Goal: Task Accomplishment & Management: Use online tool/utility

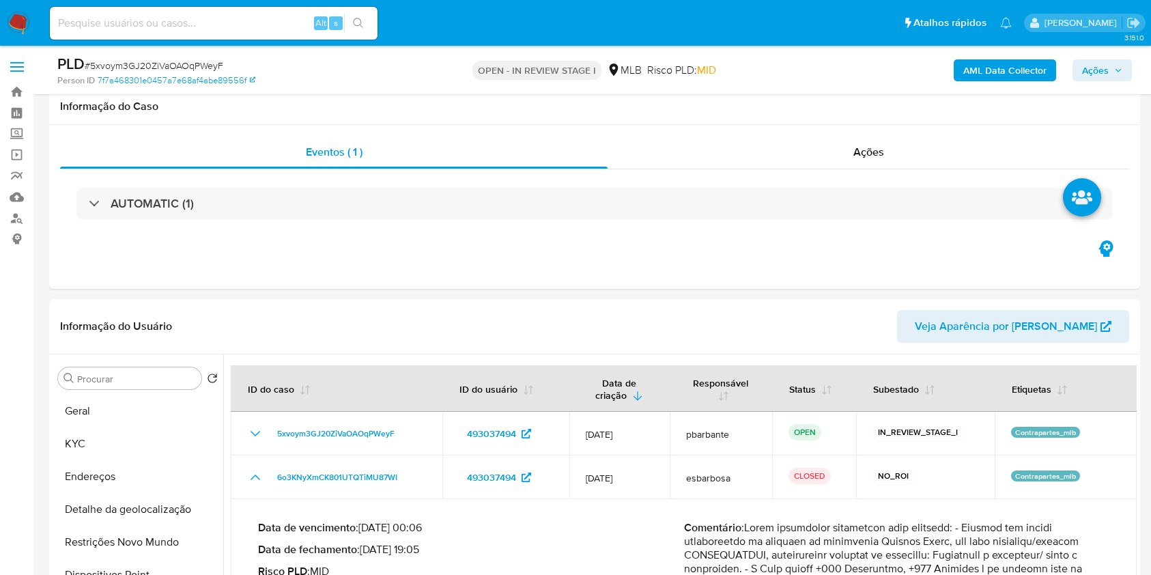
select select "10"
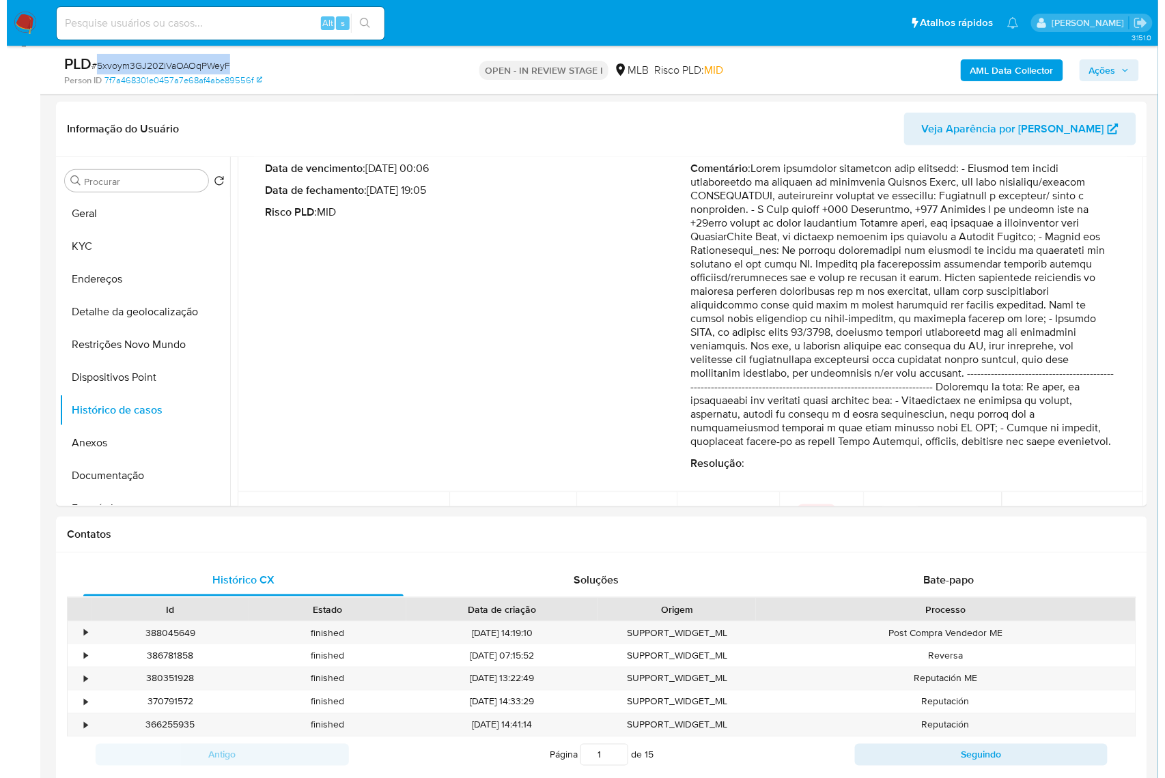
scroll to position [162, 0]
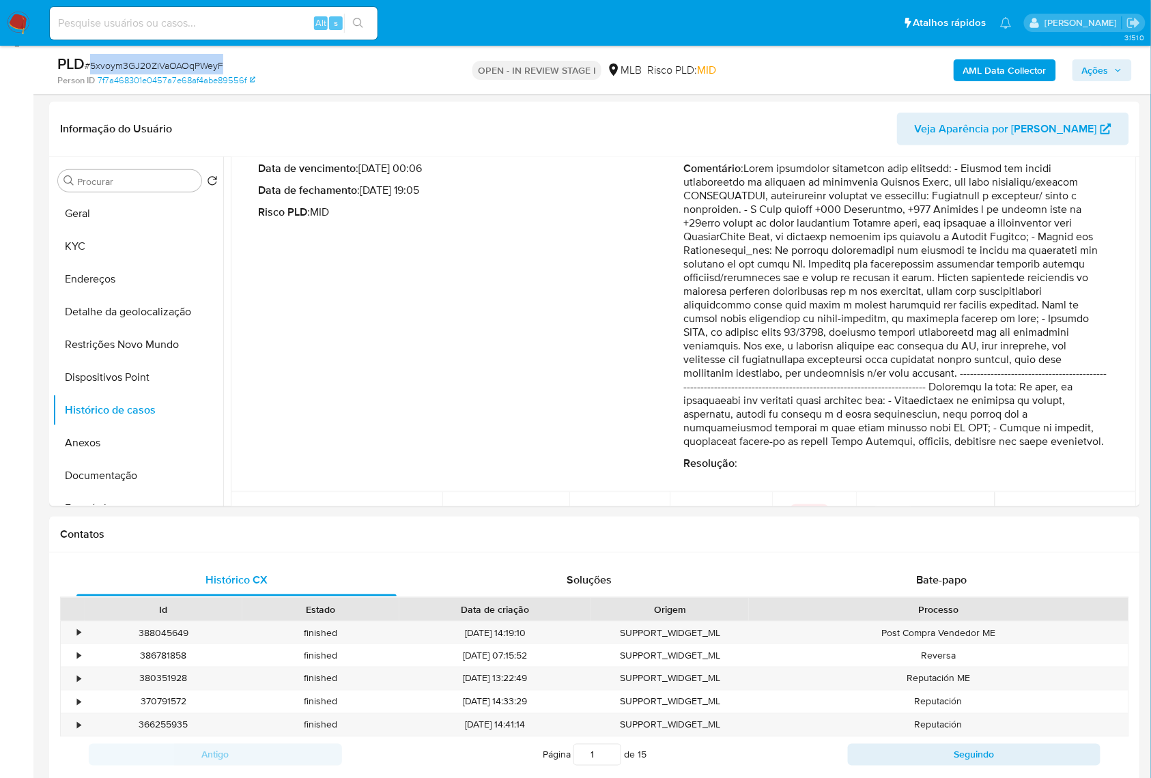
click at [986, 66] on b "AML Data Collector" at bounding box center [1004, 70] width 83 height 22
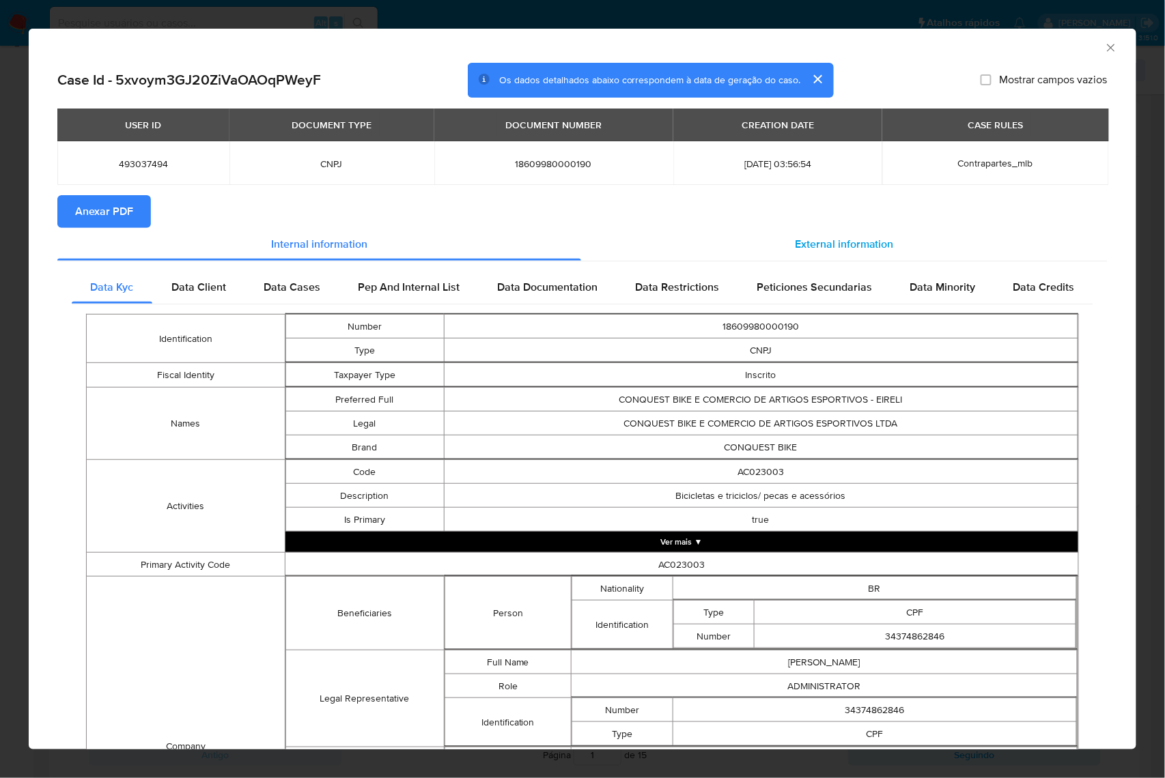
drag, startPoint x: 830, startPoint y: 238, endPoint x: 823, endPoint y: 238, distance: 7.5
click at [826, 238] on div "External information" at bounding box center [844, 244] width 526 height 33
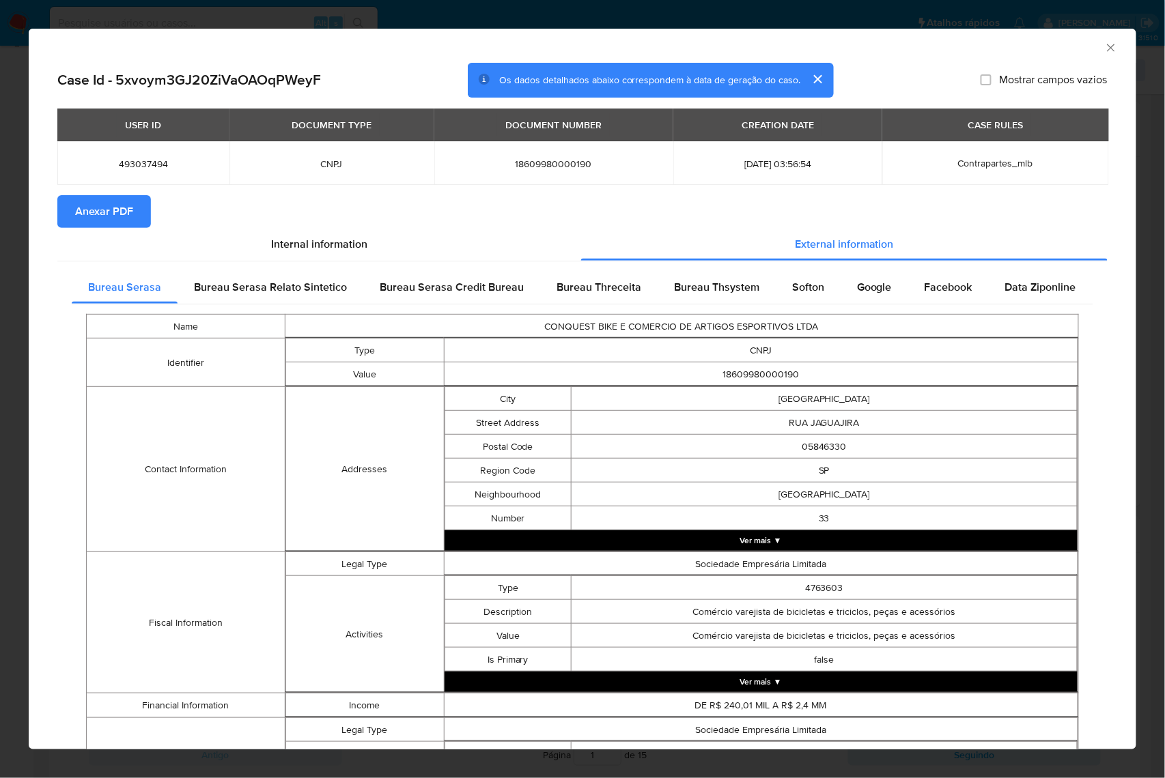
click at [148, 212] on button "Anexar PDF" at bounding box center [104, 211] width 94 height 33
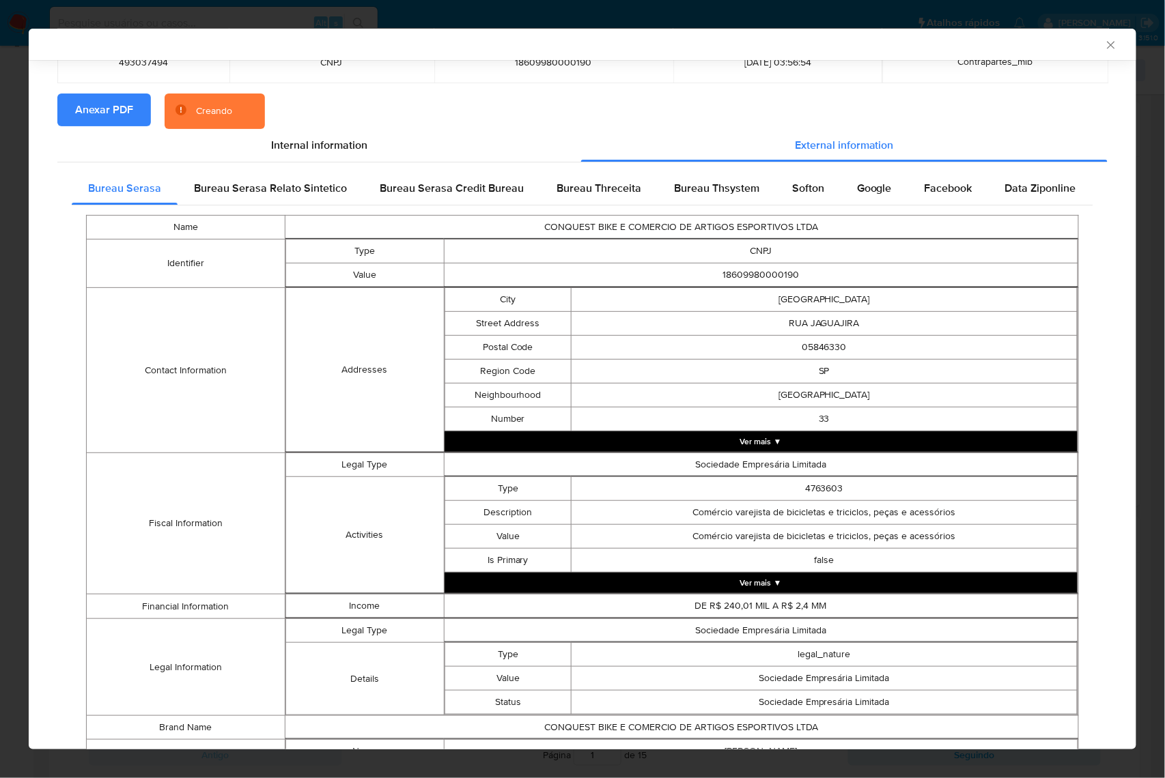
scroll to position [268, 0]
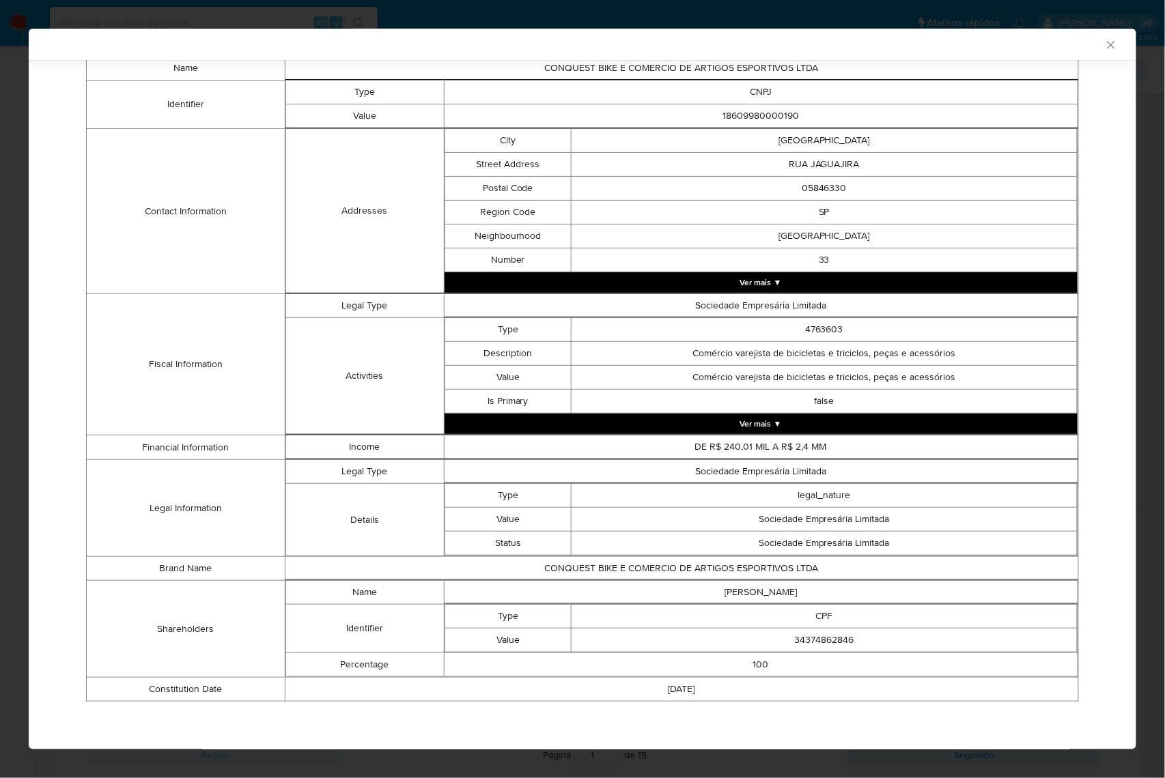
click at [828, 574] on td "34374862846" at bounding box center [824, 641] width 506 height 24
copy td "34374862846"
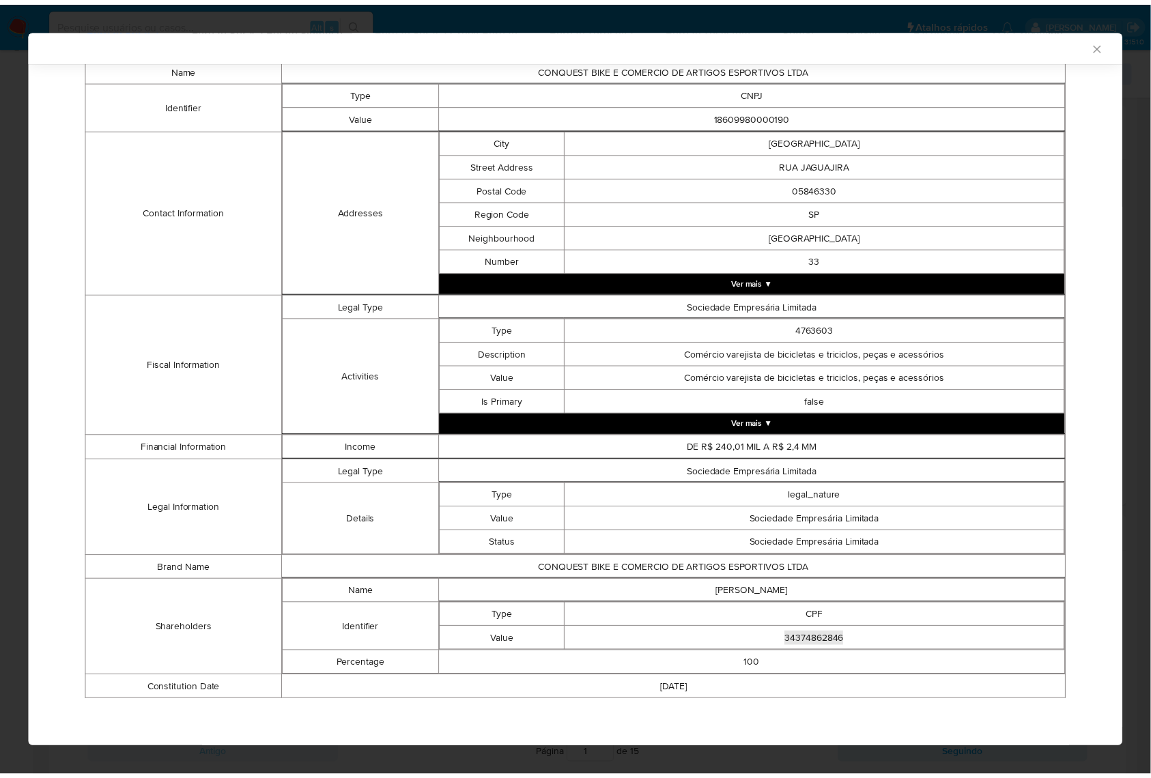
scroll to position [266, 0]
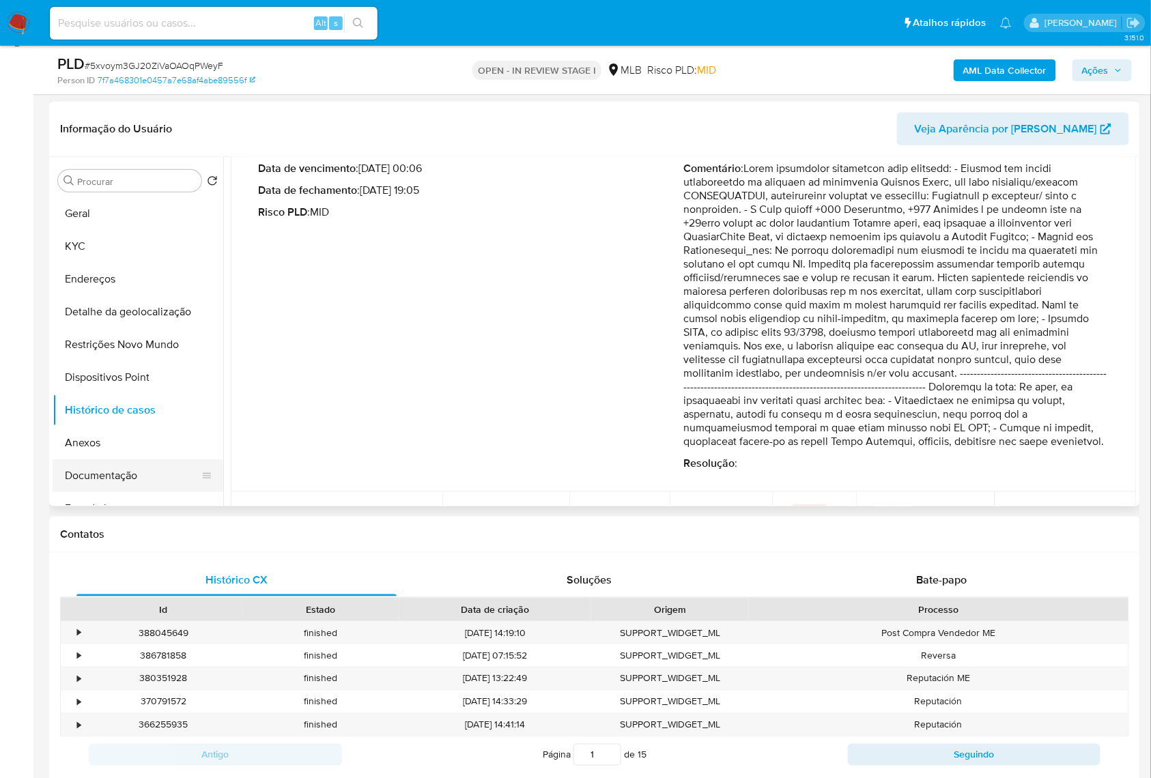
click at [119, 490] on button "Documentação" at bounding box center [133, 475] width 160 height 33
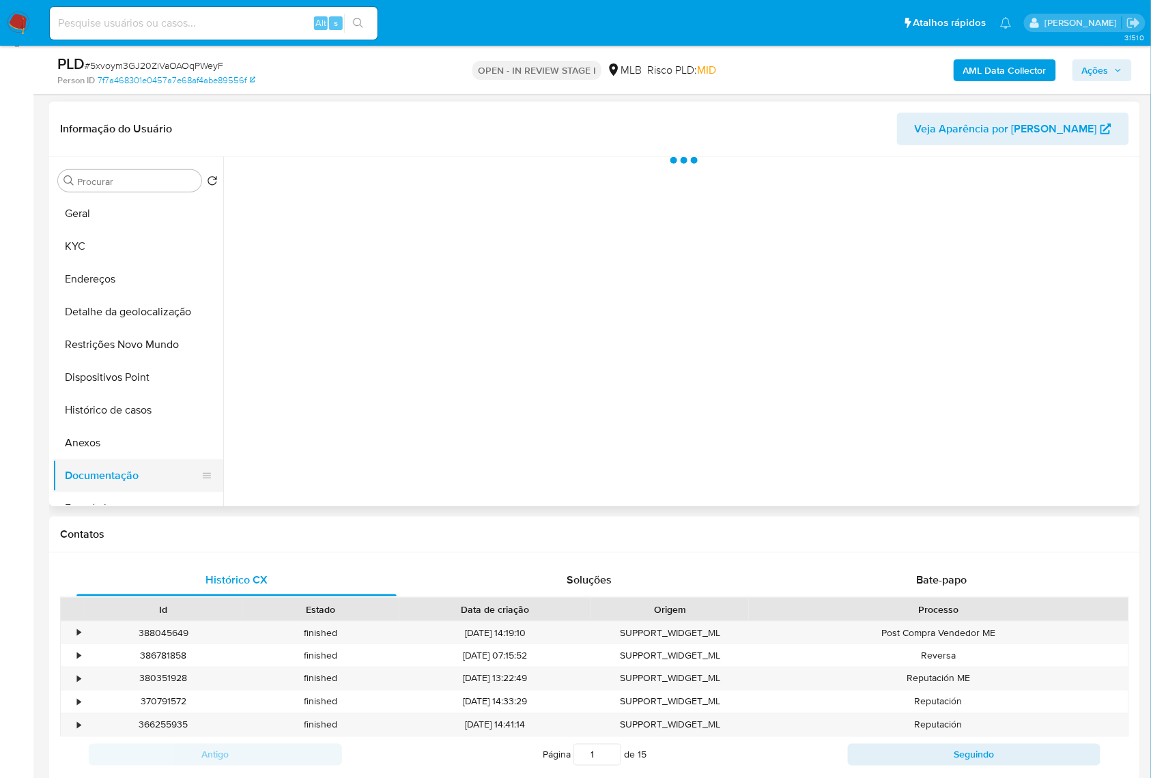
scroll to position [0, 0]
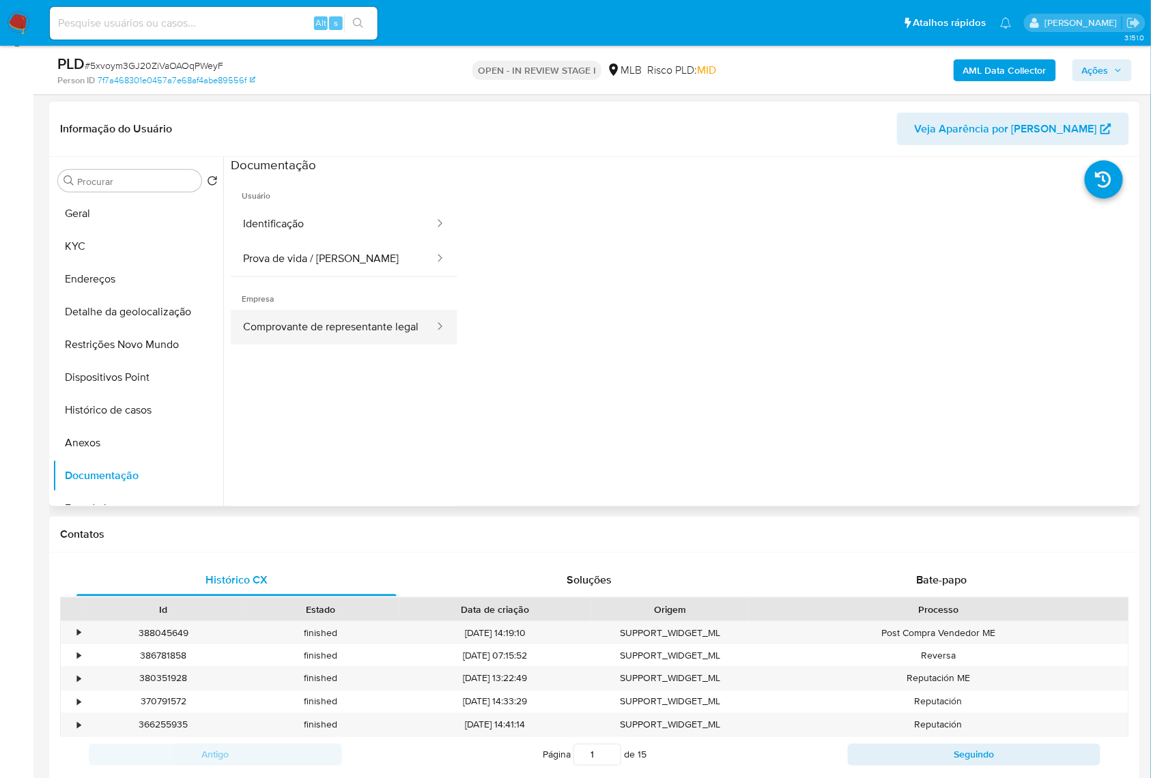
click at [371, 345] on button "Comprovante de representante legal" at bounding box center [333, 327] width 205 height 35
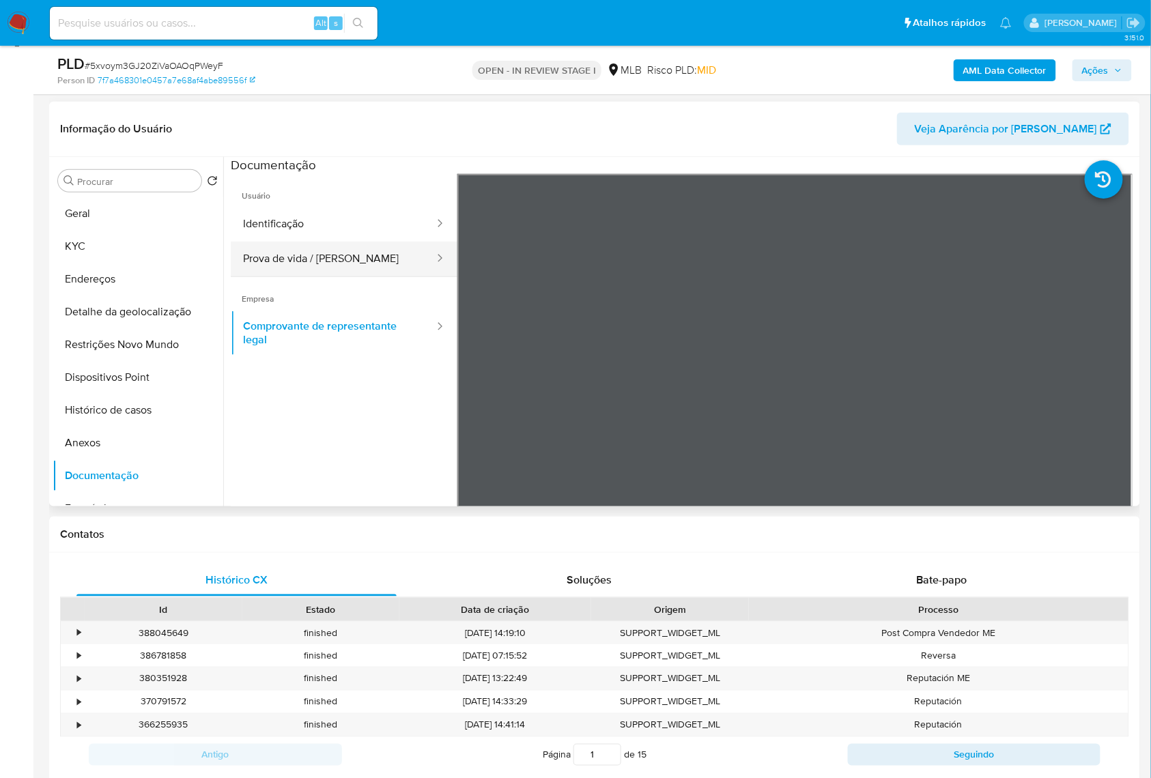
click at [340, 276] on button "Prova de vida / Selfie" at bounding box center [333, 259] width 205 height 35
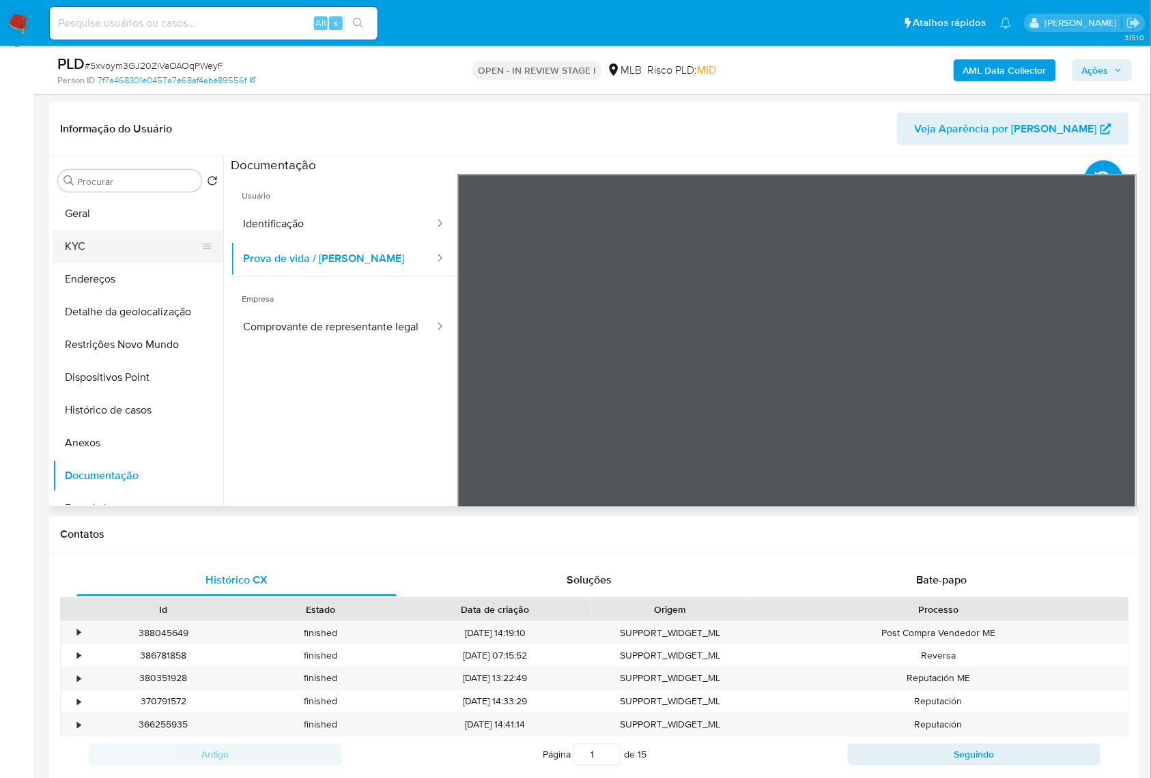
click at [130, 258] on button "KYC" at bounding box center [133, 246] width 160 height 33
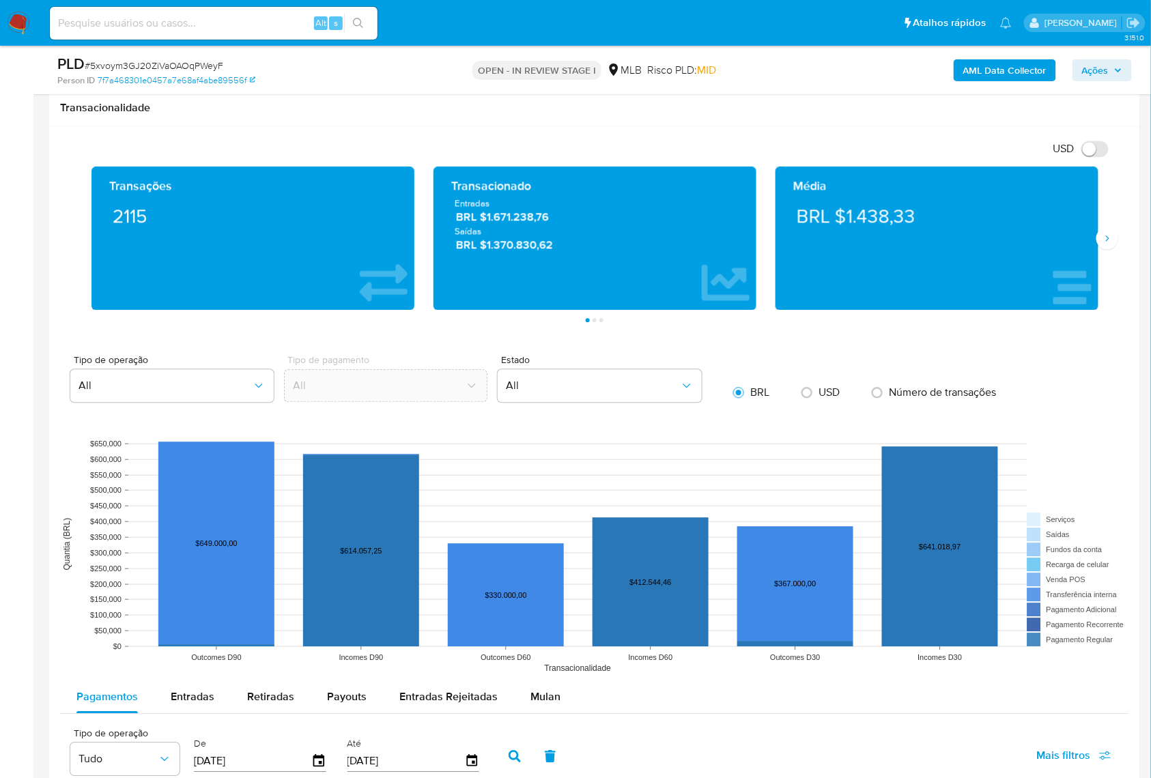
scroll to position [1199, 0]
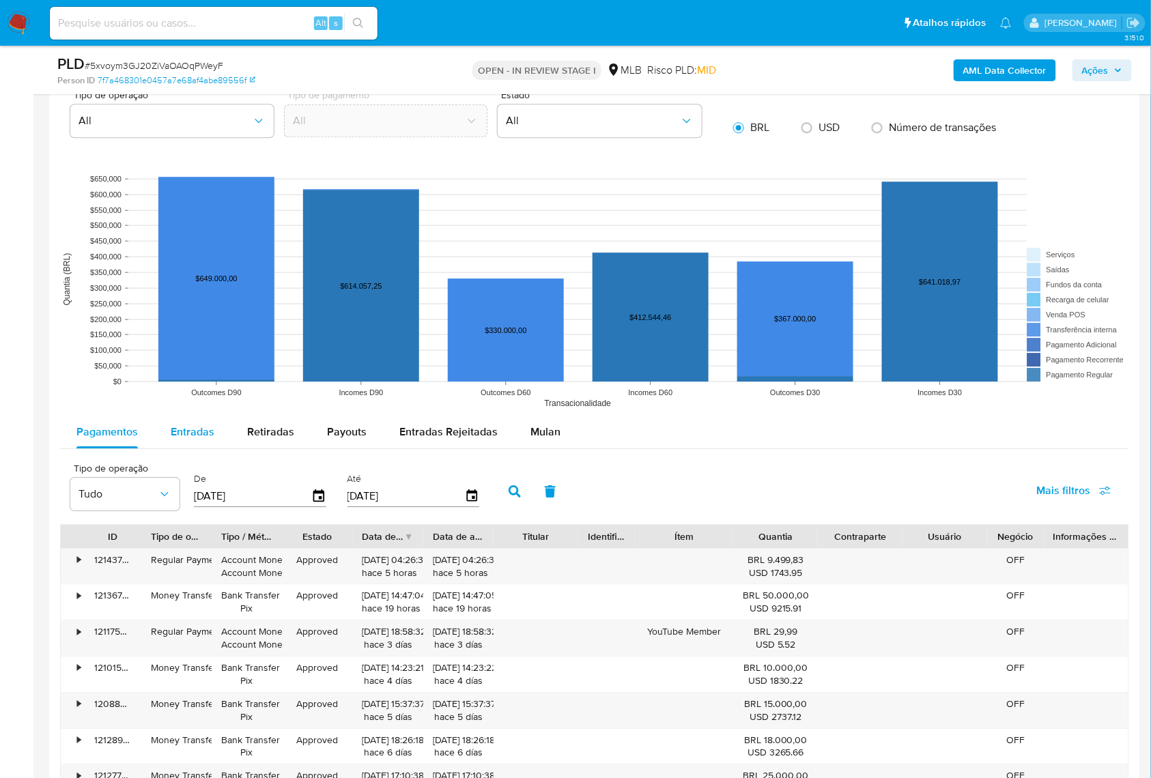
click at [195, 448] on div "Entradas" at bounding box center [193, 432] width 44 height 33
select select "10"
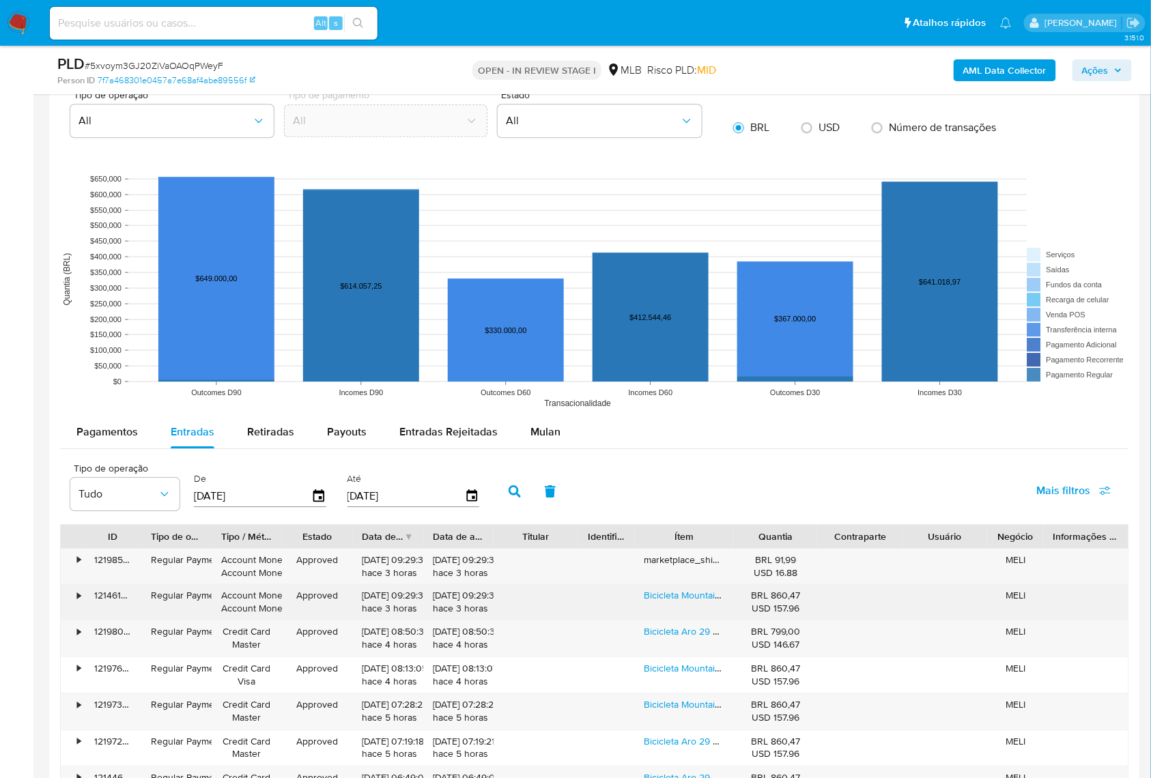
click at [672, 574] on div "Bicicleta Mountain Bike Gts Feel Full Aro 29 Tamanho Do Quadro 19 Rosa/preto" at bounding box center [684, 601] width 99 height 35
click at [672, 574] on link "Bicicleta Mountain Bike Gts Feel Full Aro 29 Tamanho Do Quadro 19 Rosa/preto" at bounding box center [812, 595] width 337 height 14
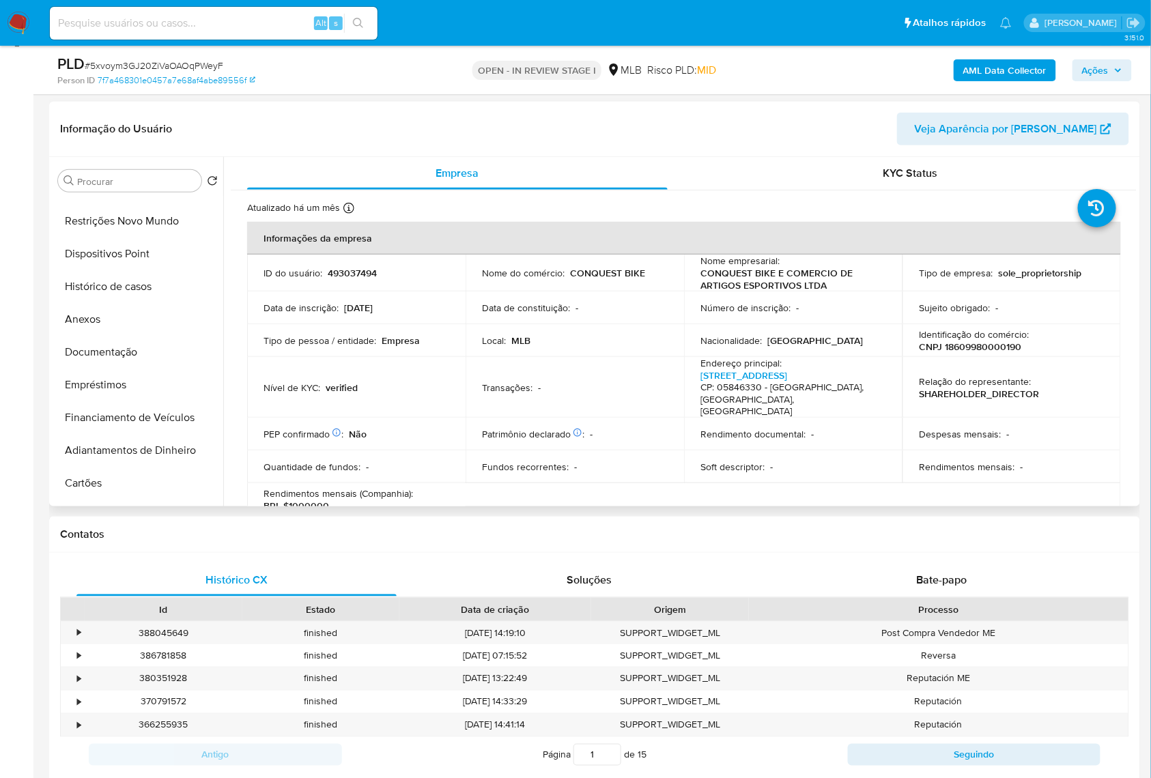
scroll to position [0, 0]
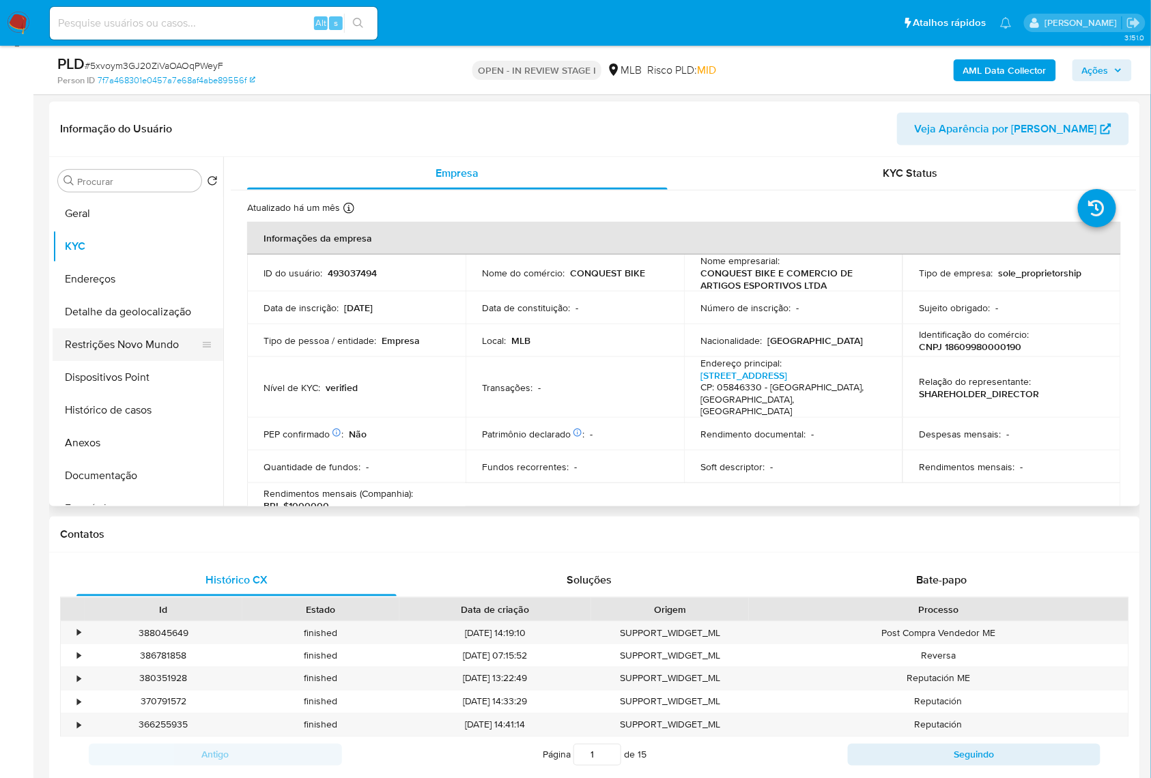
click at [111, 361] on button "Restrições Novo Mundo" at bounding box center [133, 344] width 160 height 33
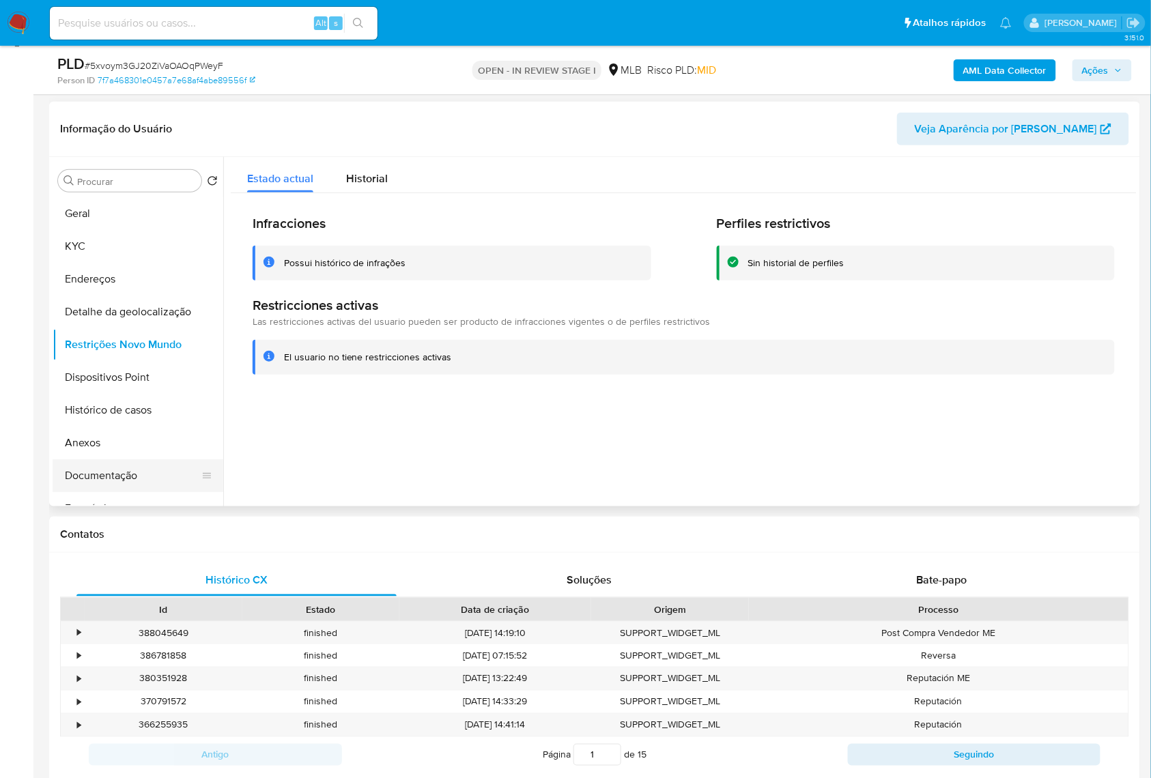
click at [123, 492] on button "Documentação" at bounding box center [133, 475] width 160 height 33
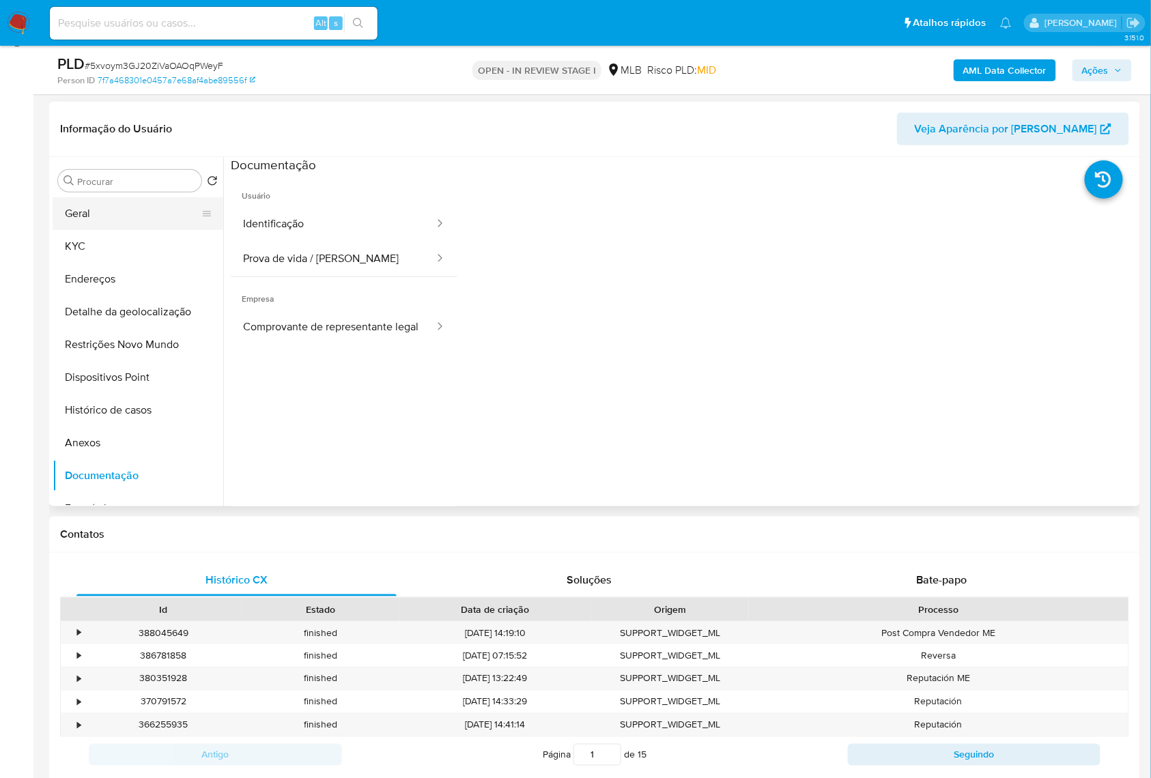
click at [121, 230] on button "Geral" at bounding box center [133, 213] width 160 height 33
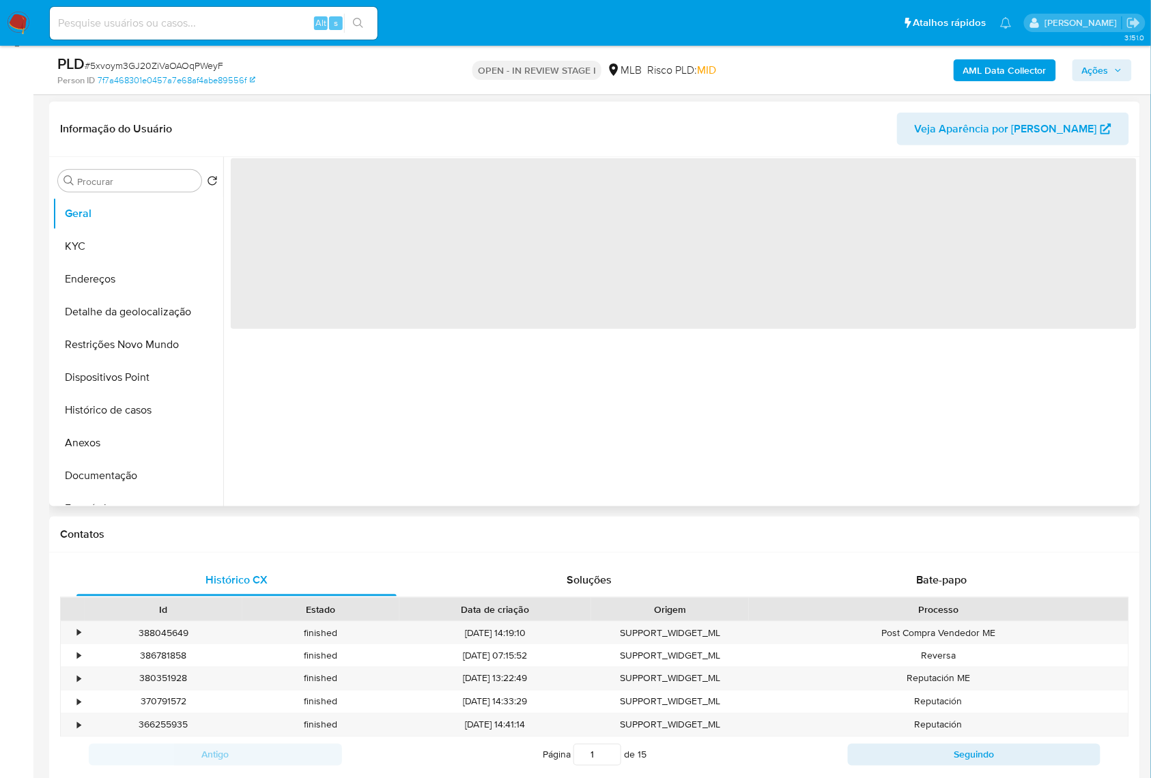
click at [565, 350] on div "‌" at bounding box center [679, 331] width 913 height 349
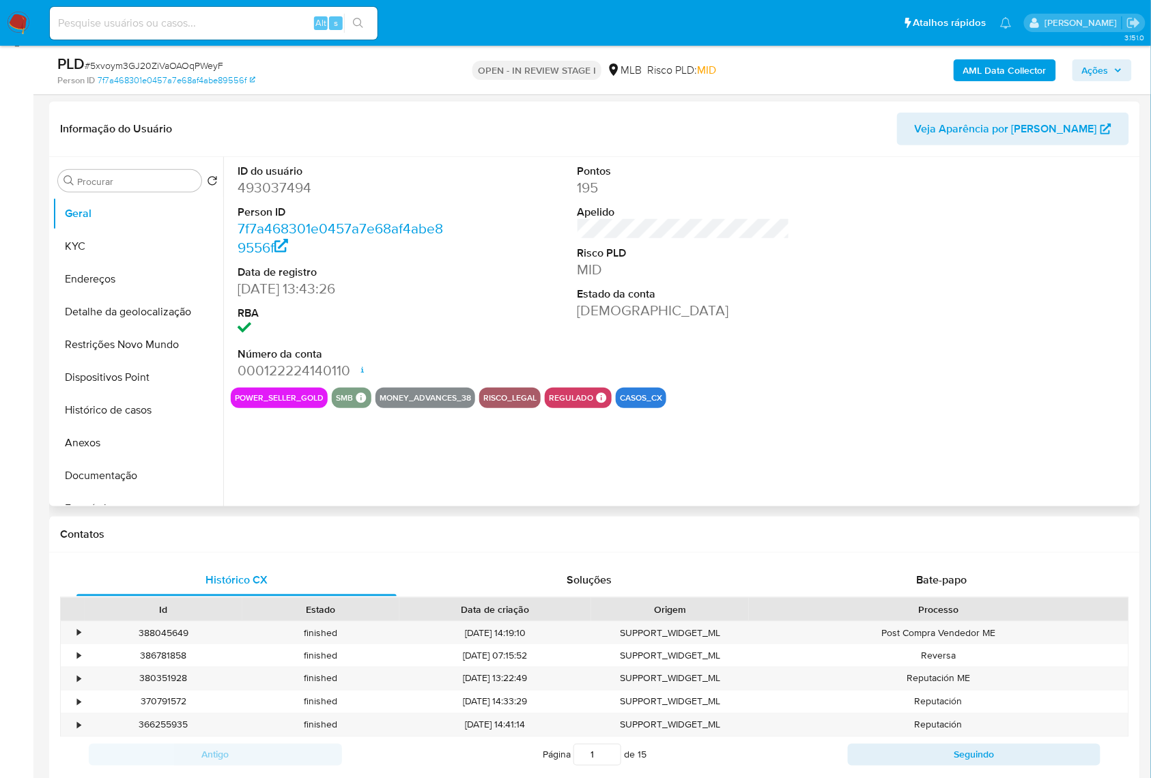
click at [466, 448] on div "ID do usuário 493037494 Person ID 7f7a468301e0457a7e68af4abe89556f Data de regi…" at bounding box center [679, 331] width 913 height 349
click at [861, 408] on div "power_seller_gold smb SMB SMB Advisor Email - Advisor Name - money_advances_38 …" at bounding box center [684, 398] width 906 height 20
click at [115, 263] on button "KYC" at bounding box center [133, 246] width 160 height 33
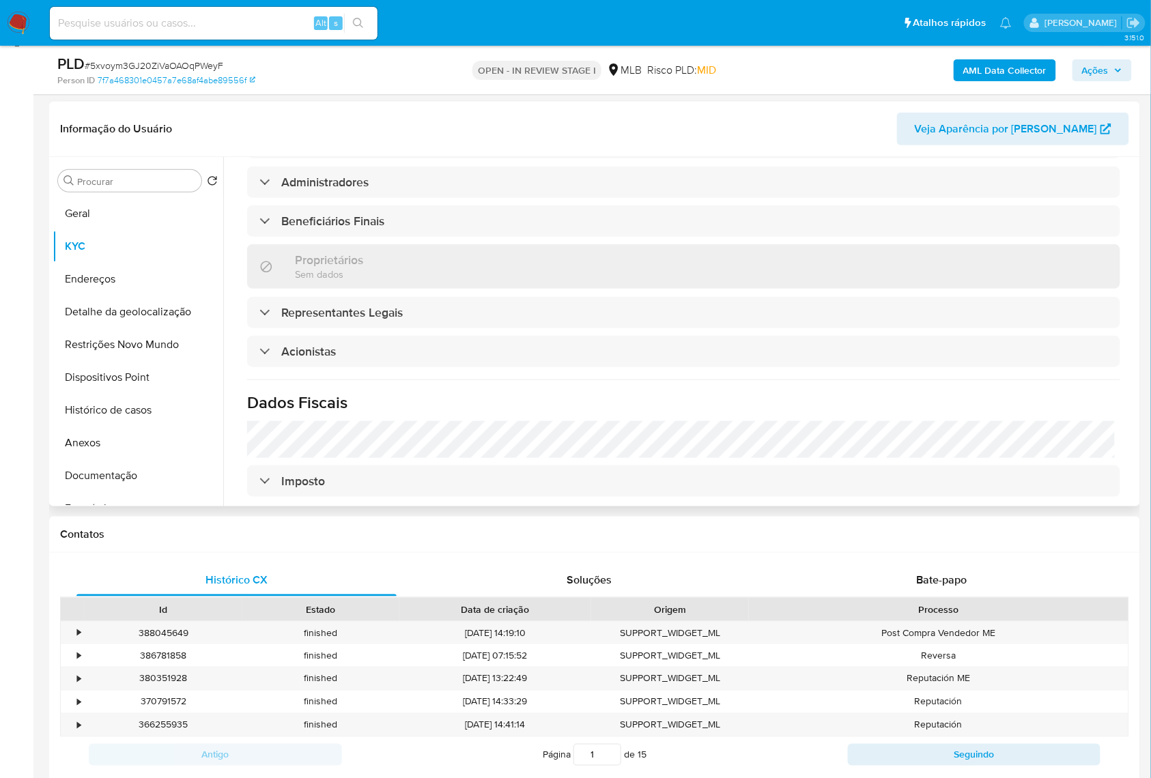
scroll to position [809, 0]
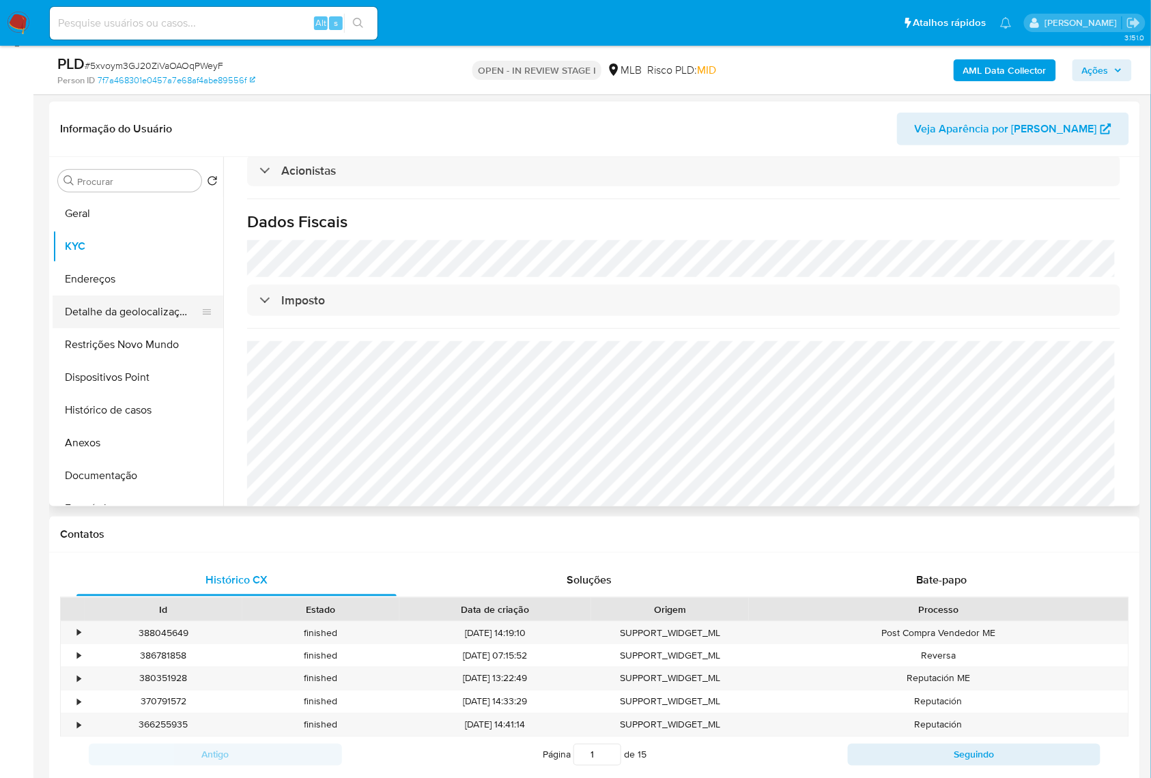
click at [97, 328] on button "Detalhe da geolocalização" at bounding box center [133, 312] width 160 height 33
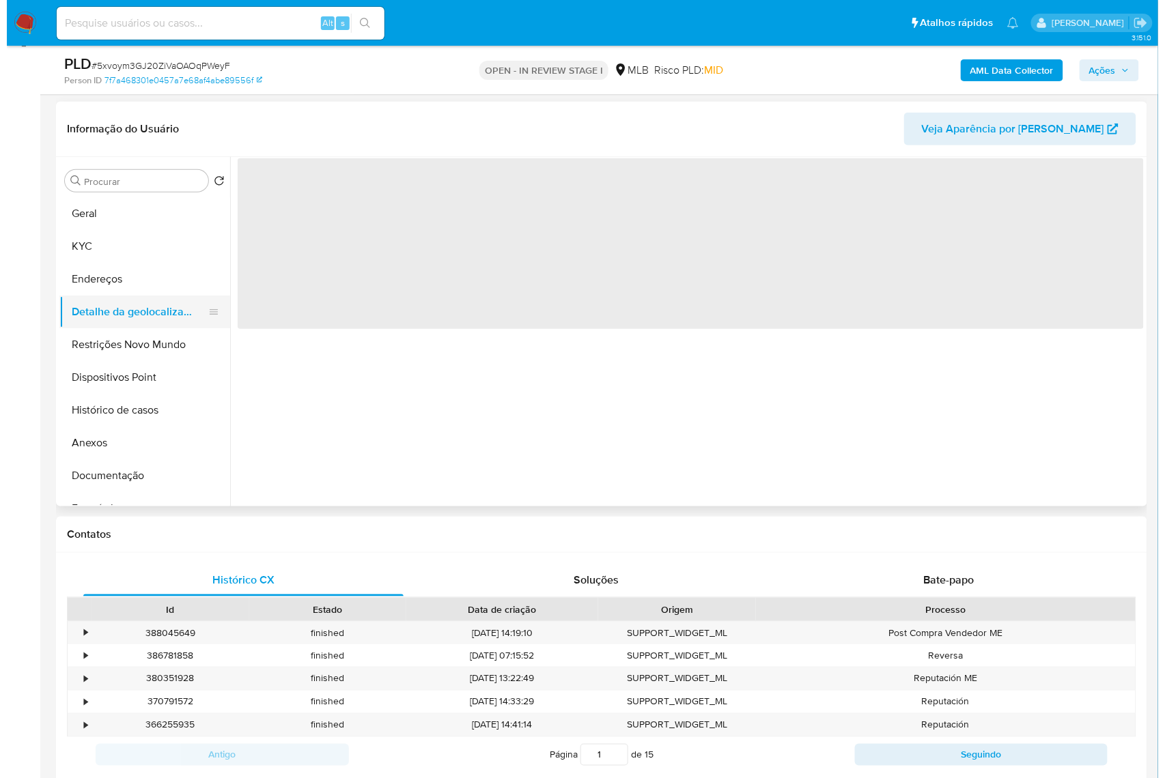
scroll to position [0, 0]
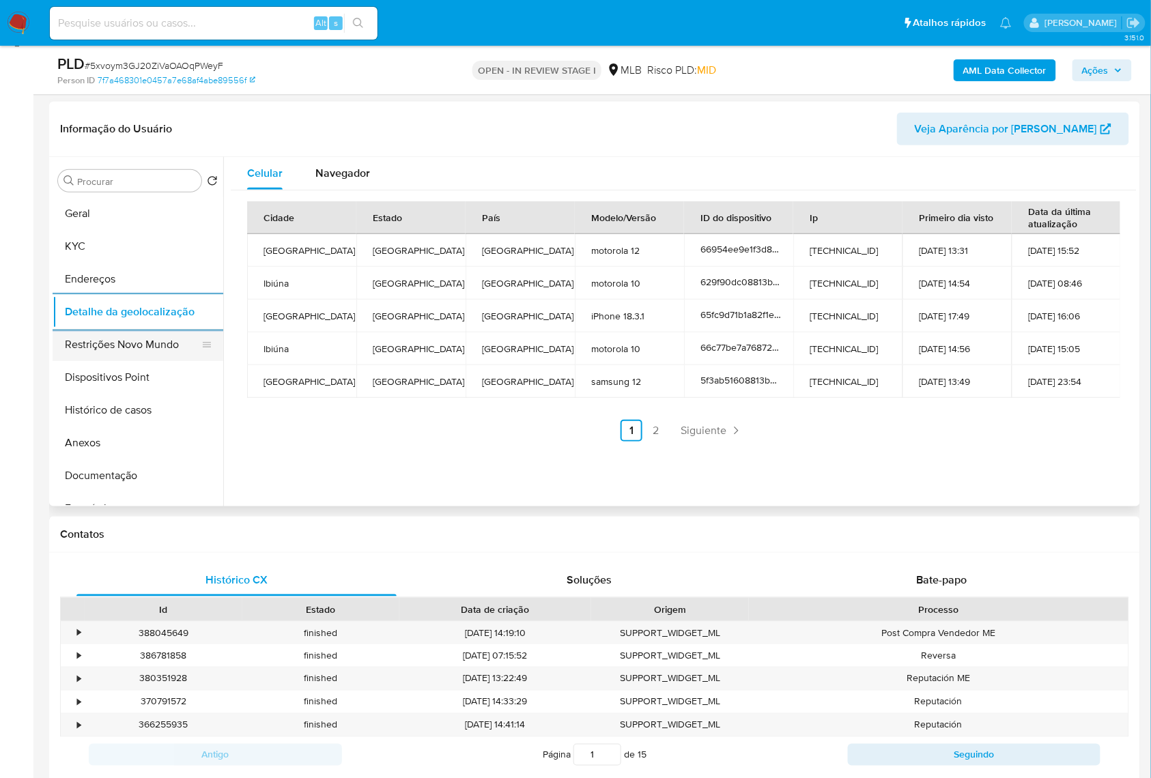
click at [106, 361] on button "Restrições Novo Mundo" at bounding box center [133, 344] width 160 height 33
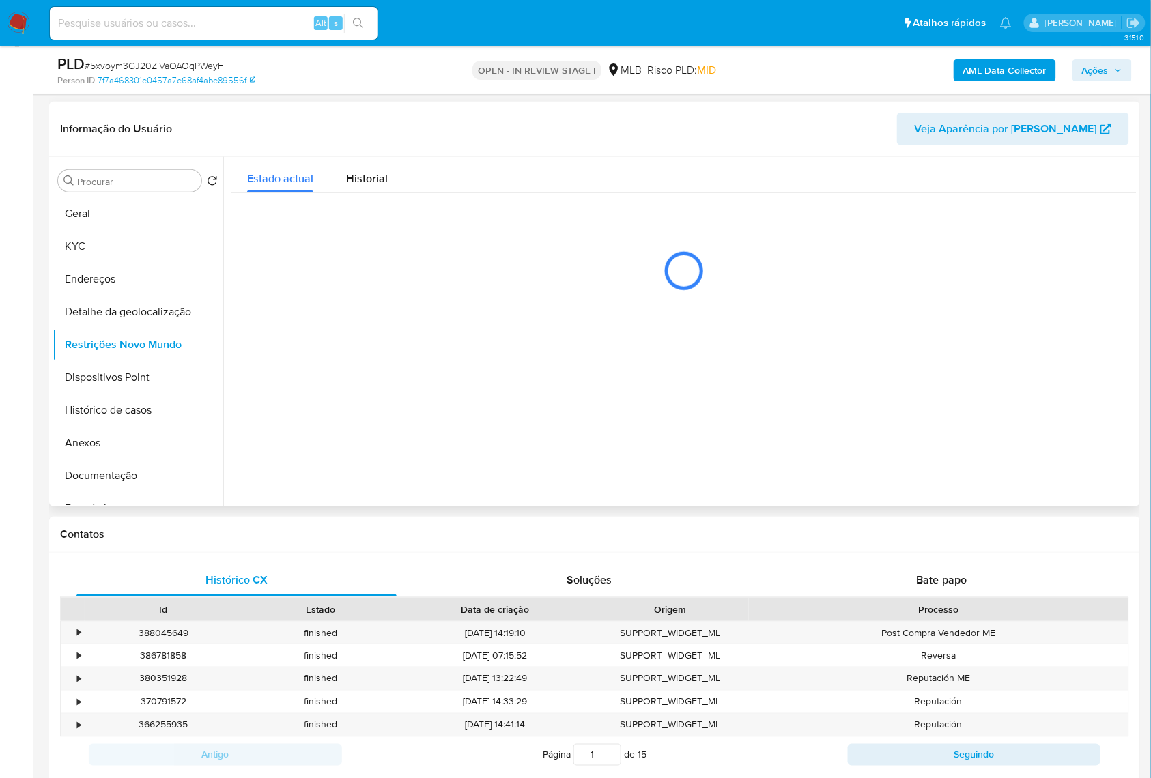
click at [410, 424] on div at bounding box center [679, 331] width 913 height 349
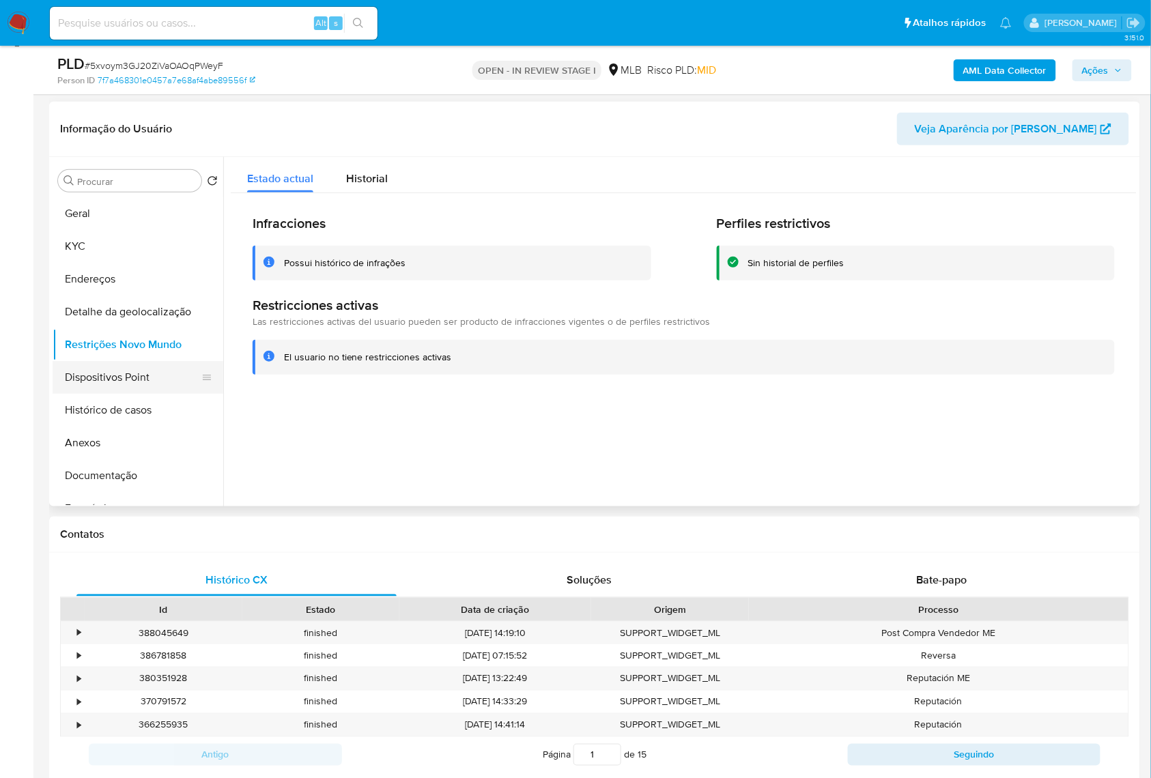
click at [115, 394] on button "Dispositivos Point" at bounding box center [133, 377] width 160 height 33
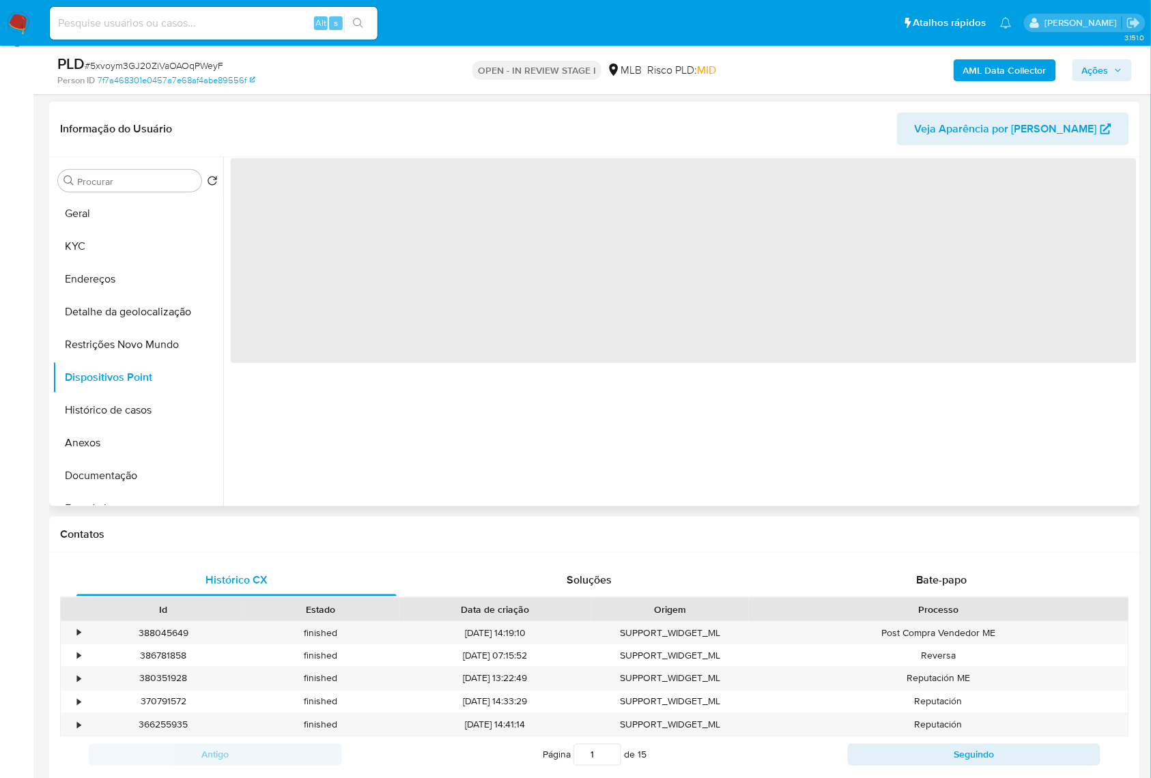
click at [448, 453] on div "‌" at bounding box center [679, 331] width 913 height 349
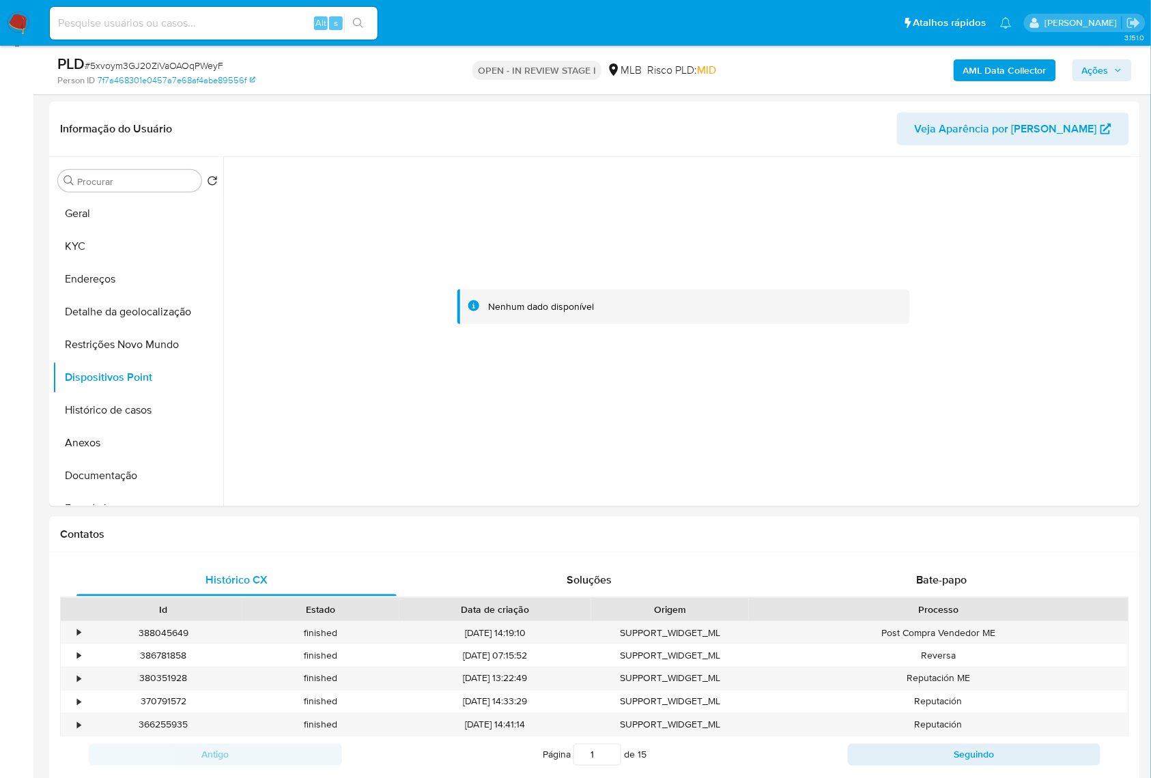
click at [1101, 70] on span "Ações" at bounding box center [1095, 70] width 27 height 22
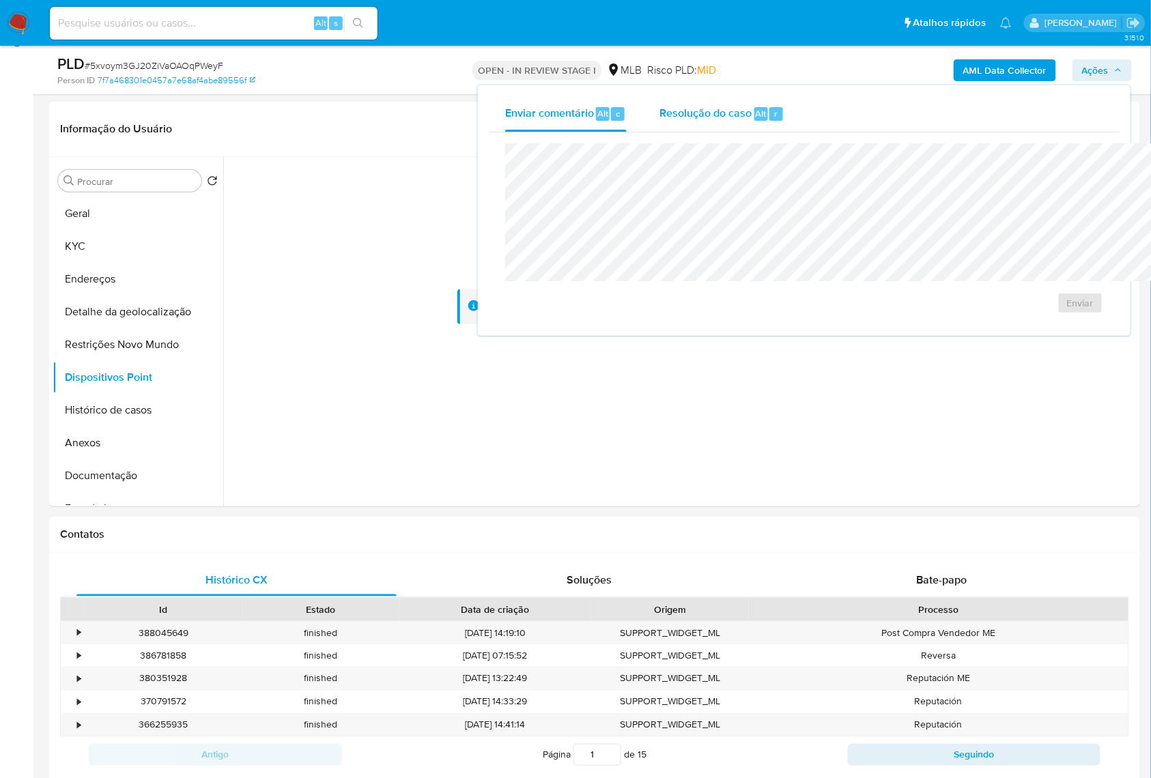
click at [659, 120] on span "Resolução do caso" at bounding box center [705, 113] width 92 height 16
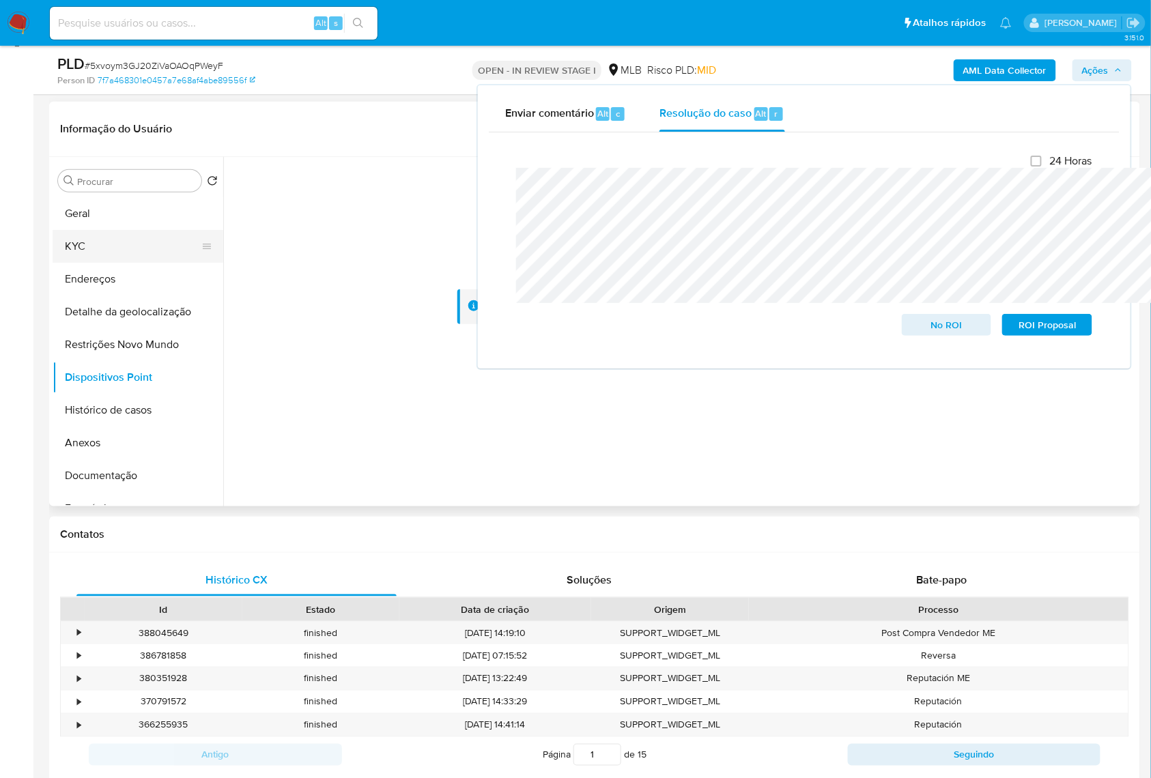
click at [120, 263] on button "KYC" at bounding box center [133, 246] width 160 height 33
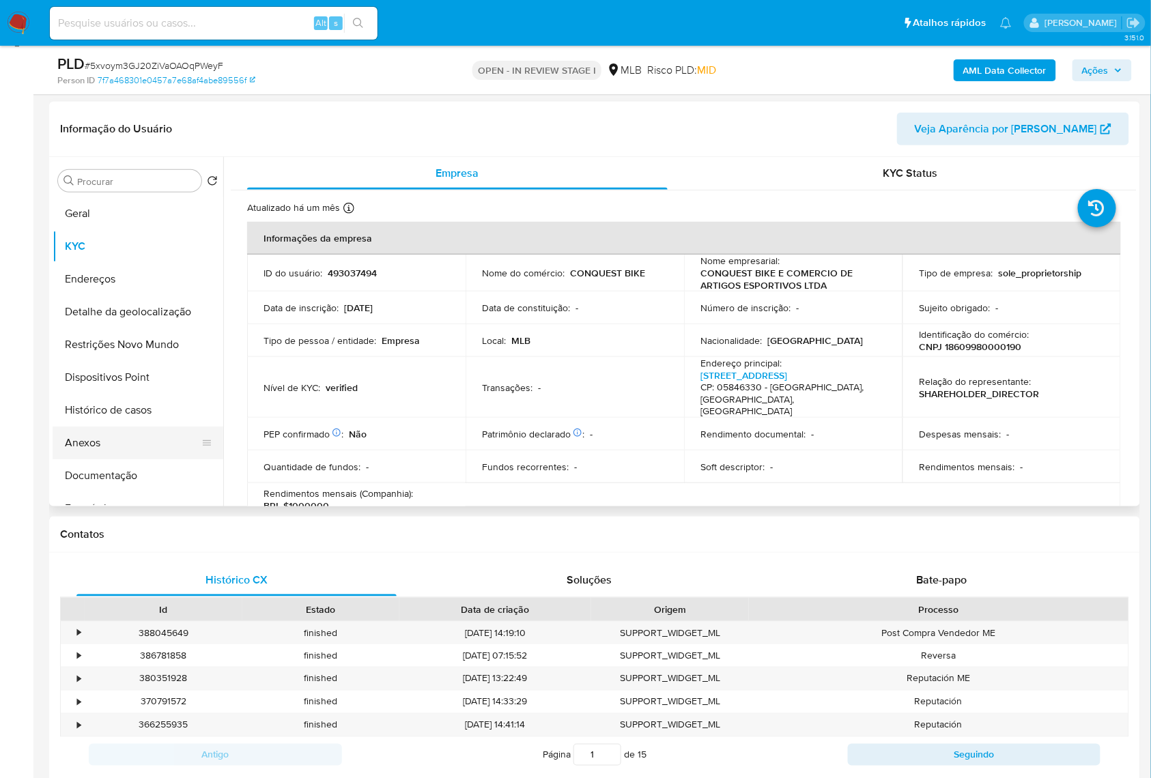
drag, startPoint x: 137, startPoint y: 464, endPoint x: 124, endPoint y: 463, distance: 12.4
click at [132, 459] on button "Anexos" at bounding box center [133, 443] width 160 height 33
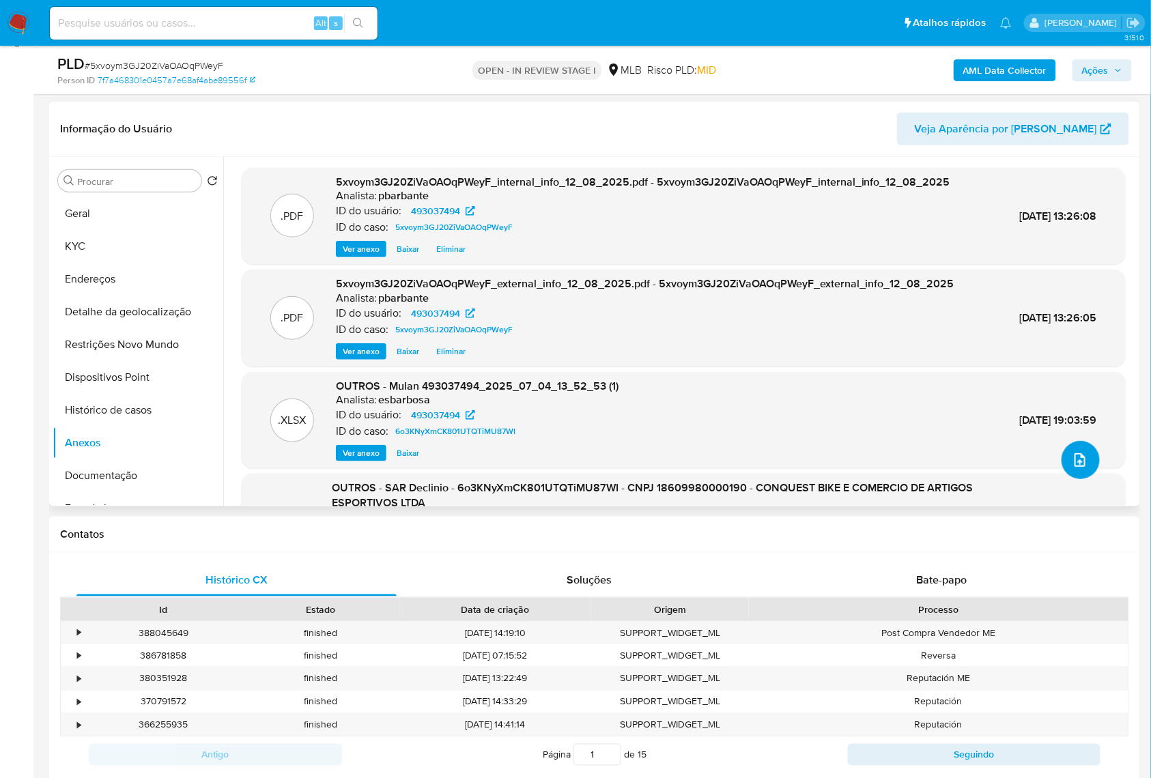
click at [1074, 468] on icon "upload-file" at bounding box center [1080, 460] width 16 height 16
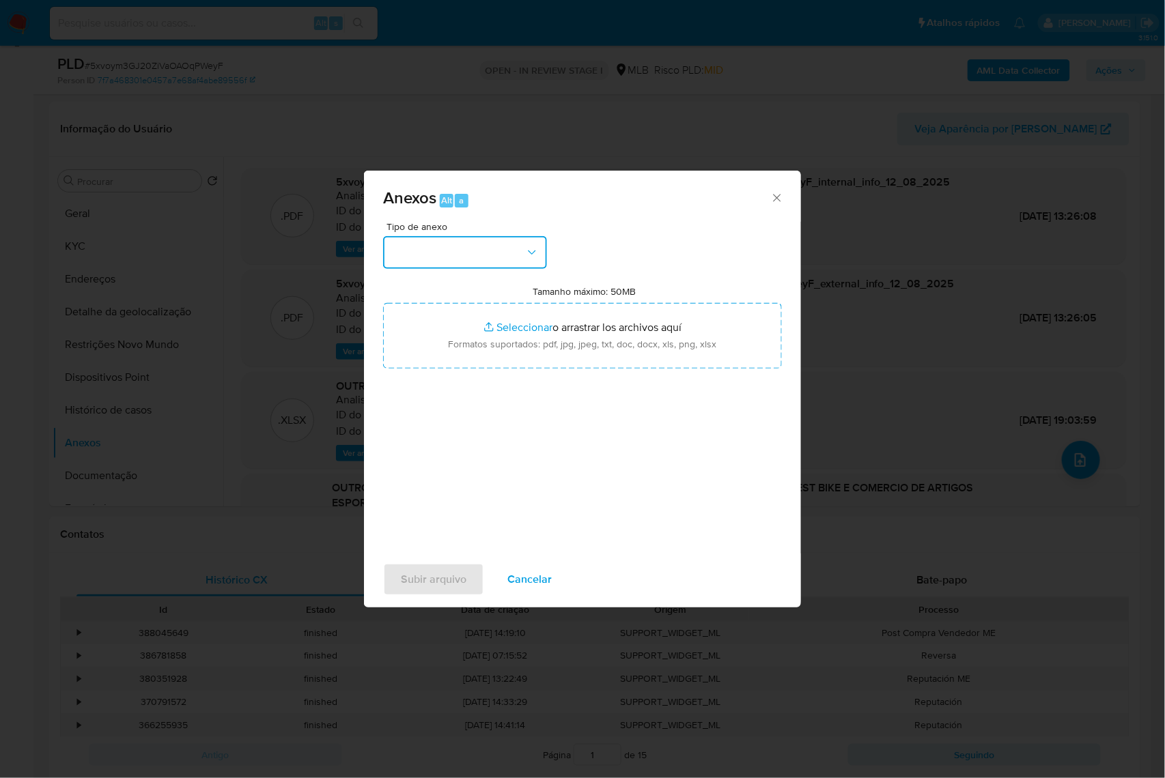
drag, startPoint x: 468, startPoint y: 233, endPoint x: 454, endPoint y: 205, distance: 30.8
click at [467, 236] on button "button" at bounding box center [465, 252] width 164 height 33
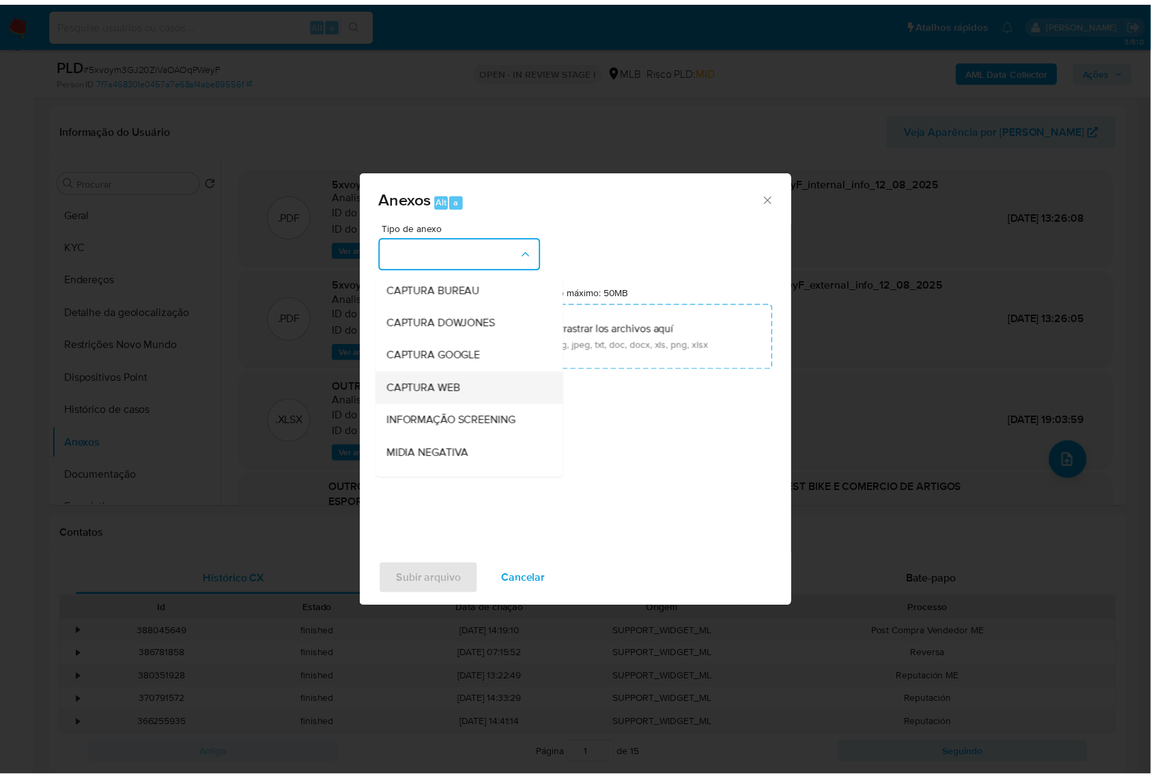
scroll to position [169, 0]
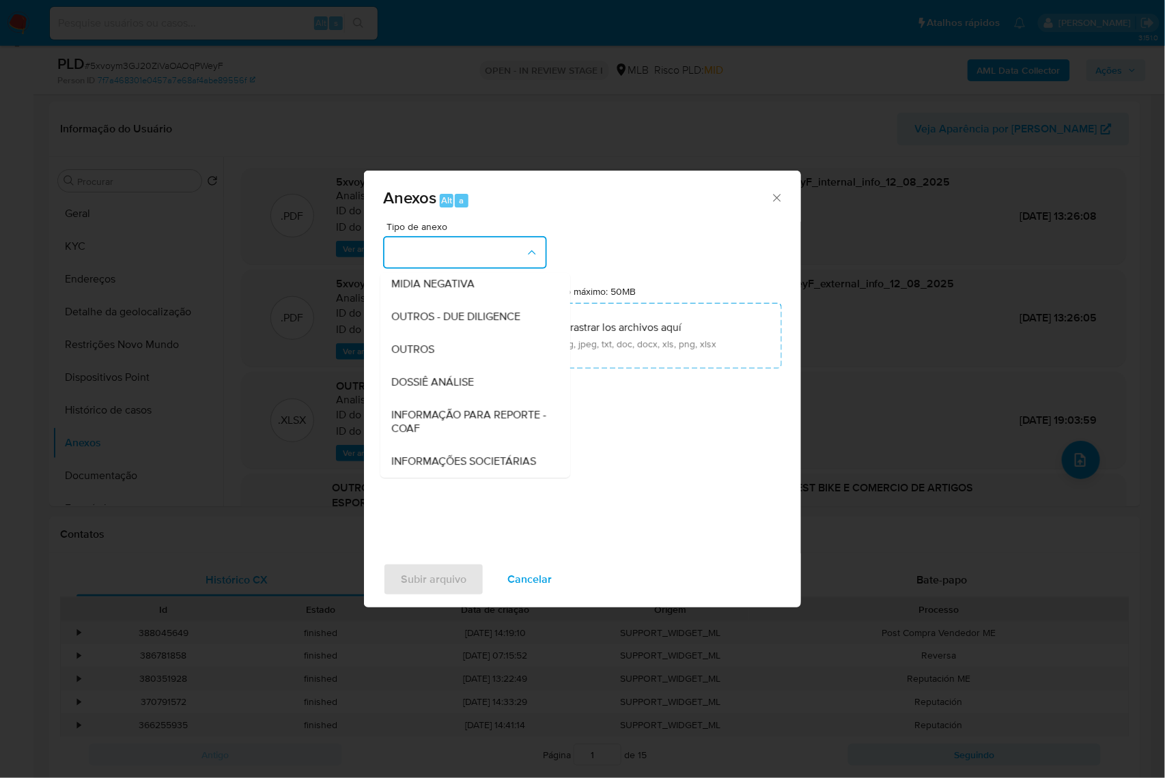
click at [449, 366] on div "DOSSIÊ ANÁLISE" at bounding box center [471, 382] width 160 height 33
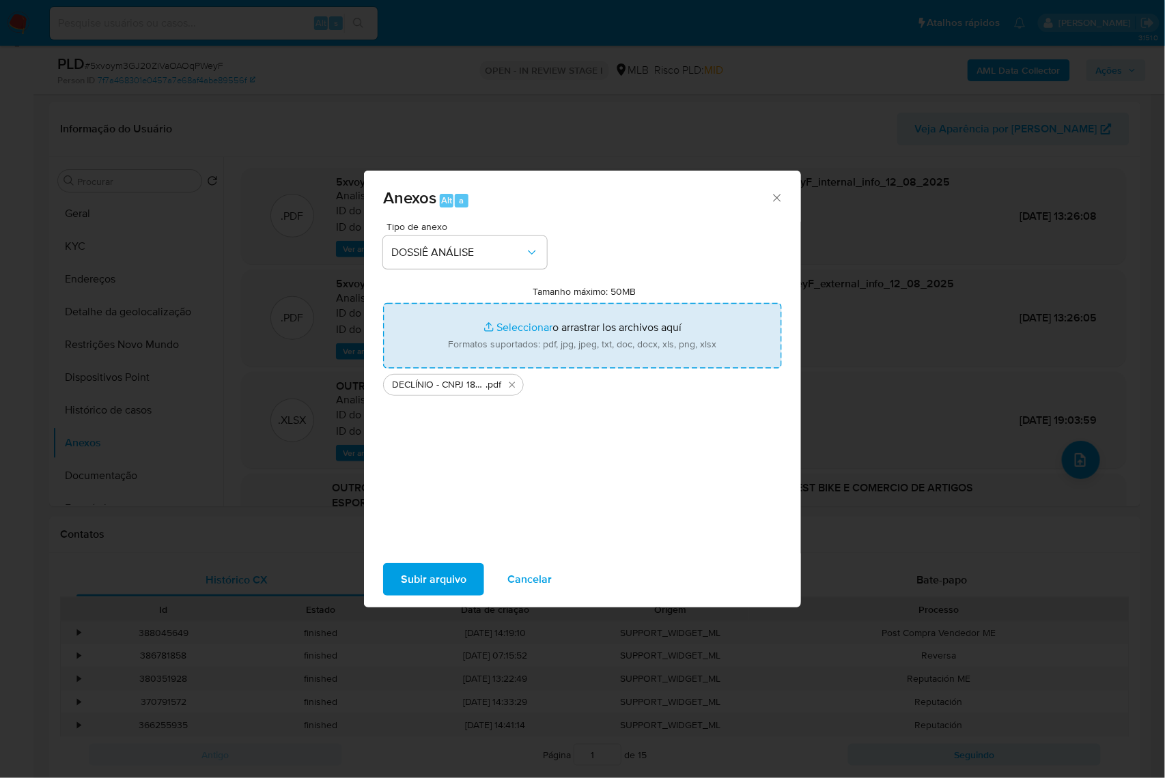
type input "C:\fakepath\Mulan 493037494_2025_08_08_09_24_28.xlsx"
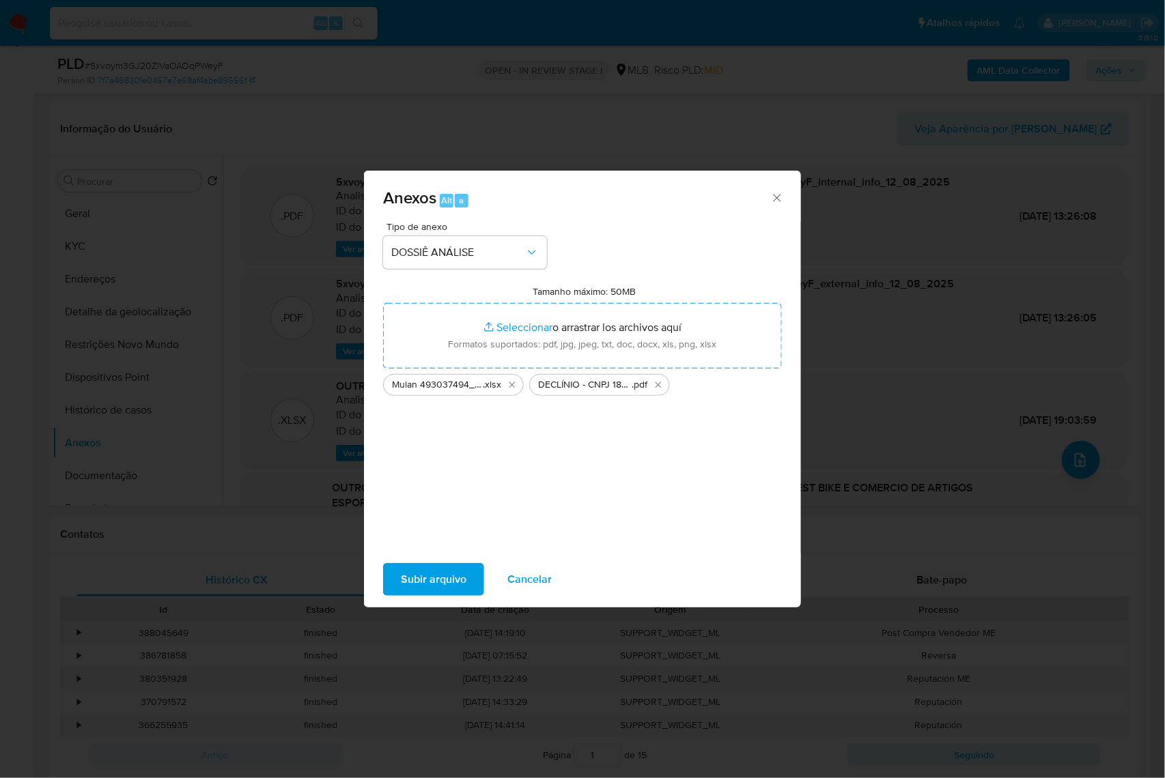
click at [412, 569] on div "Subir arquivo Cancelar" at bounding box center [582, 580] width 437 height 52
click at [410, 574] on span "Subir arquivo" at bounding box center [434, 580] width 66 height 30
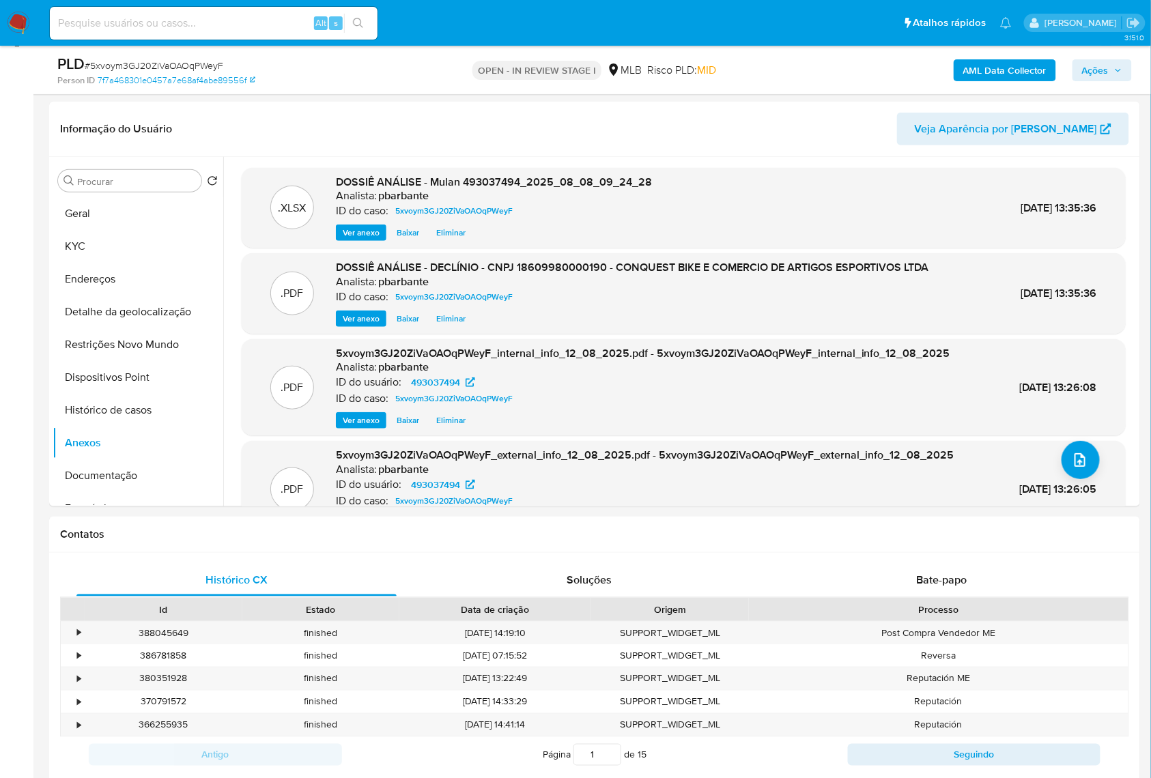
click at [1128, 64] on button "Ações" at bounding box center [1101, 70] width 59 height 22
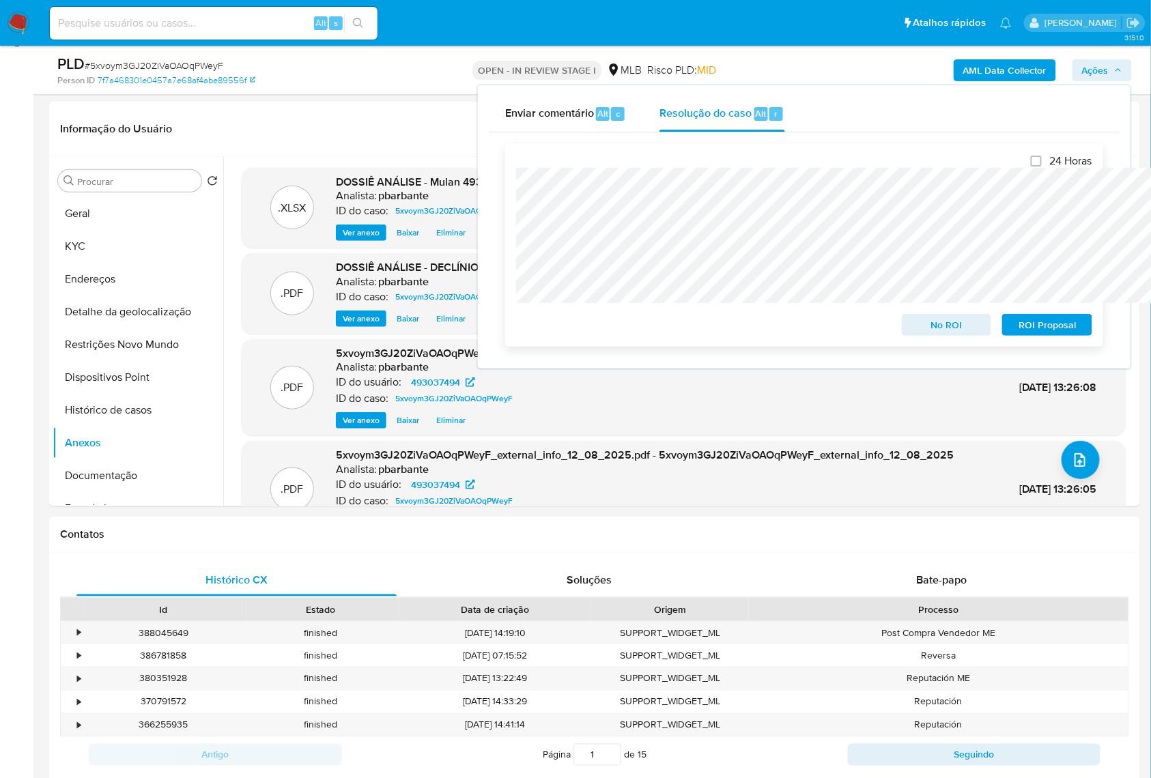
click at [940, 329] on span "No ROI" at bounding box center [946, 324] width 71 height 19
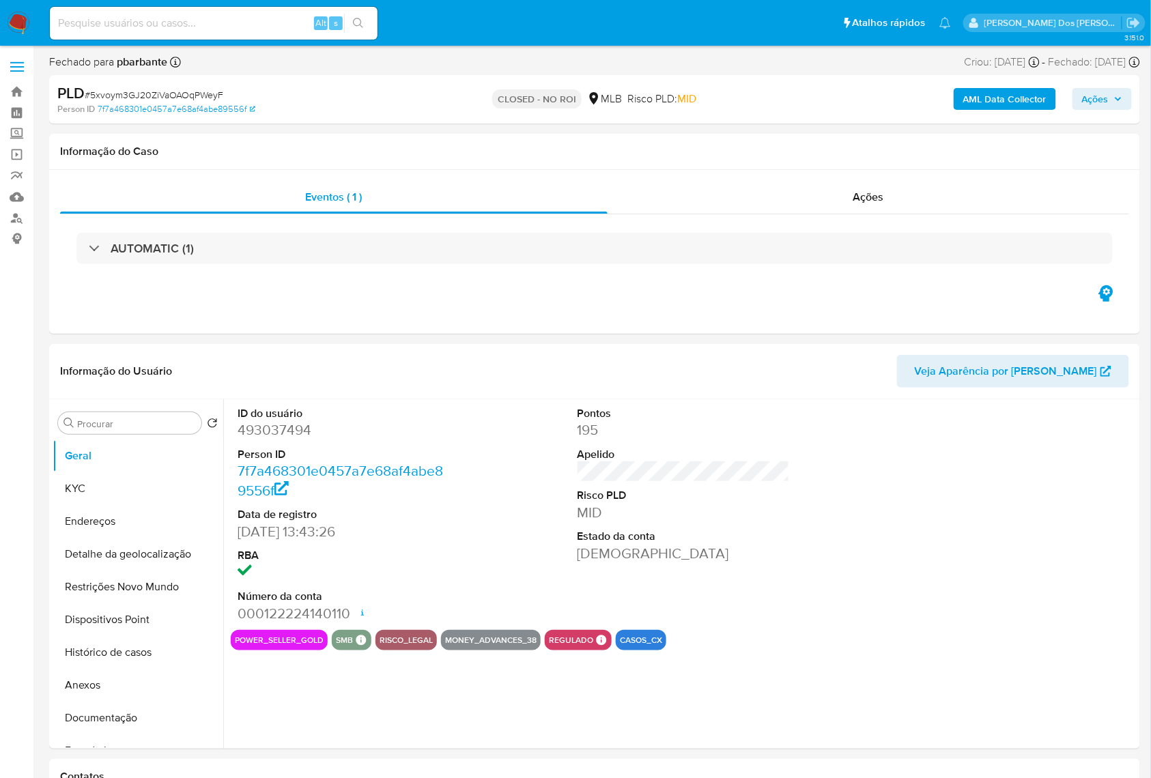
select select "10"
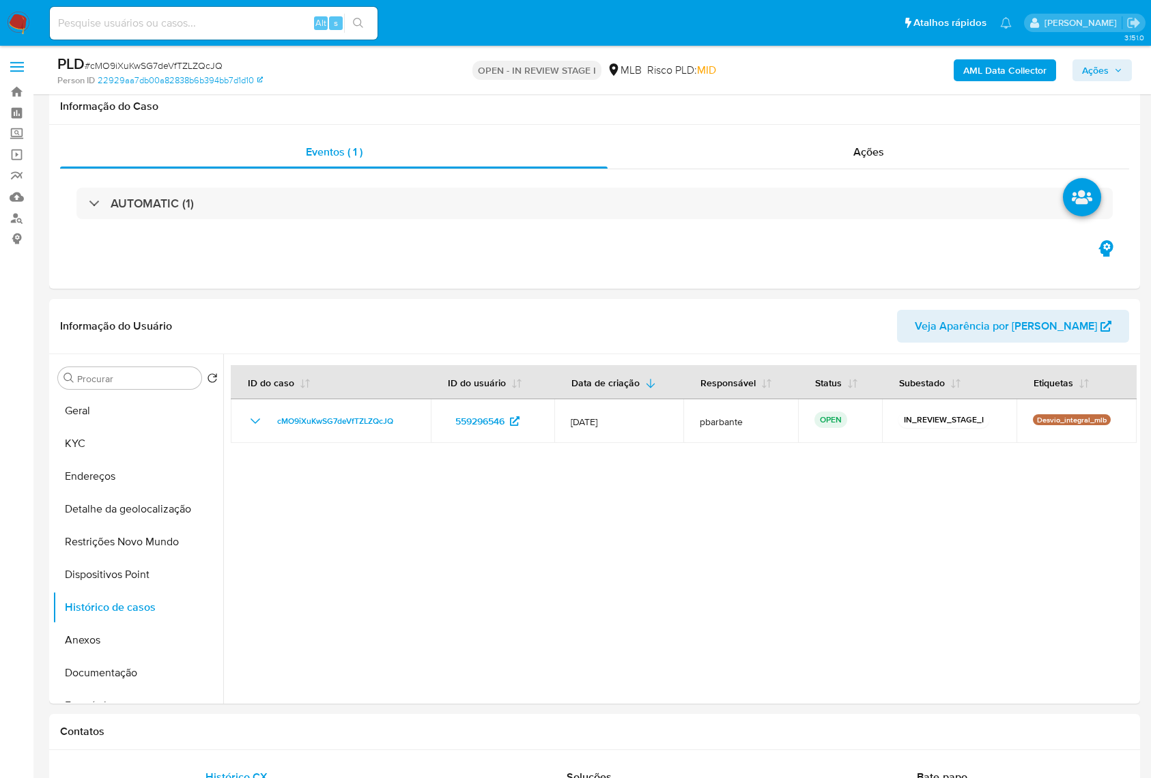
select select "10"
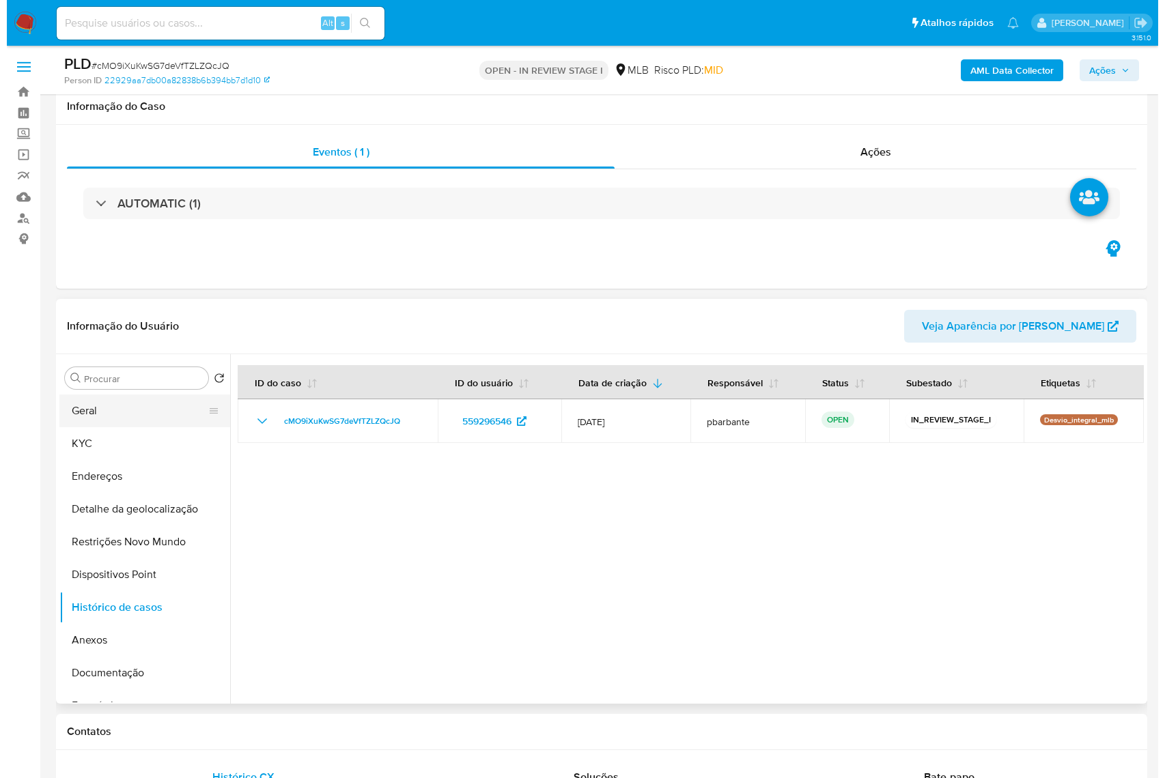
scroll to position [182, 0]
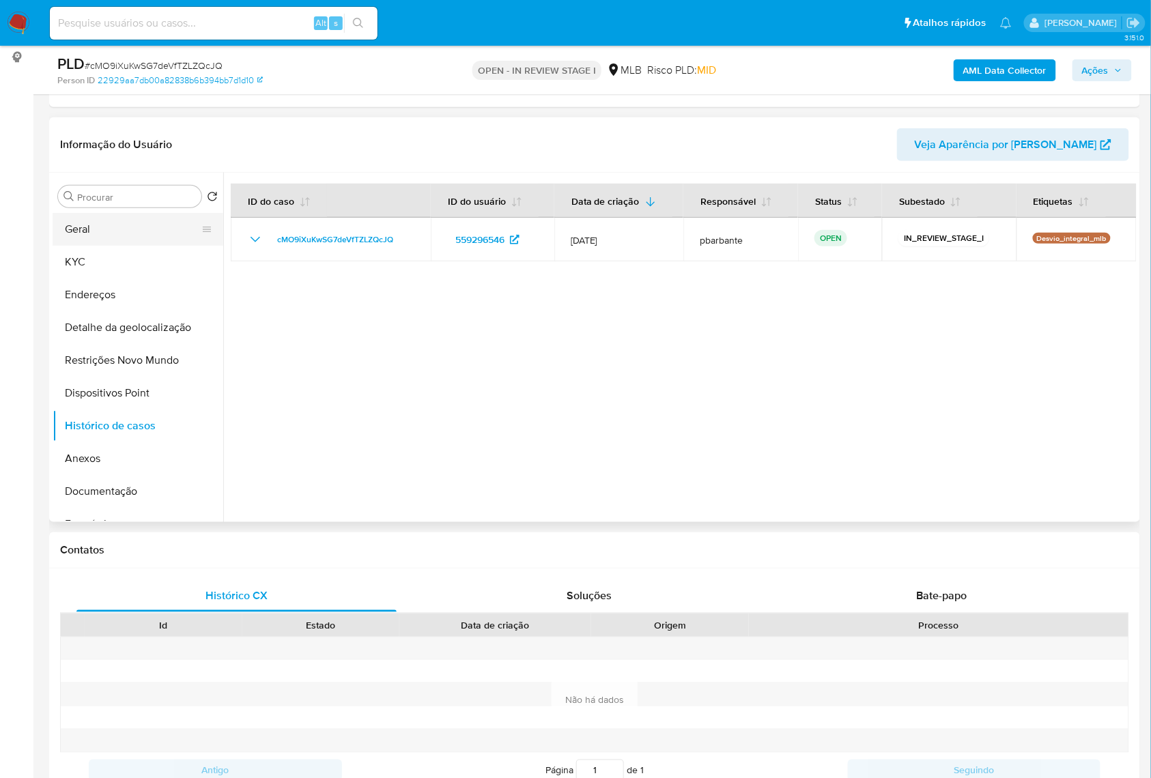
click at [141, 246] on button "Geral" at bounding box center [133, 229] width 160 height 33
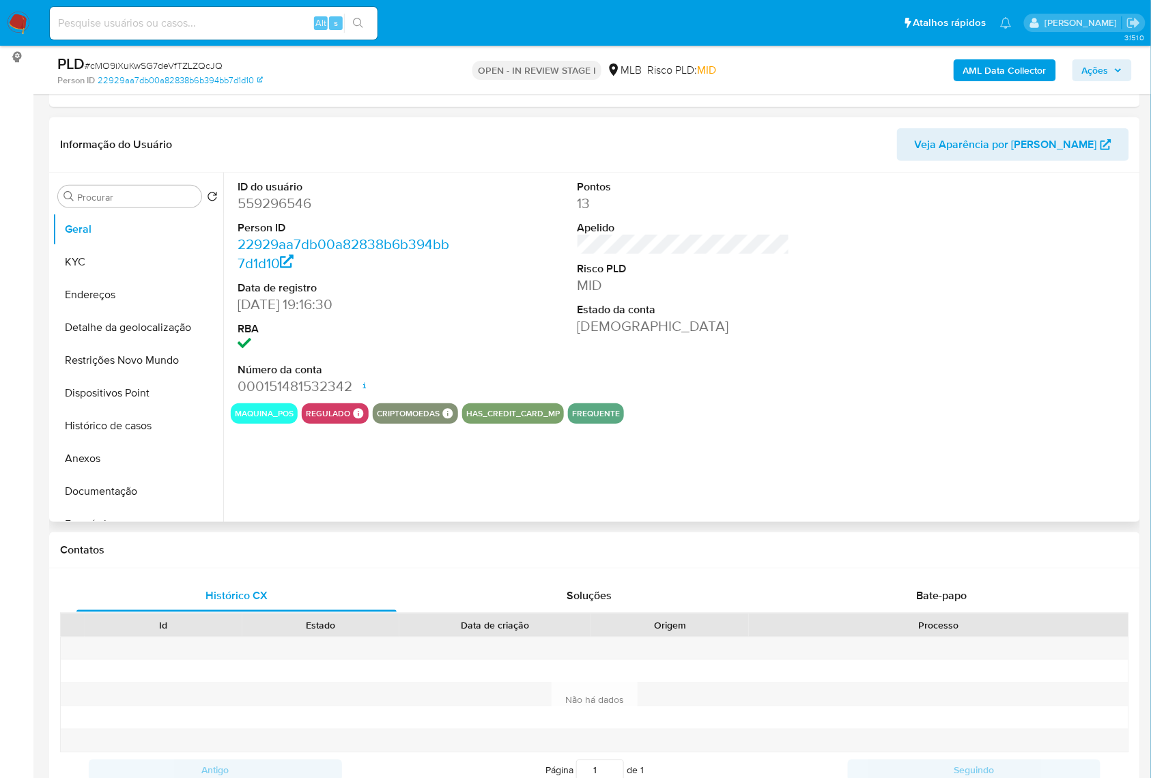
click at [280, 213] on dd "559296546" at bounding box center [344, 203] width 213 height 19
copy dd "559296546"
click at [979, 64] on b "AML Data Collector" at bounding box center [1004, 70] width 83 height 22
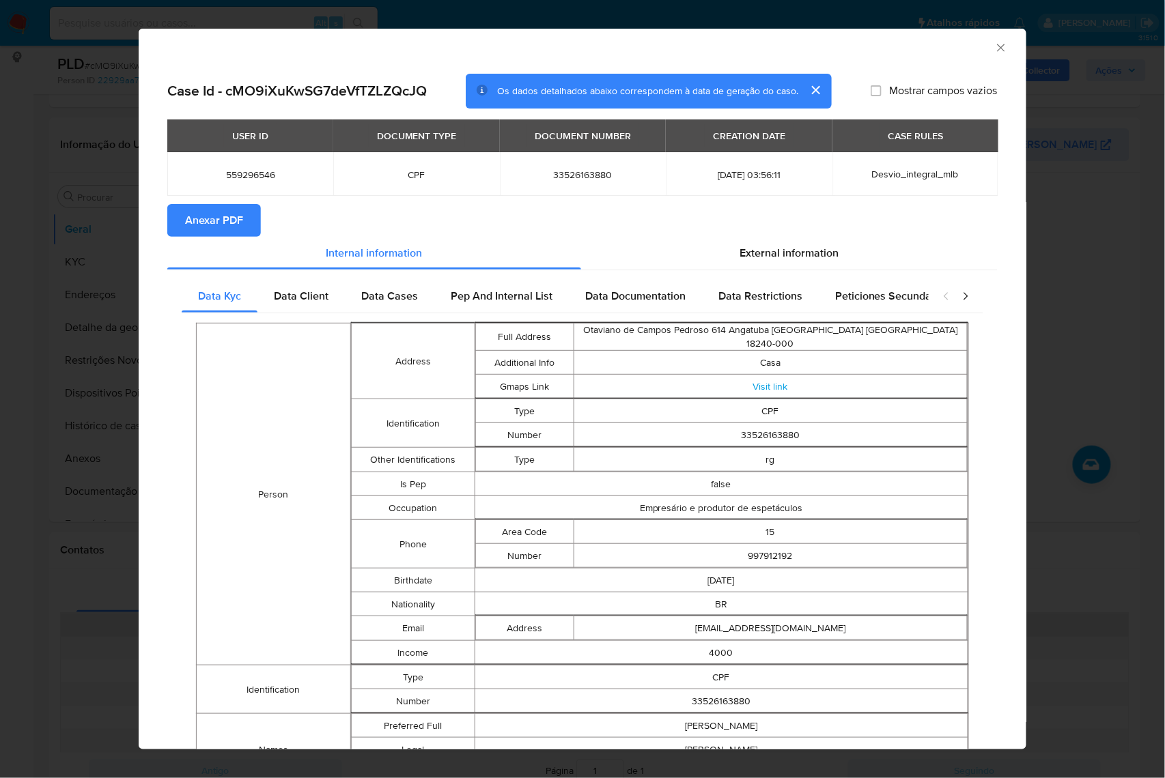
click at [236, 216] on span "Anexar PDF" at bounding box center [214, 220] width 58 height 30
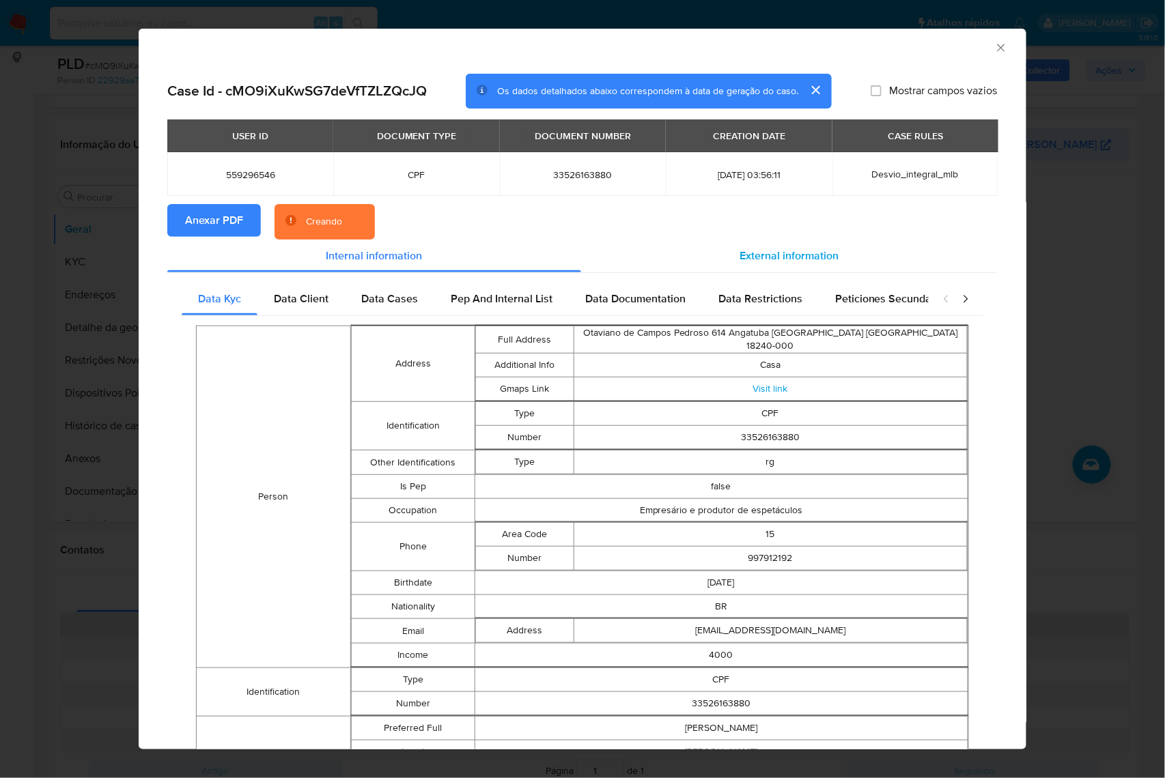
click at [760, 247] on div "External information" at bounding box center [789, 256] width 416 height 33
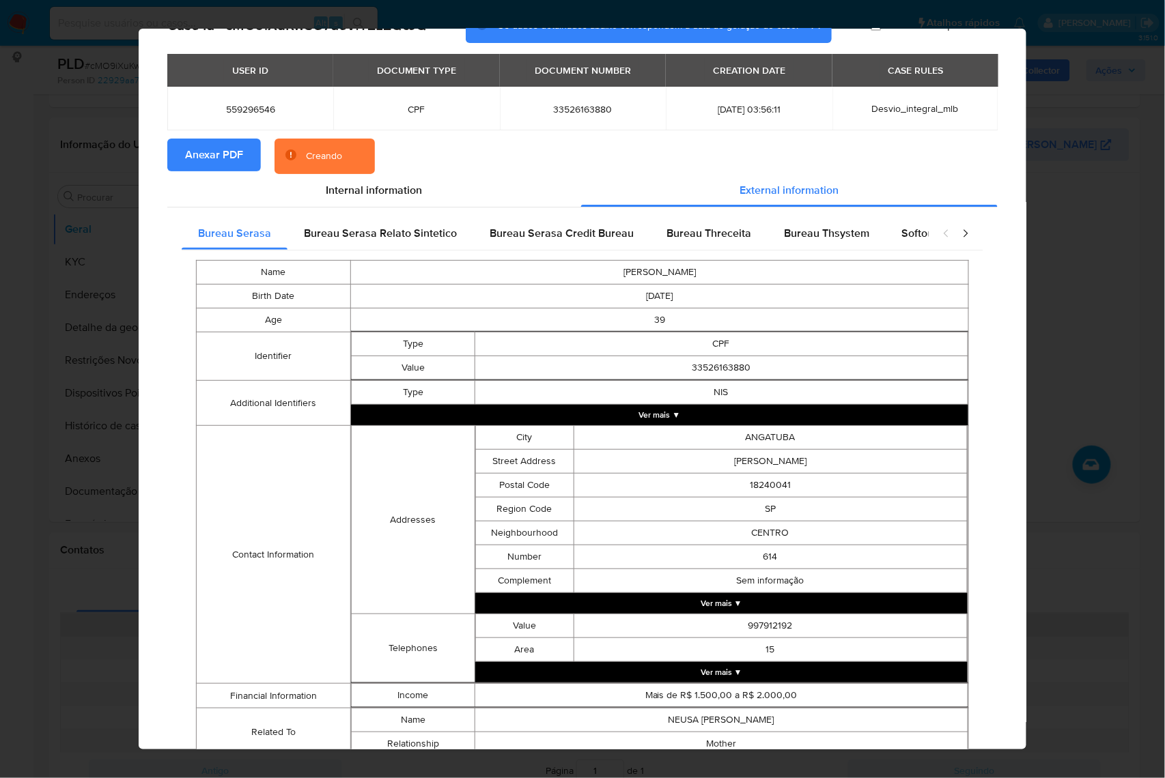
scroll to position [124, 0]
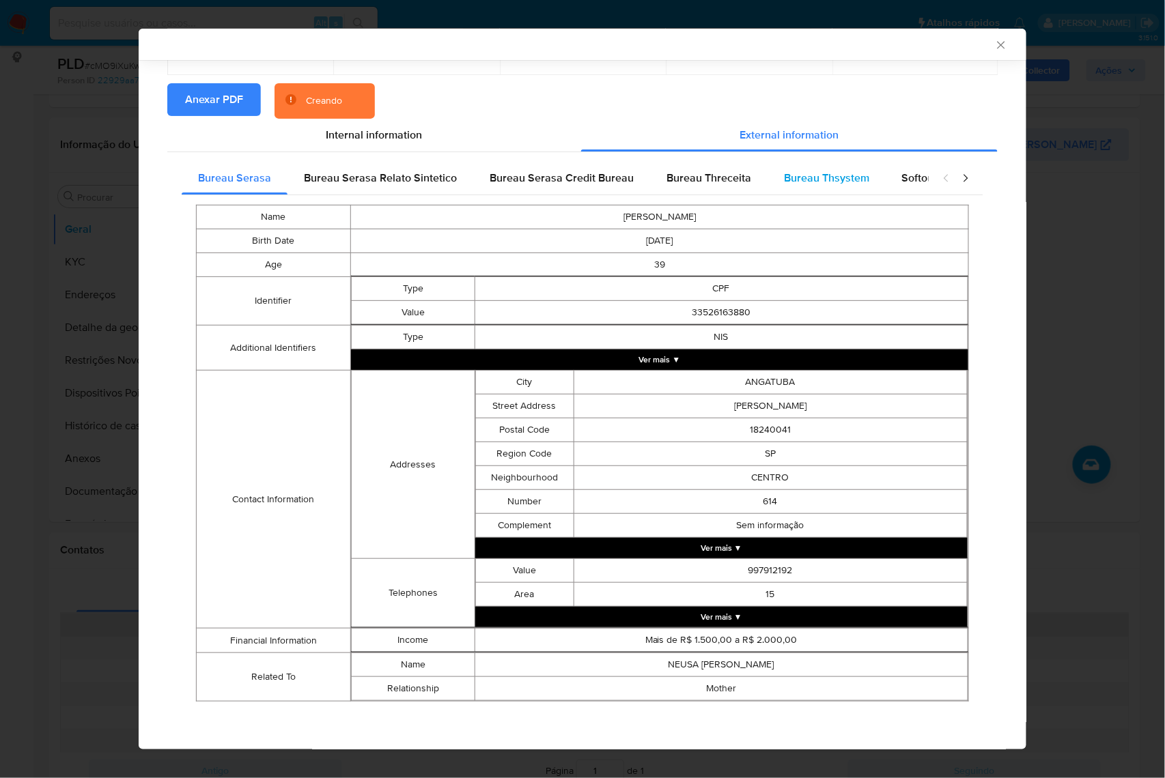
click at [846, 179] on span "Bureau Thsystem" at bounding box center [826, 178] width 85 height 16
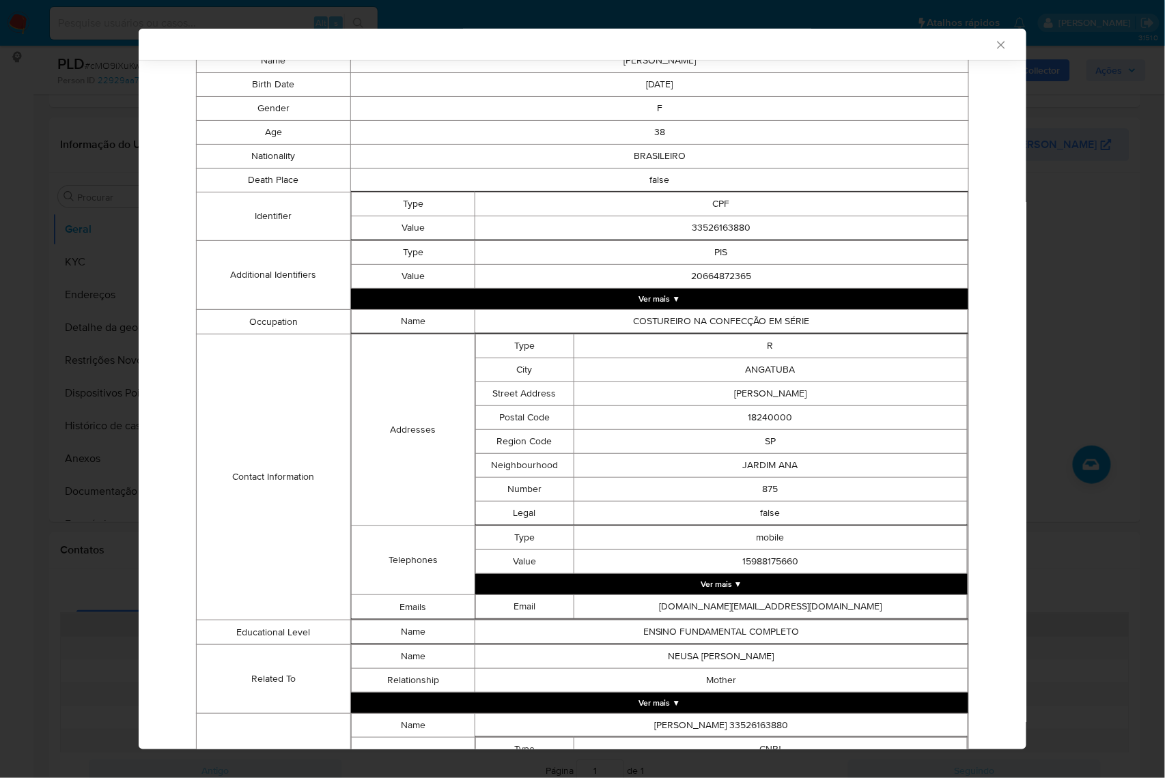
scroll to position [463, 0]
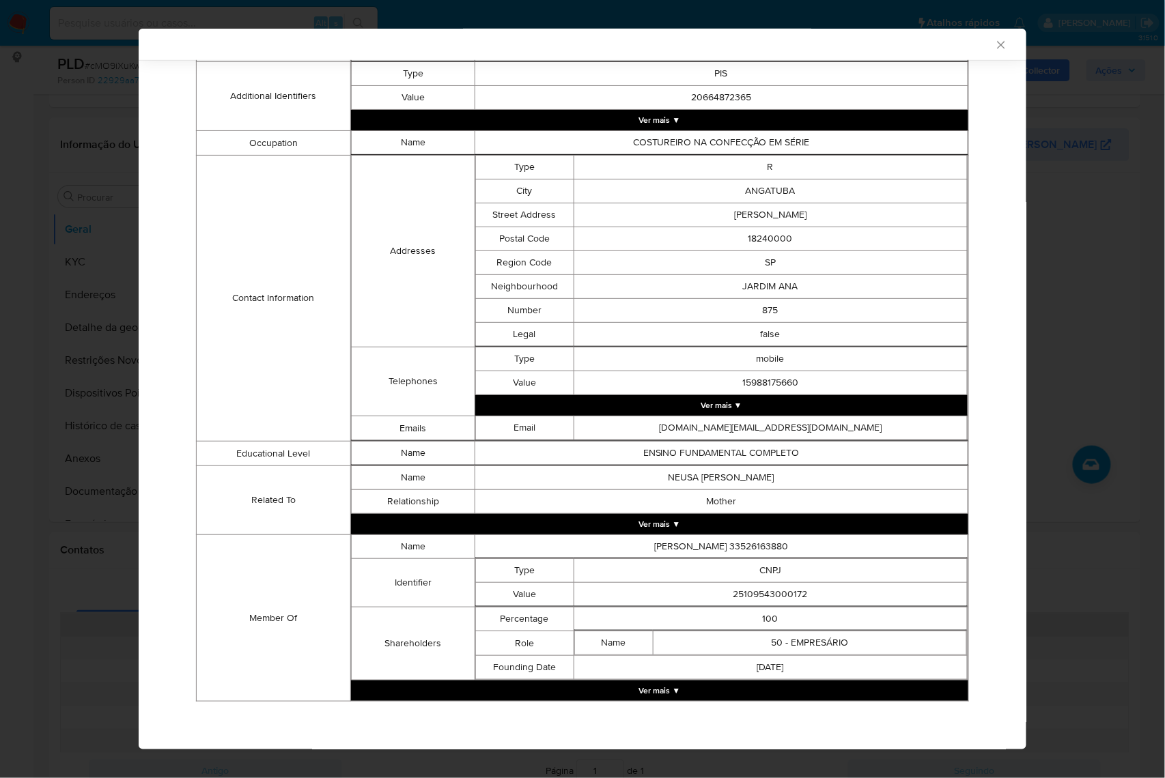
click at [765, 588] on td "25109543000172" at bounding box center [769, 594] width 393 height 24
click at [763, 588] on td "25109543000172" at bounding box center [769, 594] width 393 height 24
copy td "25109543000172"
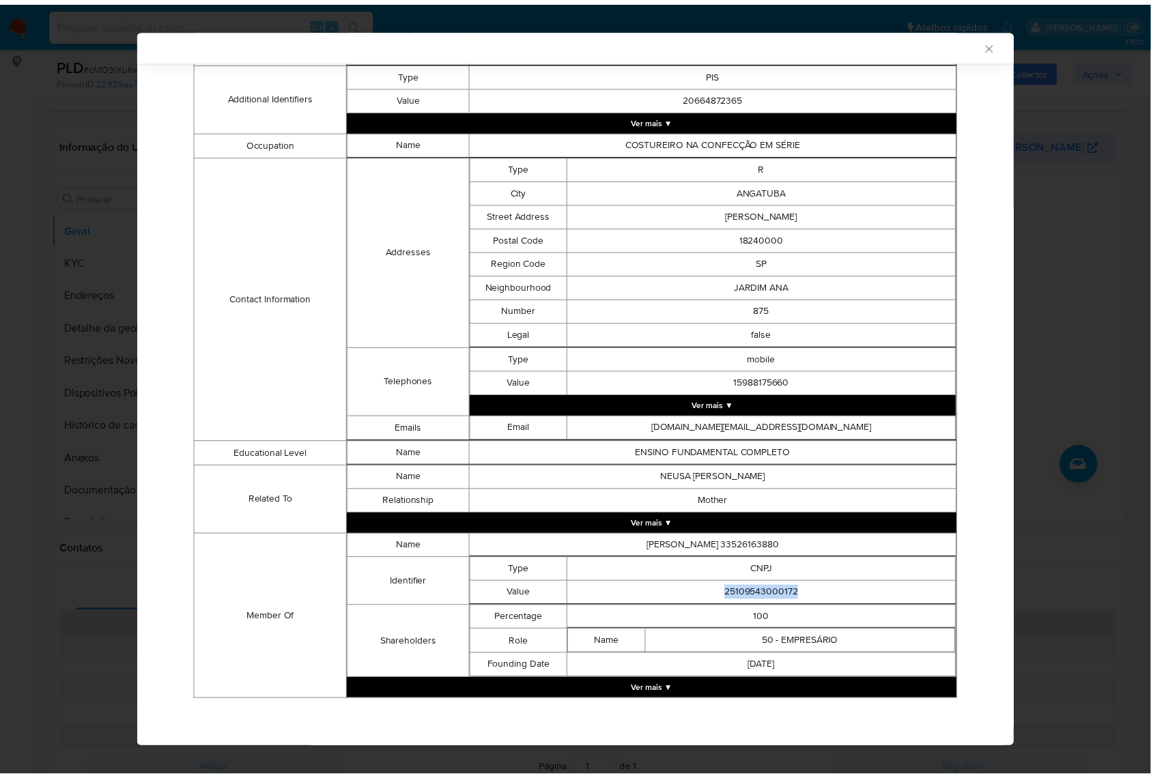
scroll to position [460, 0]
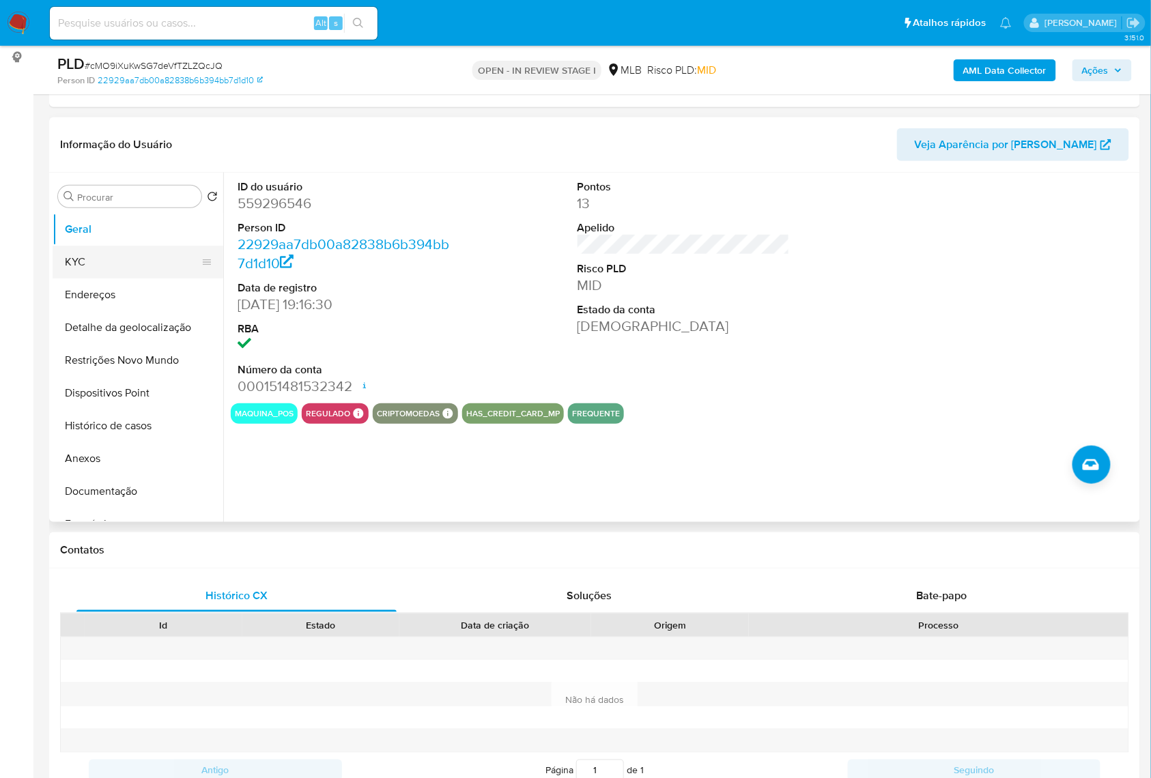
click at [110, 279] on button "KYC" at bounding box center [133, 262] width 160 height 33
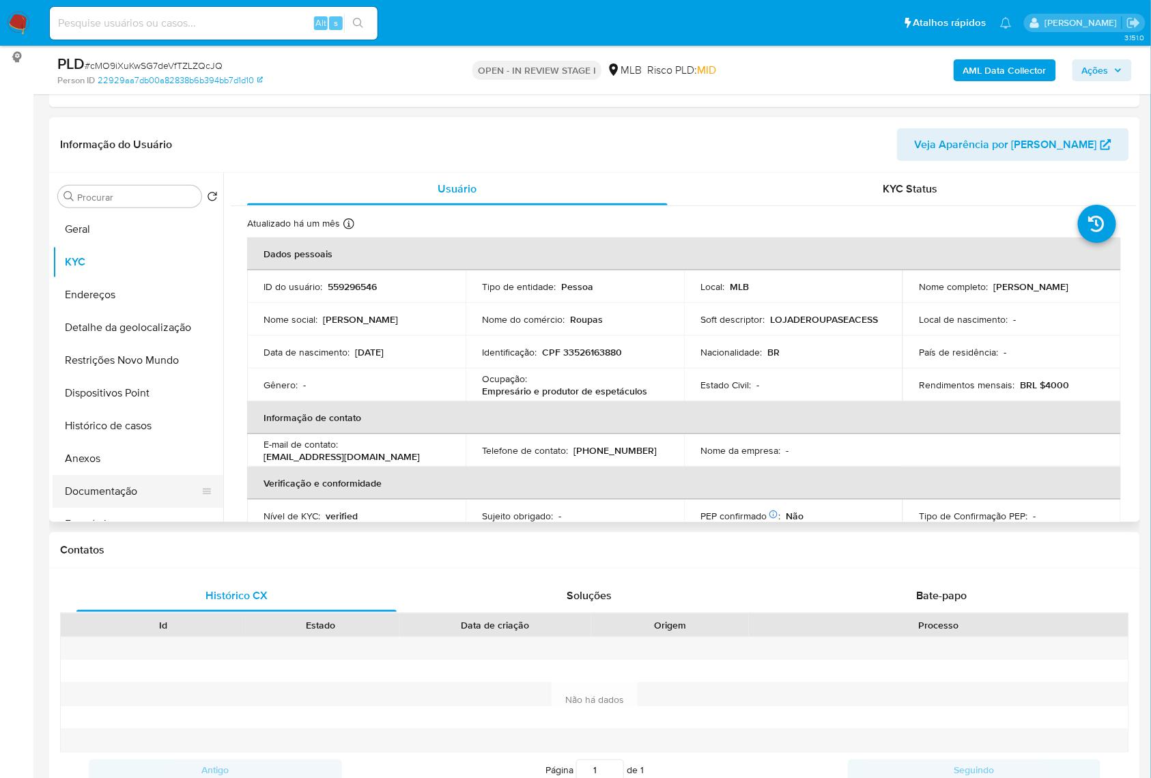
click at [137, 508] on button "Documentação" at bounding box center [133, 491] width 160 height 33
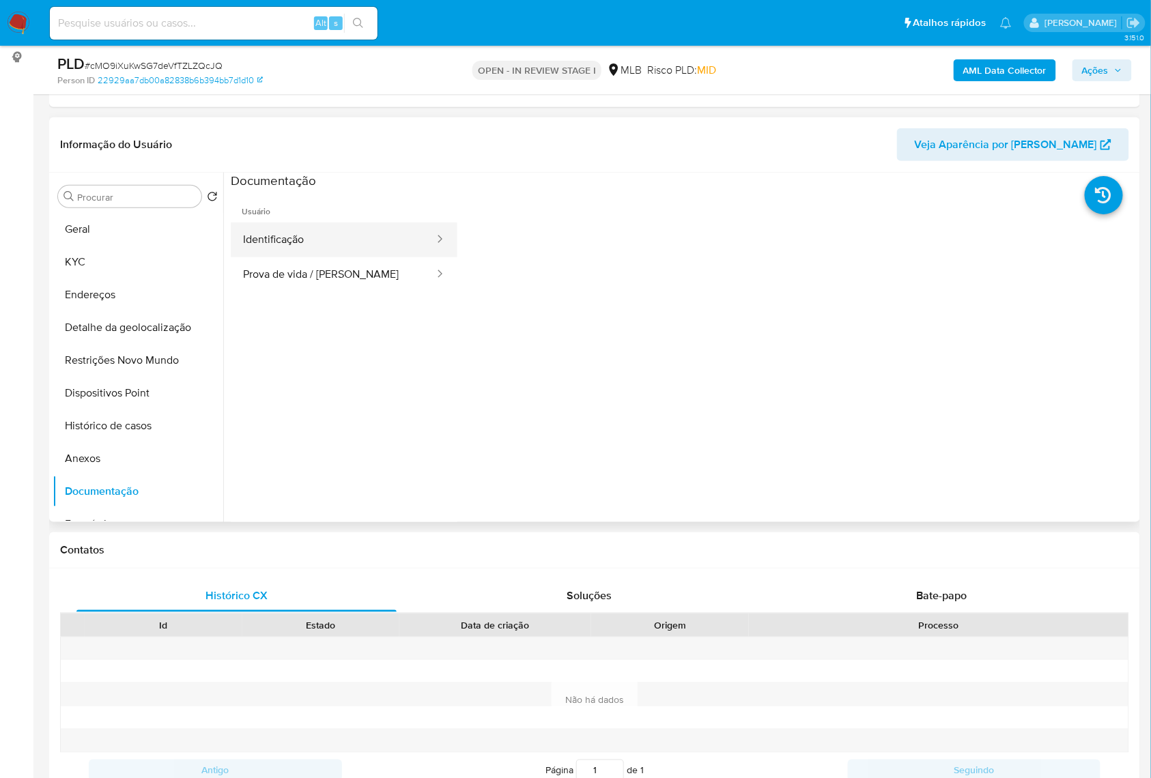
click at [325, 257] on button "Identificação" at bounding box center [333, 240] width 205 height 35
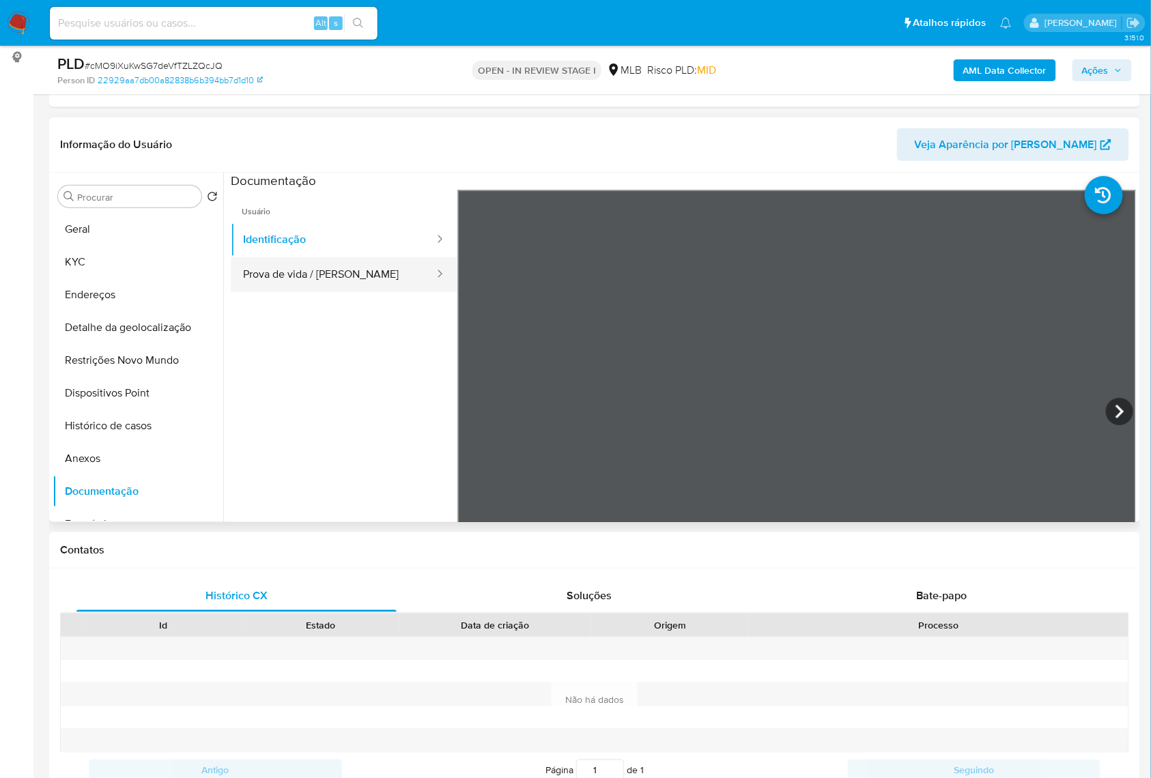
click at [309, 291] on button "Prova de vida / Selfie" at bounding box center [333, 274] width 205 height 35
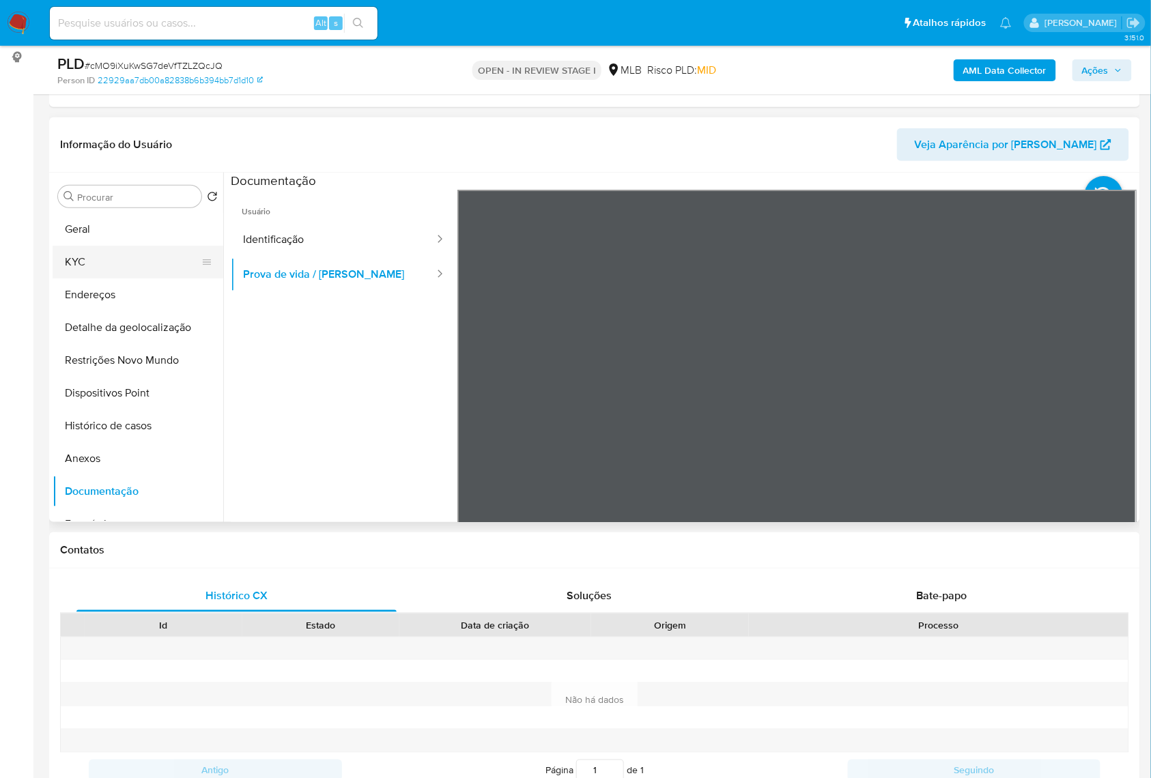
click at [80, 276] on button "KYC" at bounding box center [133, 262] width 160 height 33
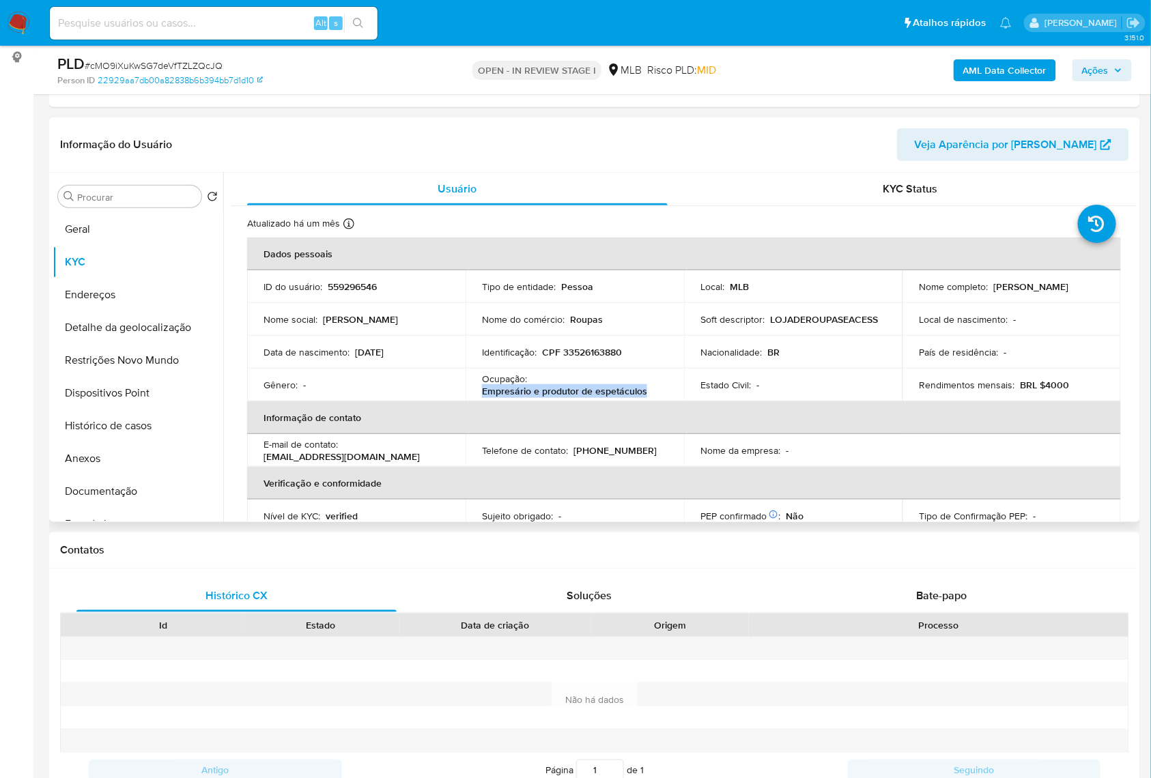
drag, startPoint x: 648, startPoint y: 410, endPoint x: 475, endPoint y: 413, distance: 173.4
click at [475, 401] on td "Ocupação : Empresário e produtor de espetáculos" at bounding box center [575, 385] width 218 height 33
copy p "Empresário e produtor de espetáculos"
click at [130, 246] on button "Geral" at bounding box center [133, 229] width 160 height 33
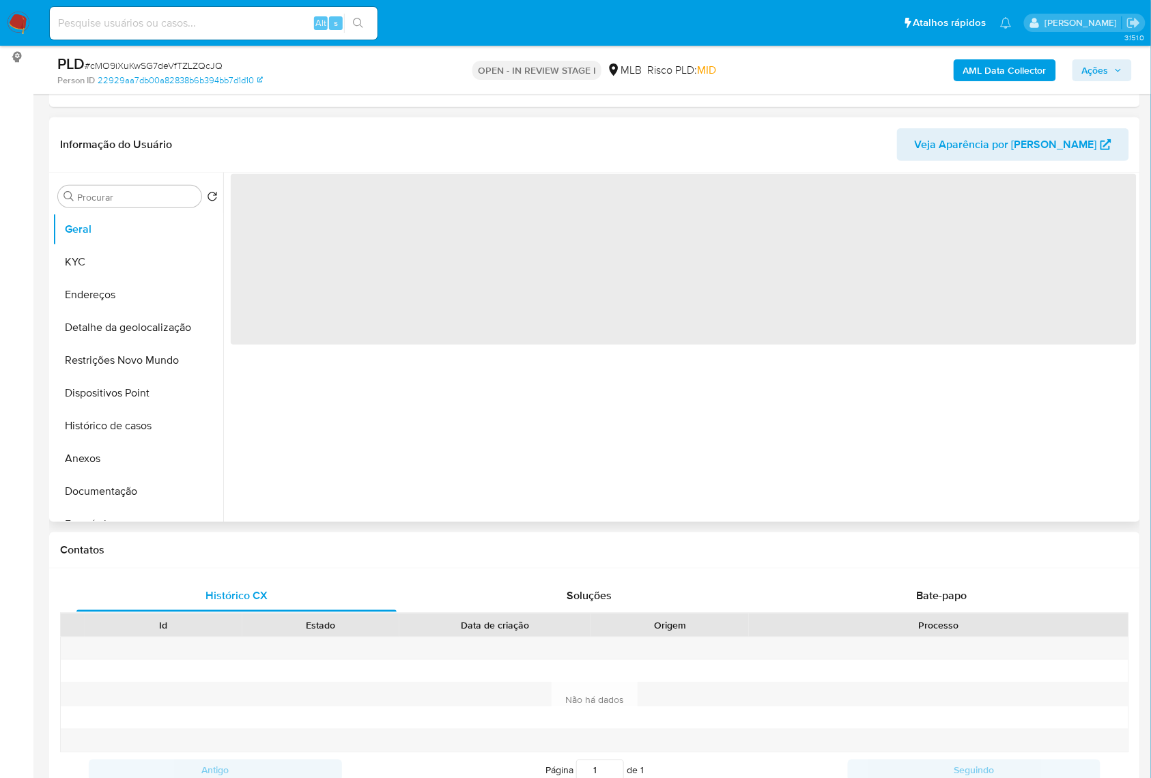
click at [448, 451] on div "‌" at bounding box center [679, 347] width 913 height 349
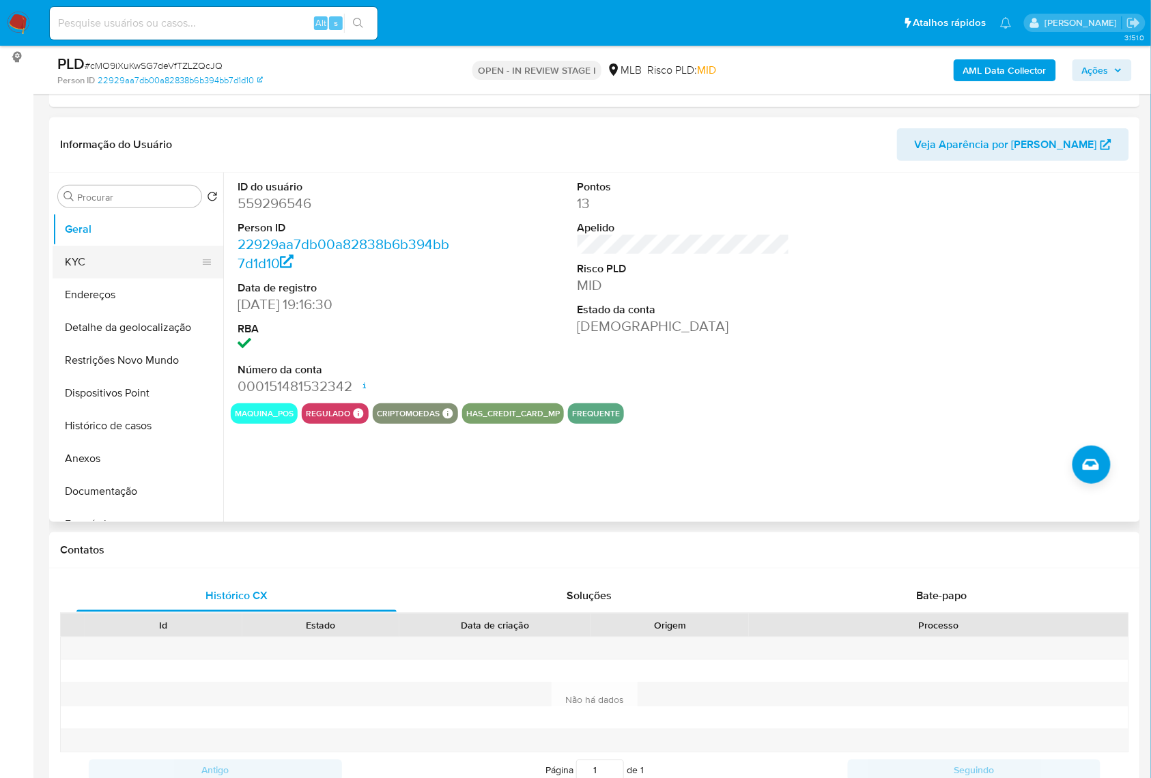
click at [134, 279] on button "KYC" at bounding box center [133, 262] width 160 height 33
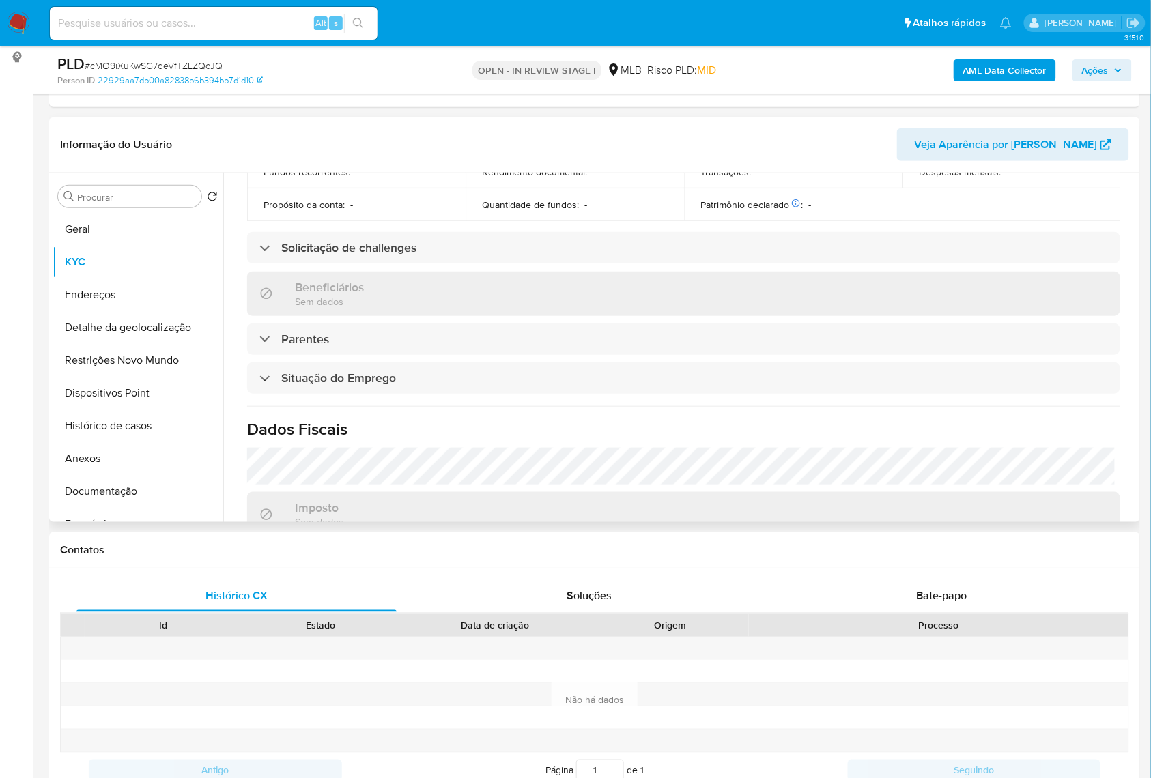
scroll to position [546, 0]
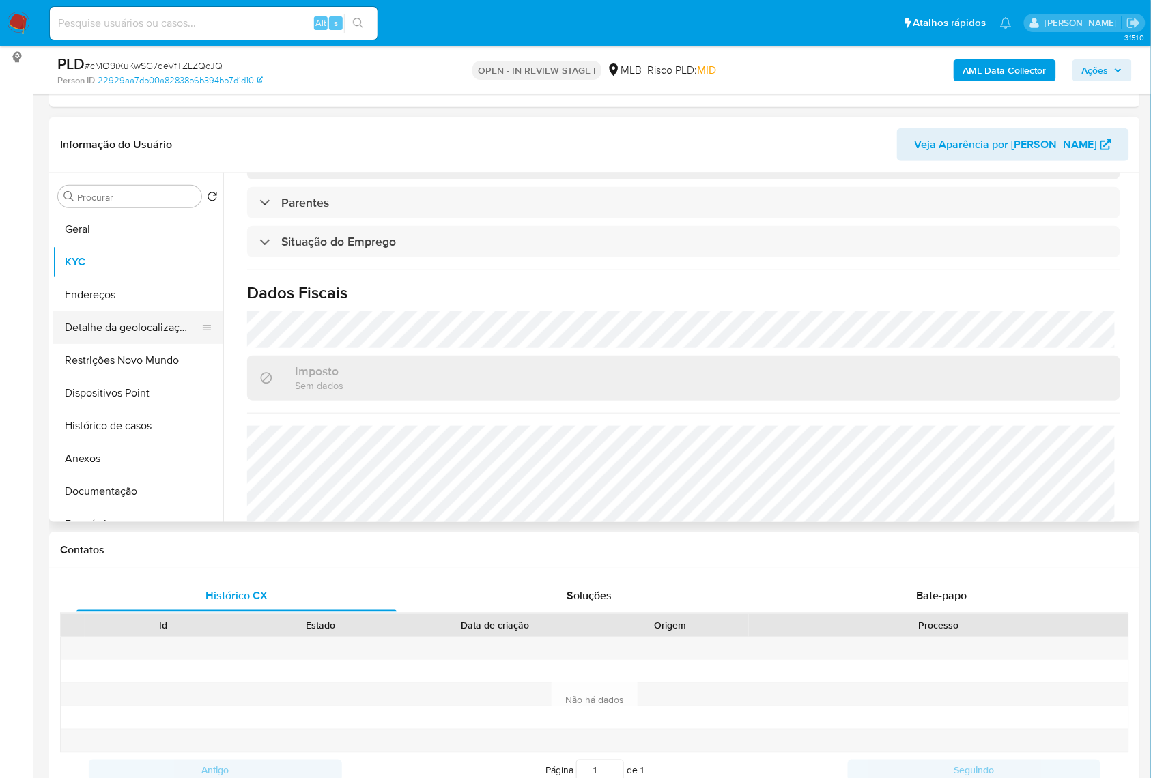
click at [141, 342] on button "Detalhe da geolocalização" at bounding box center [133, 327] width 160 height 33
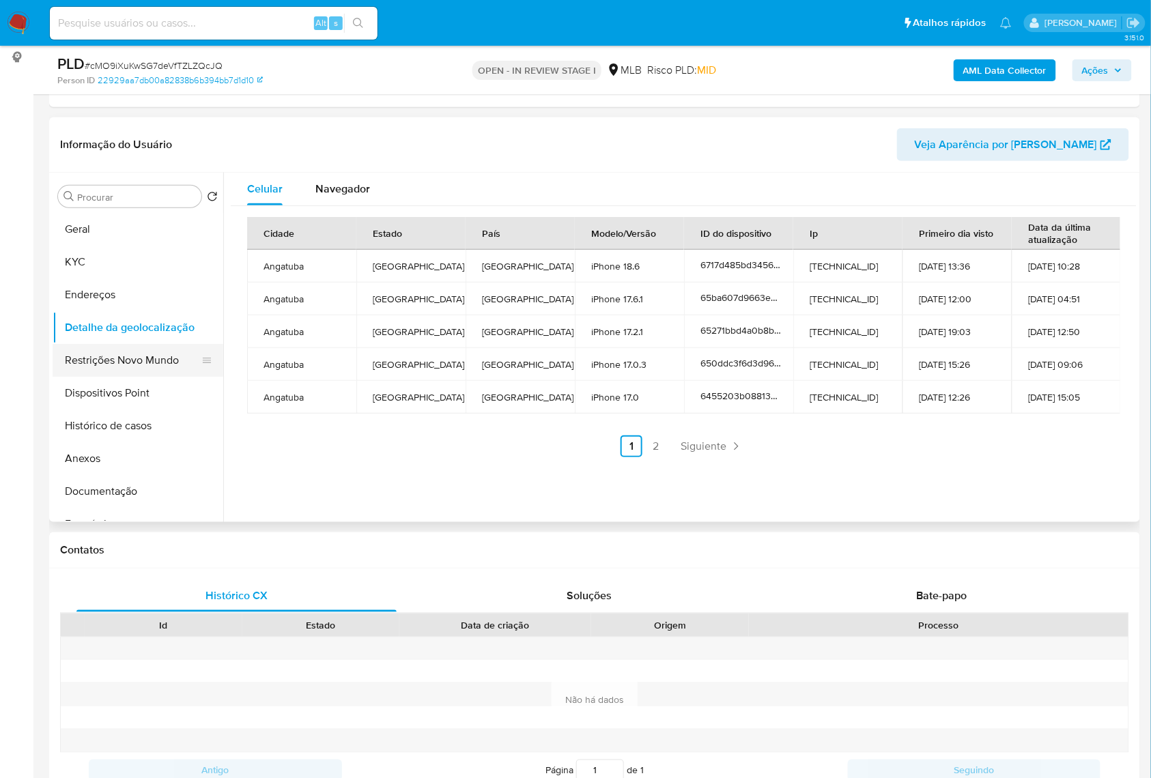
click at [151, 377] on button "Restrições Novo Mundo" at bounding box center [133, 360] width 160 height 33
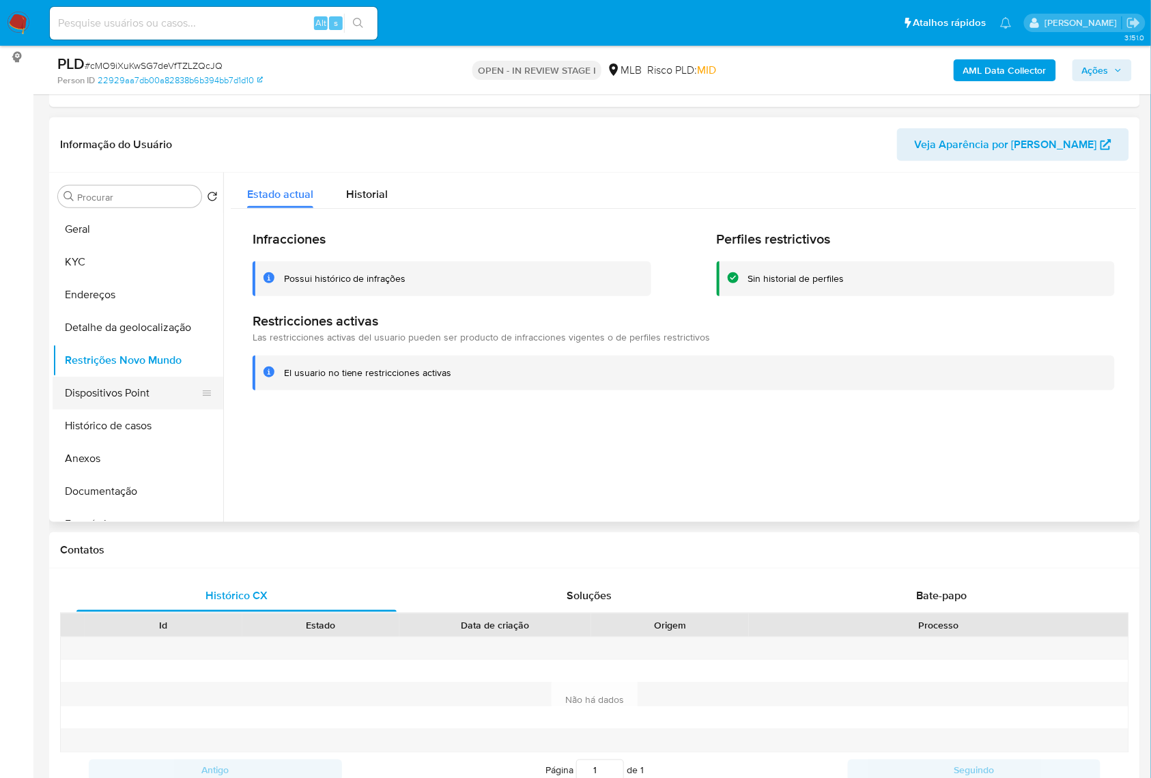
click at [83, 410] on button "Dispositivos Point" at bounding box center [133, 393] width 160 height 33
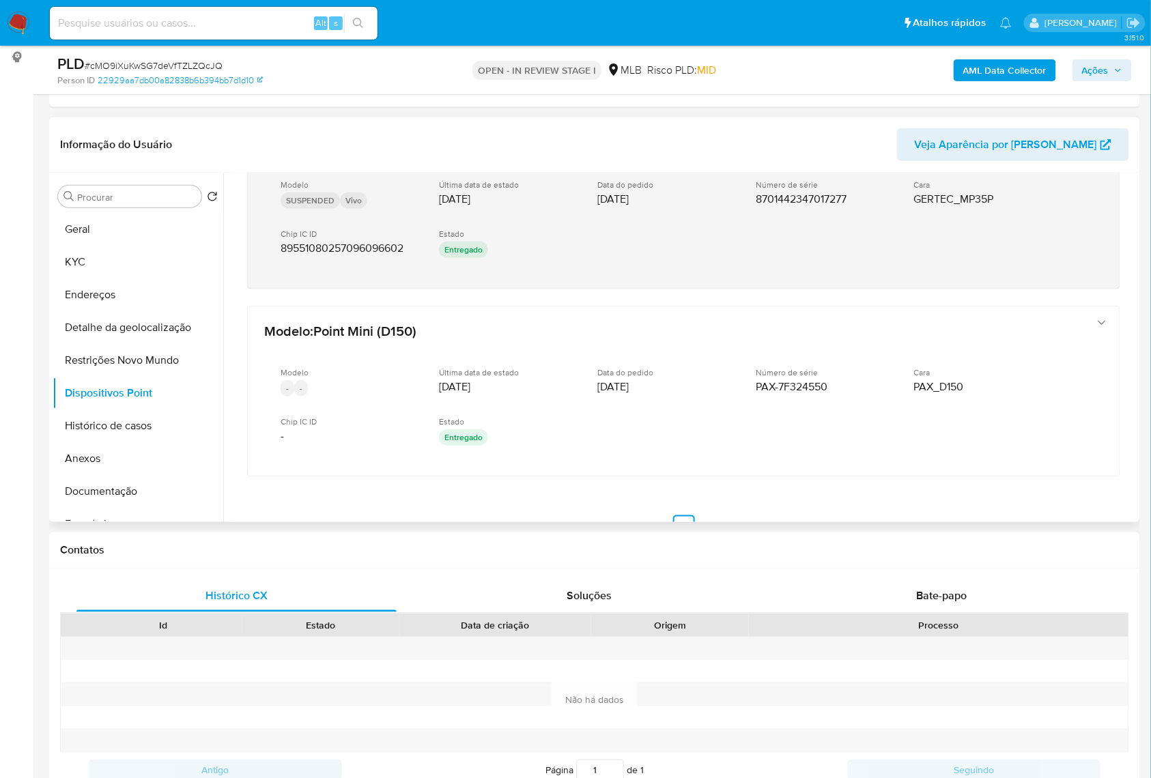
scroll to position [107, 0]
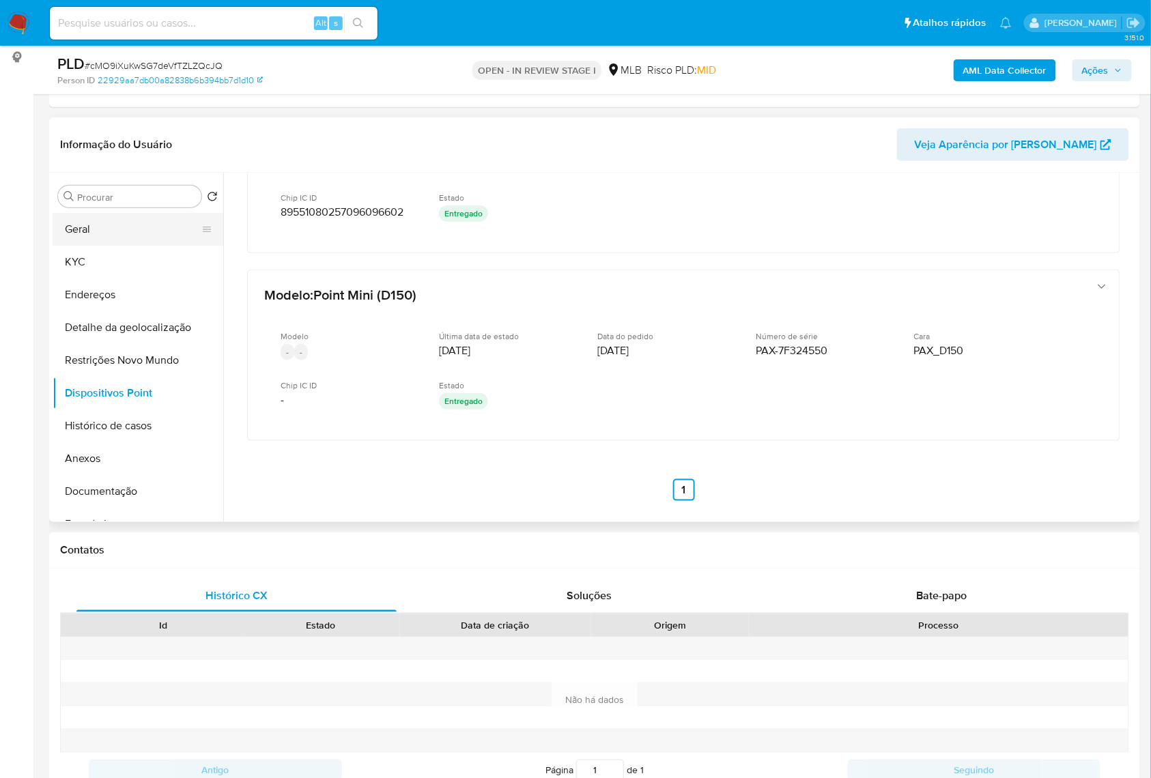
click at [130, 246] on button "Geral" at bounding box center [133, 229] width 160 height 33
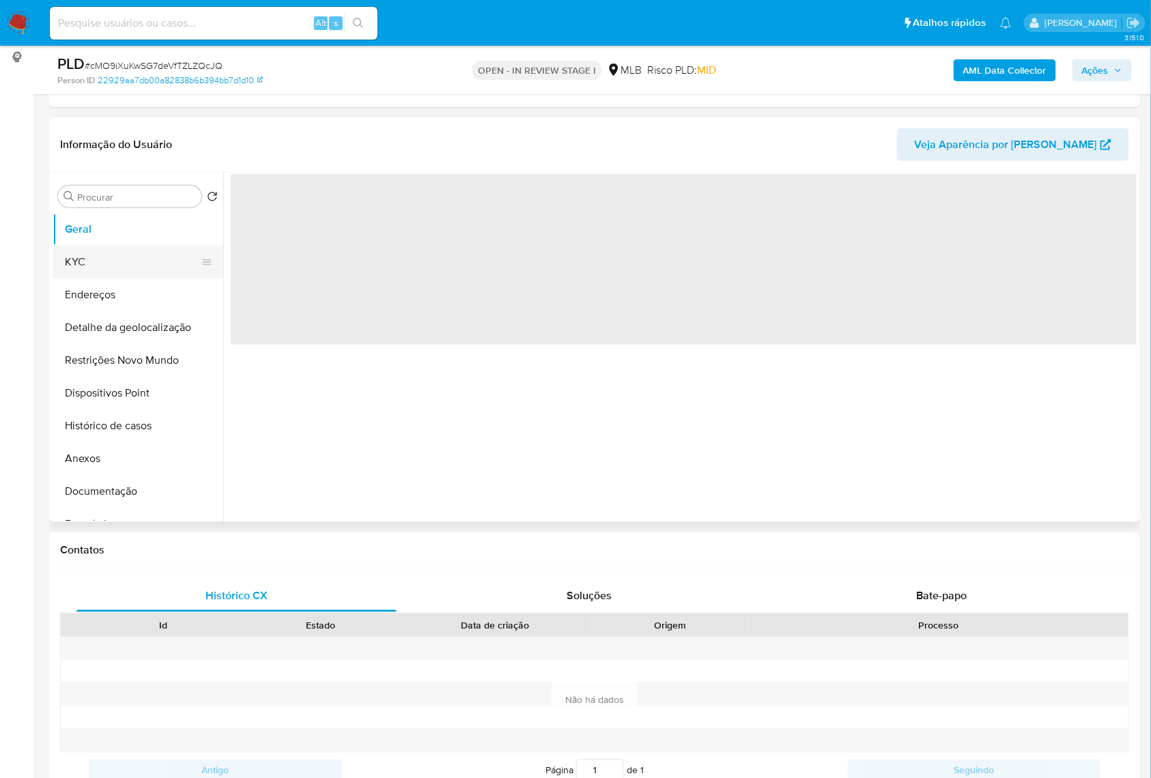
click at [104, 279] on button "KYC" at bounding box center [133, 262] width 160 height 33
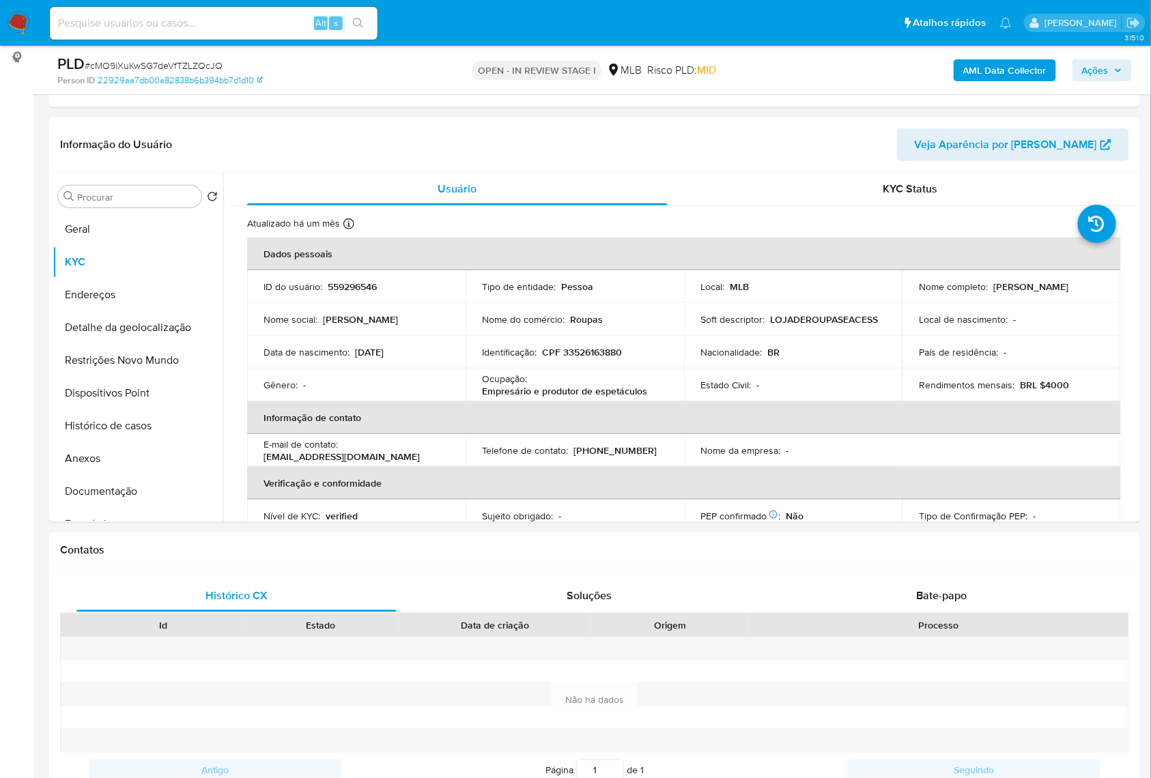
click at [1096, 72] on span "Ações" at bounding box center [1095, 70] width 27 height 22
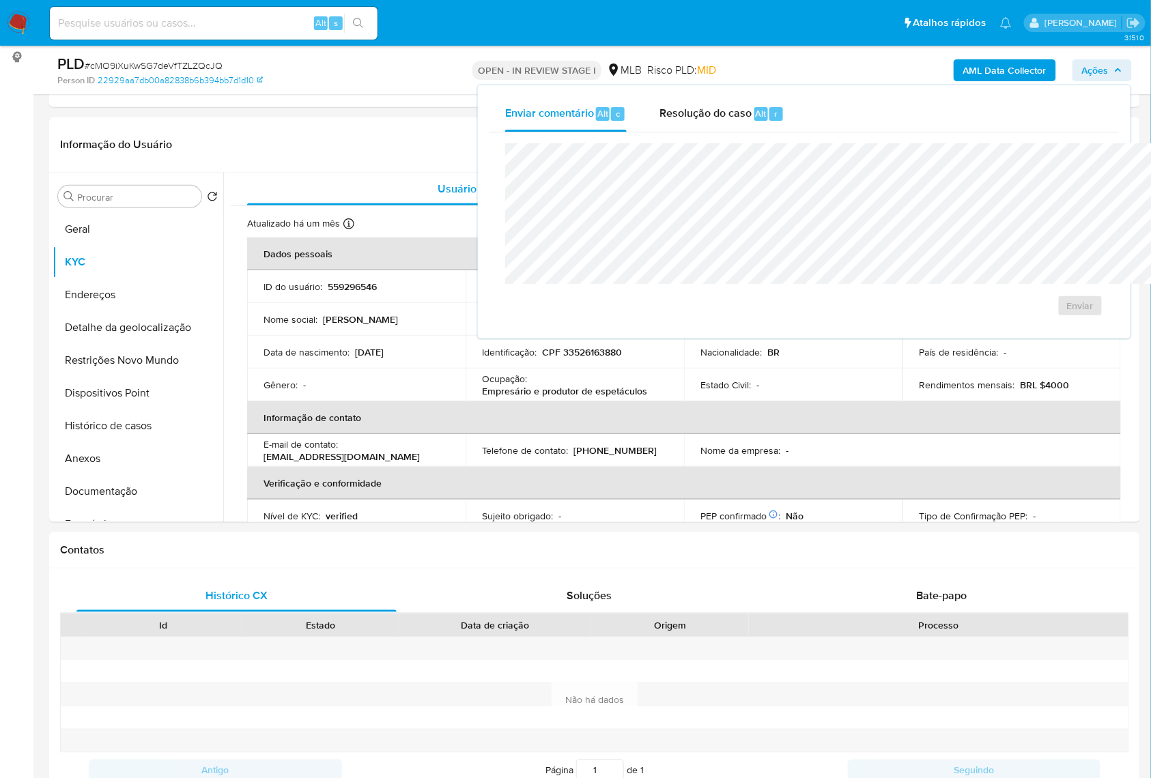
click at [561, 85] on div "Enviar comentário Alt c Resolução do caso Alt r Enviar" at bounding box center [804, 211] width 653 height 253
click at [659, 120] on span "Resolução do caso" at bounding box center [705, 113] width 92 height 16
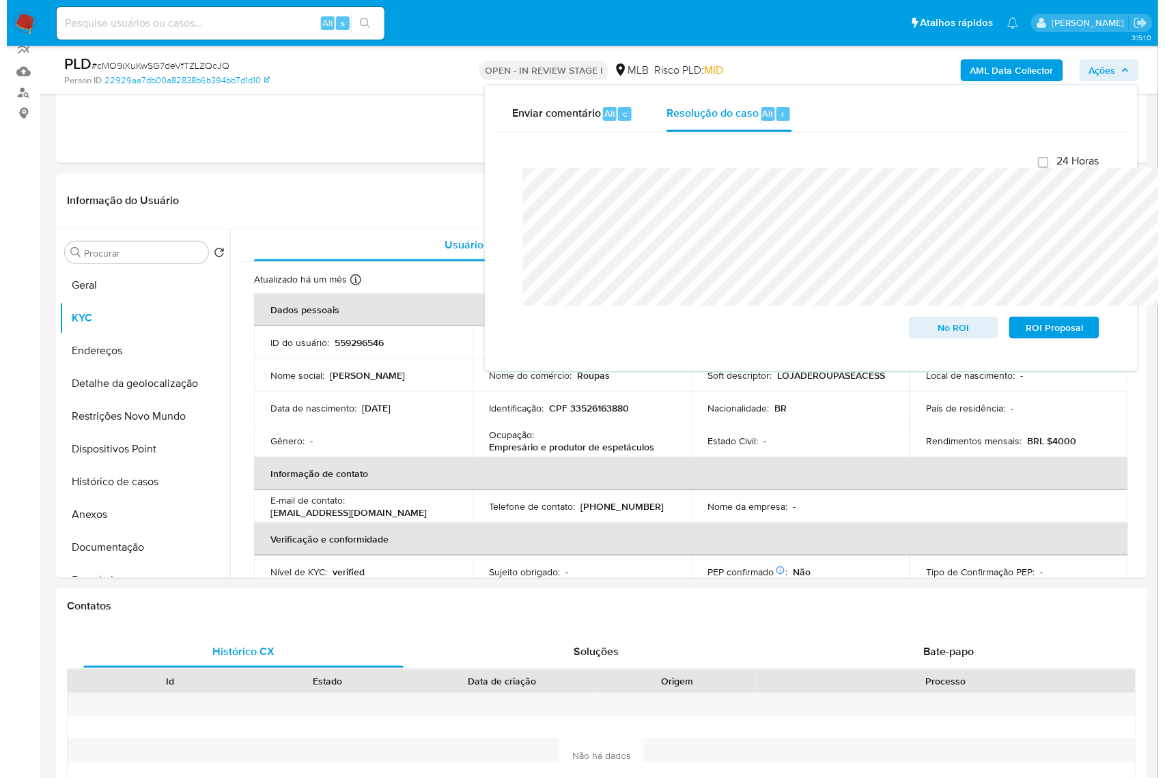
scroll to position [182, 0]
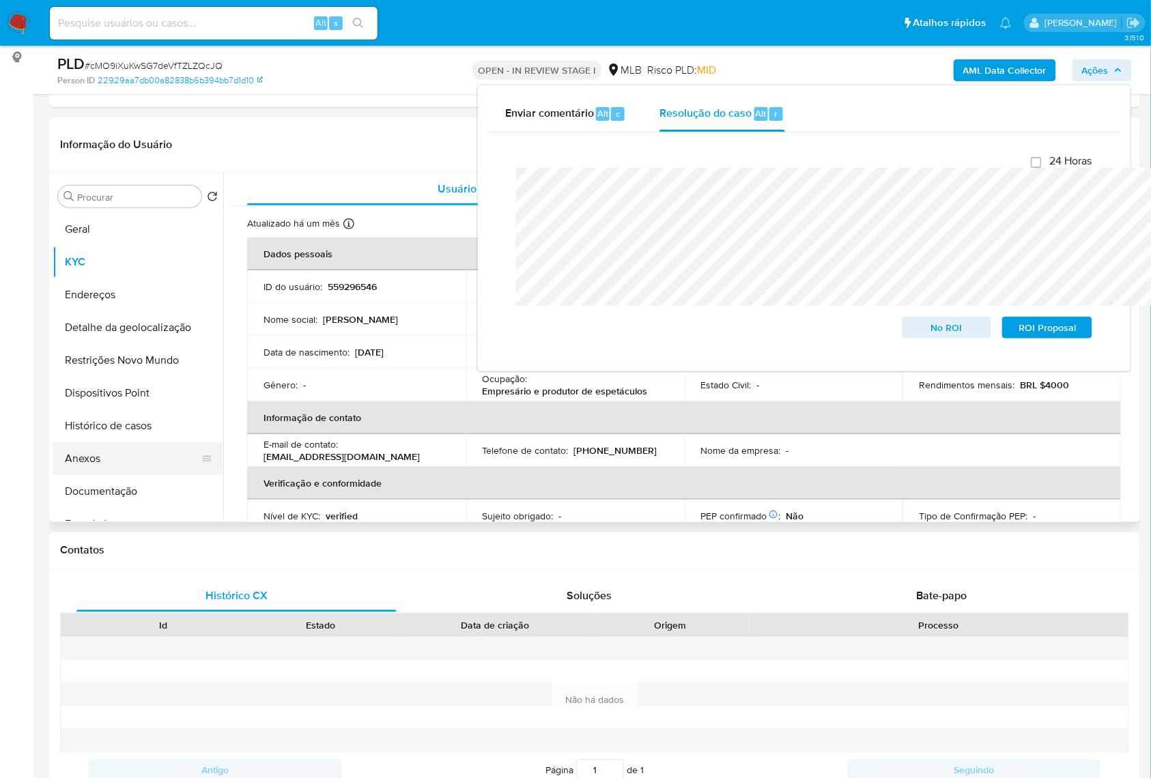
click at [77, 475] on button "Anexos" at bounding box center [133, 458] width 160 height 33
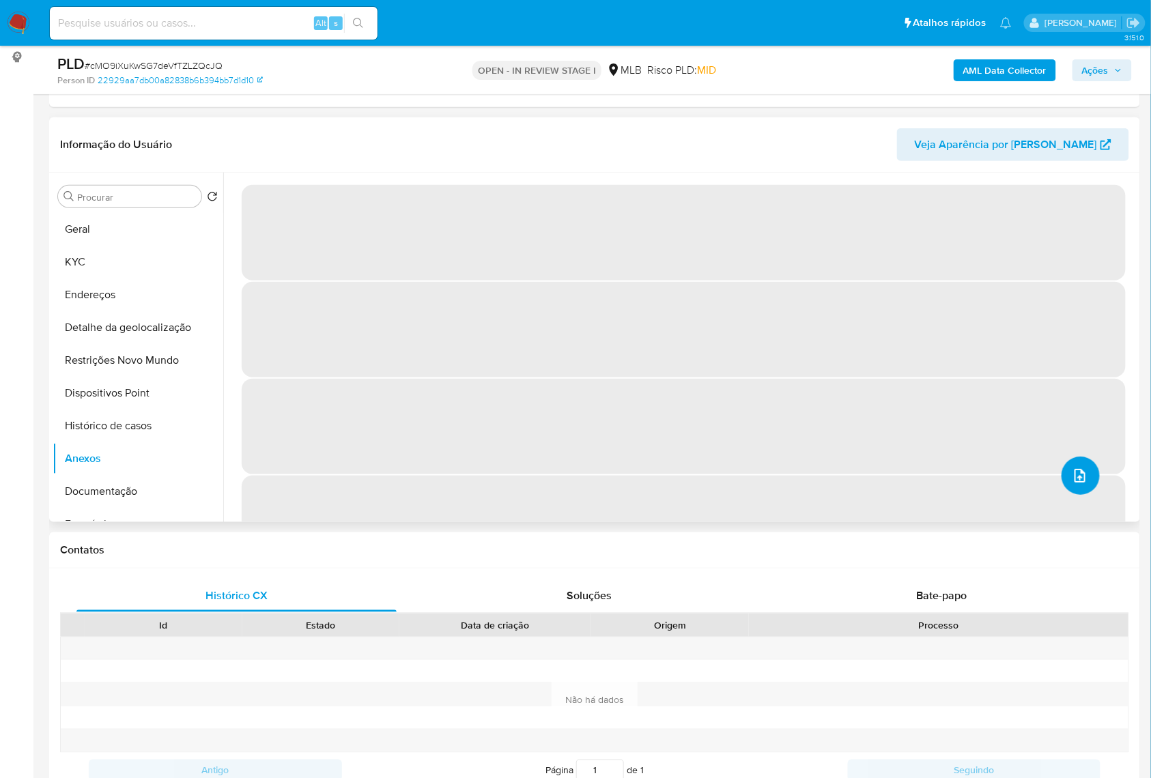
drag, startPoint x: 1079, startPoint y: 519, endPoint x: 1072, endPoint y: 511, distance: 10.6
click at [1072, 495] on button "upload-file" at bounding box center [1080, 476] width 38 height 38
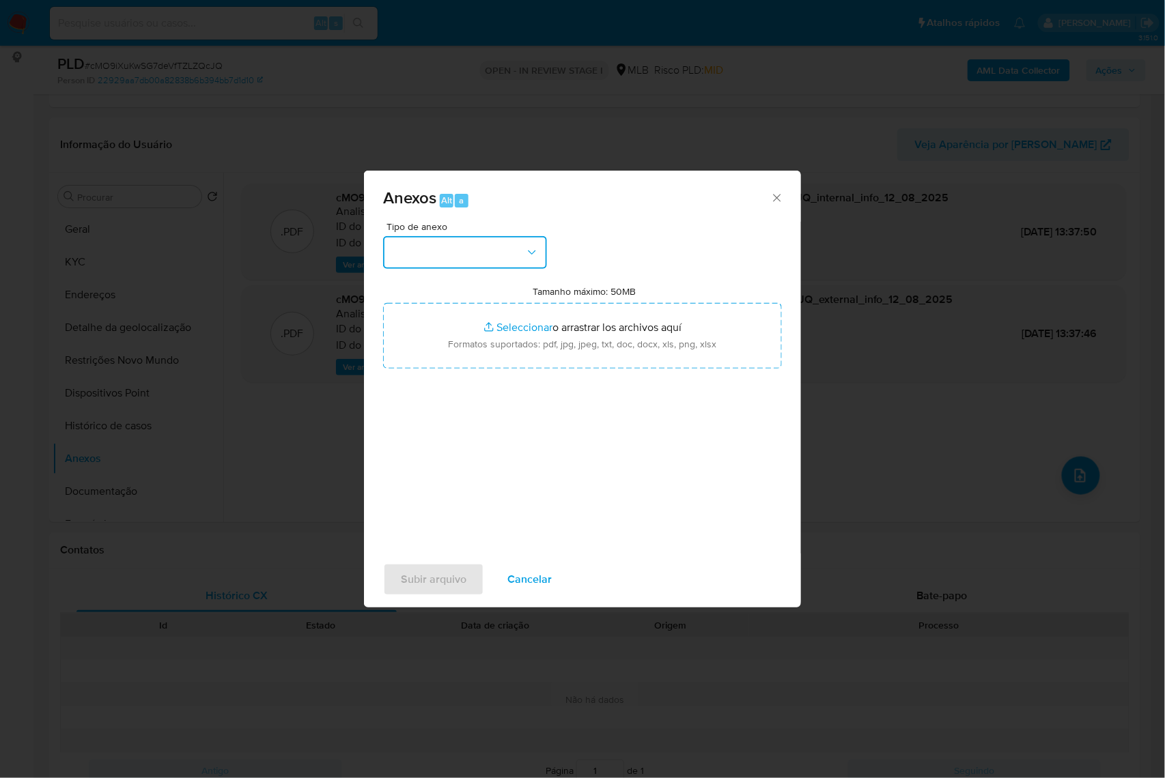
click at [461, 236] on button "button" at bounding box center [465, 252] width 164 height 33
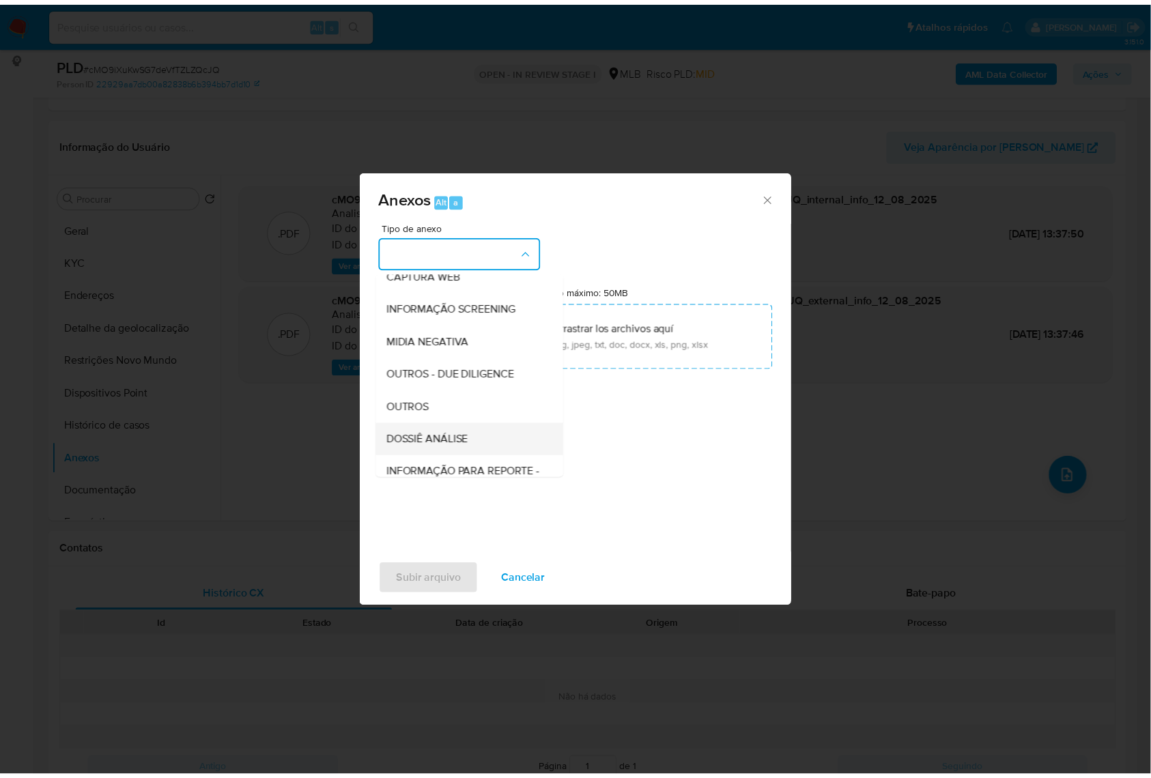
scroll to position [169, 0]
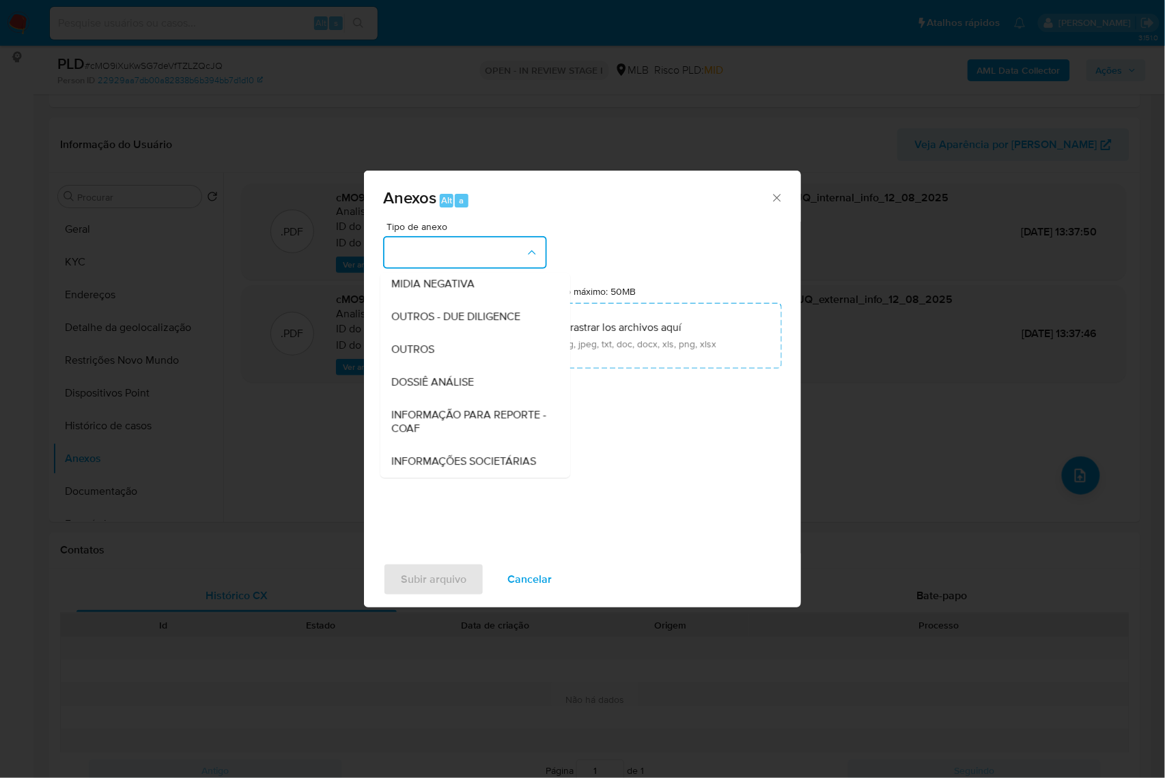
click at [397, 408] on span "INFORMAÇÃO PARA REPORTE - COAF" at bounding box center [471, 421] width 160 height 27
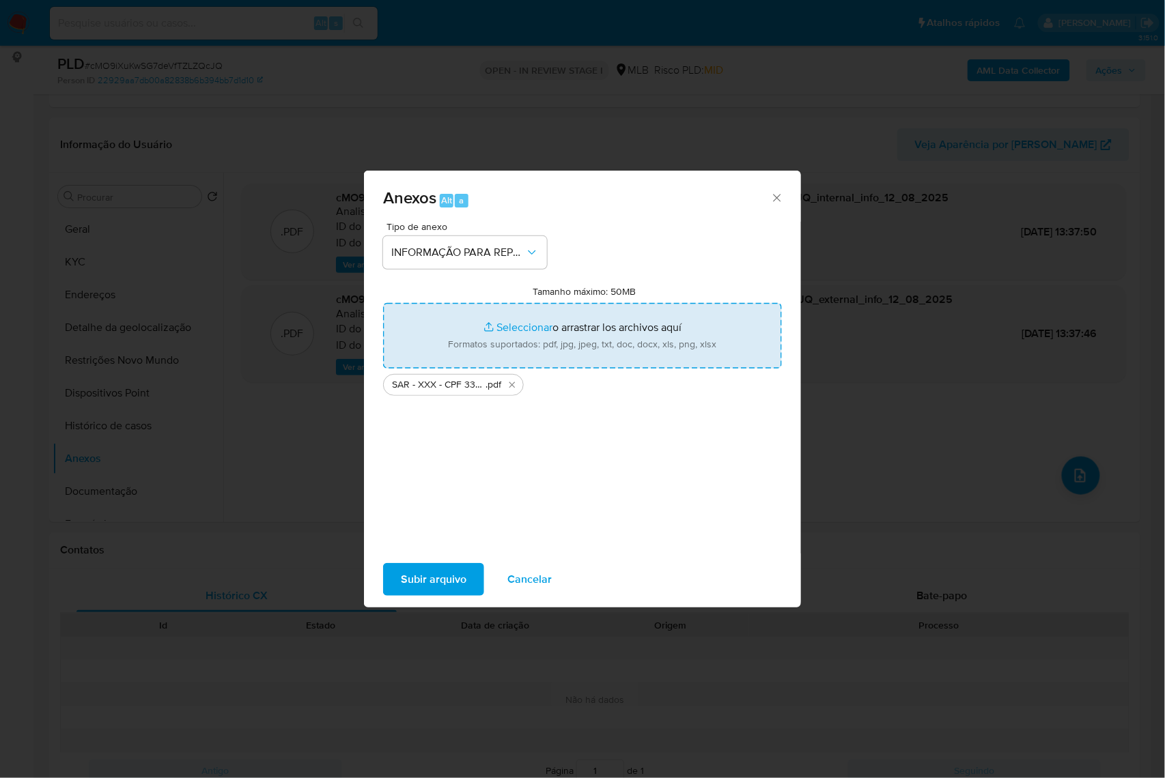
type input "C:\fakepath\Mulan 559296546_2025_08_08_09_28_56.xlsx"
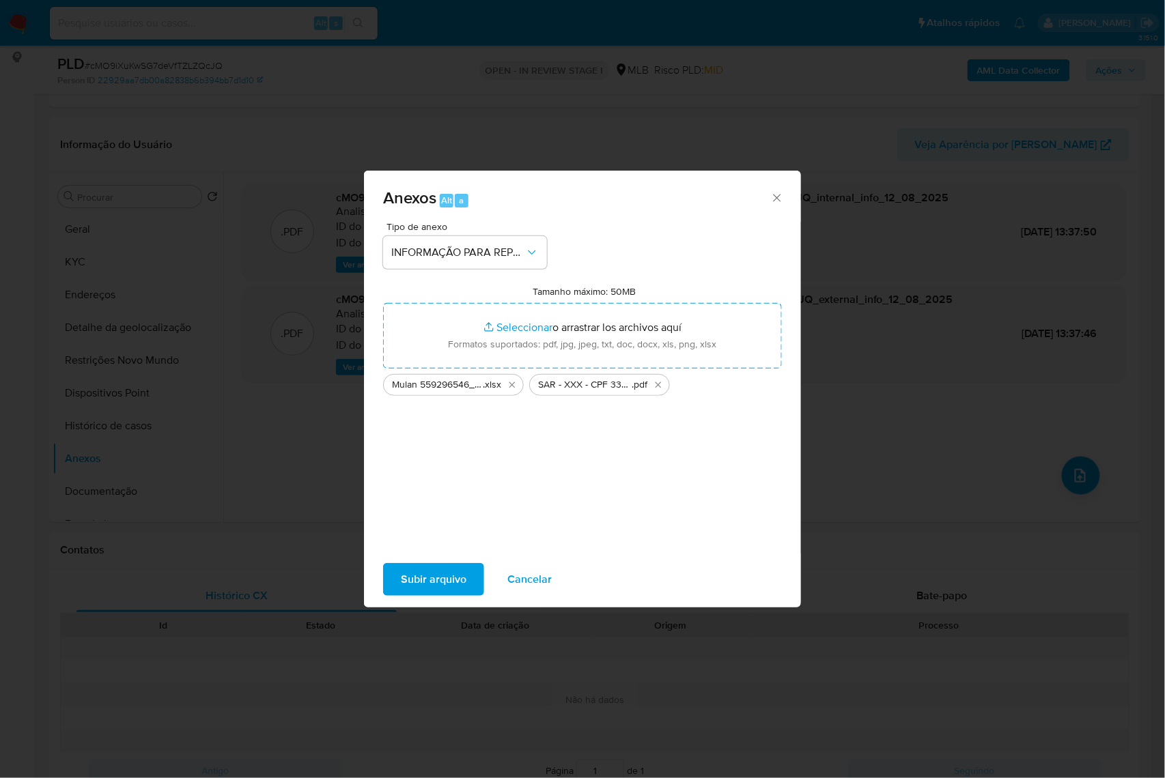
click at [425, 588] on span "Subir arquivo" at bounding box center [434, 580] width 66 height 30
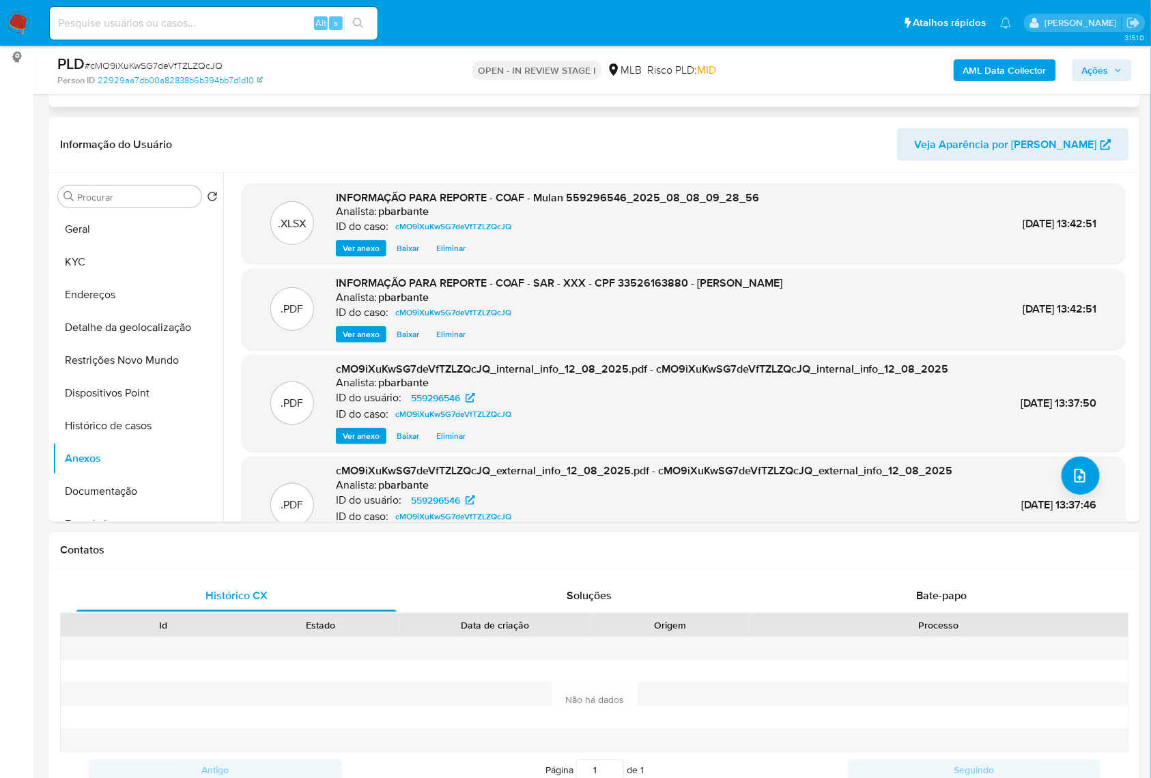
click at [372, 107] on div "Eventos ( 1 ) Ações AUTOMATIC (1)" at bounding box center [594, 25] width 1091 height 164
click at [1107, 71] on span "Ações" at bounding box center [1095, 70] width 27 height 22
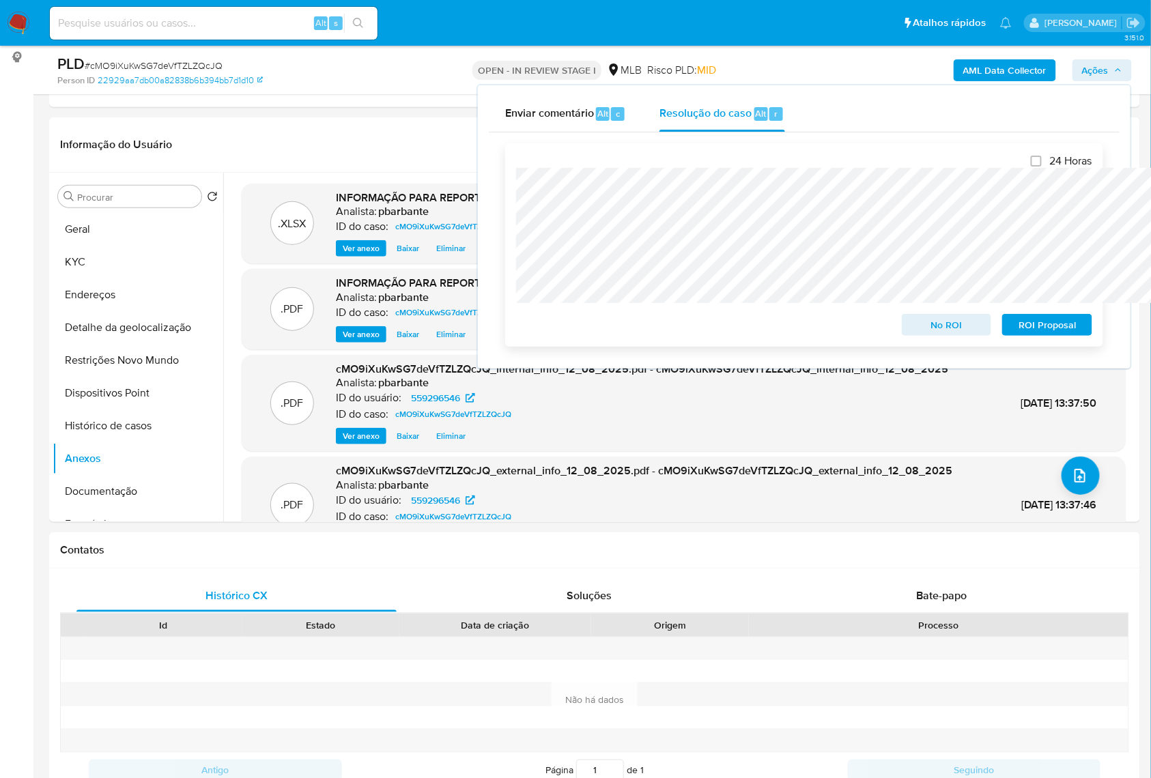
click at [1060, 329] on span "ROI Proposal" at bounding box center [1047, 324] width 71 height 19
